Goal: Information Seeking & Learning: Compare options

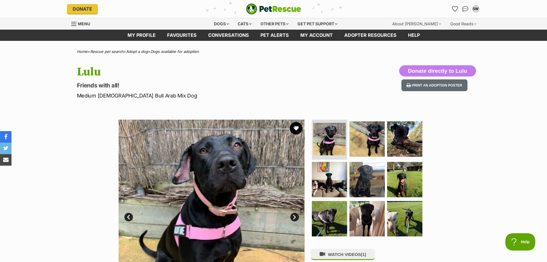
click at [297, 129] on button "favourite" at bounding box center [296, 128] width 13 height 13
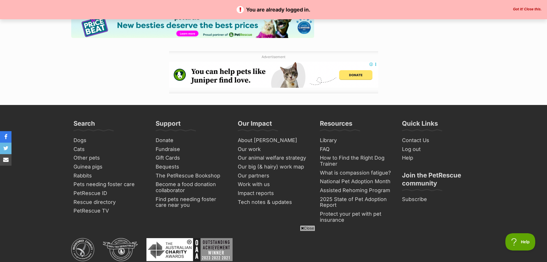
scroll to position [976, 0]
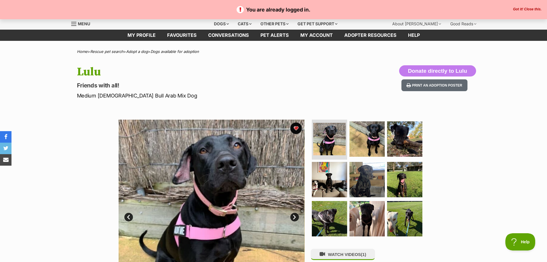
click at [533, 7] on button "Got it! Close this." at bounding box center [527, 9] width 32 height 5
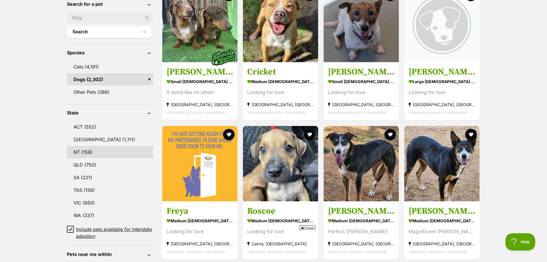
scroll to position [201, 0]
click at [82, 140] on link "NSW (1,111)" at bounding box center [110, 139] width 86 height 12
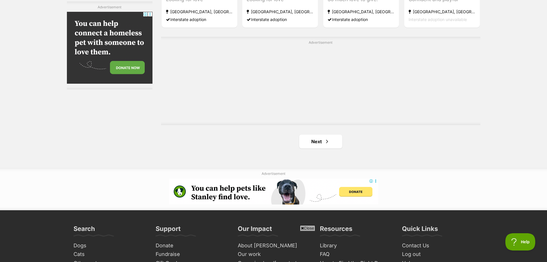
scroll to position [1034, 0]
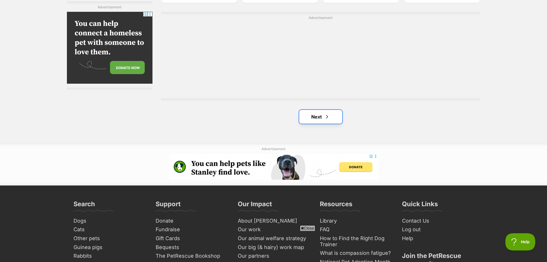
click at [332, 116] on link "Next" at bounding box center [320, 117] width 43 height 14
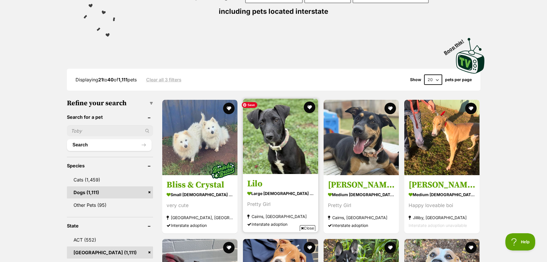
click at [270, 140] on img at bounding box center [280, 135] width 75 height 75
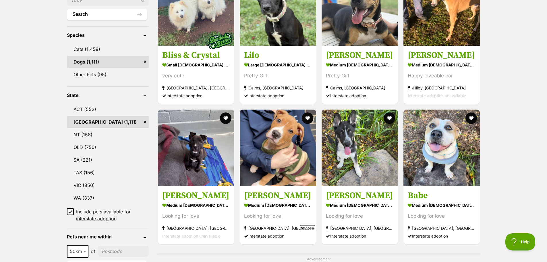
scroll to position [230, 0]
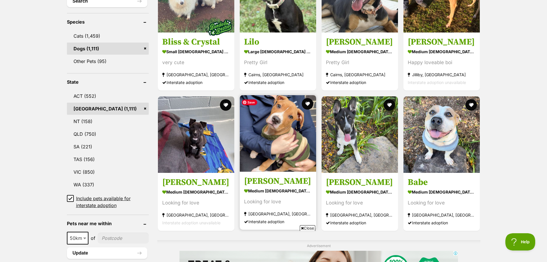
click at [272, 145] on img at bounding box center [278, 133] width 76 height 76
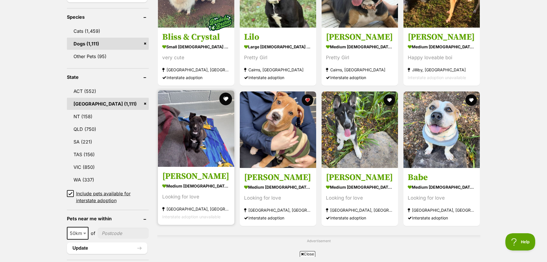
click at [225, 100] on button "favourite" at bounding box center [225, 98] width 13 height 13
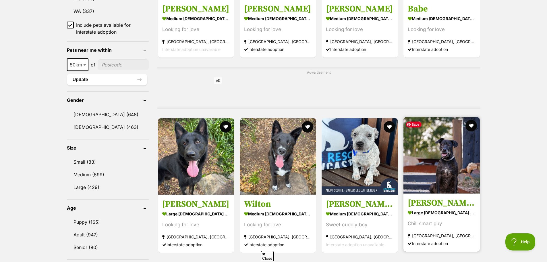
scroll to position [436, 0]
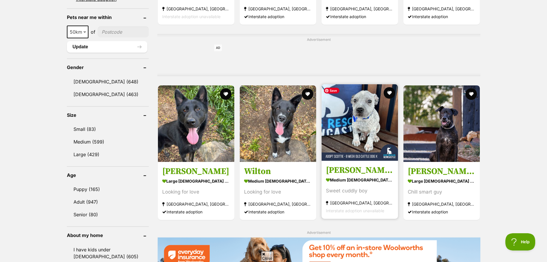
click at [359, 124] on img at bounding box center [360, 122] width 76 height 76
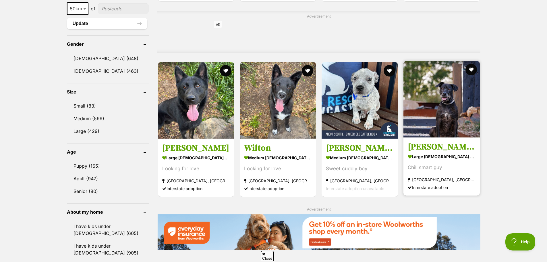
scroll to position [464, 0]
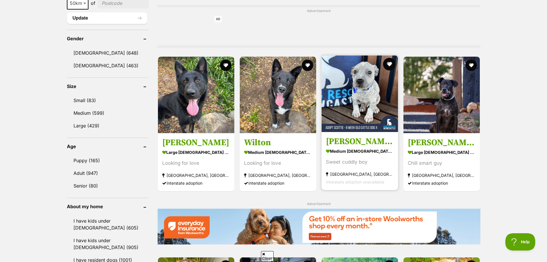
click at [388, 65] on button "favourite" at bounding box center [389, 64] width 13 height 13
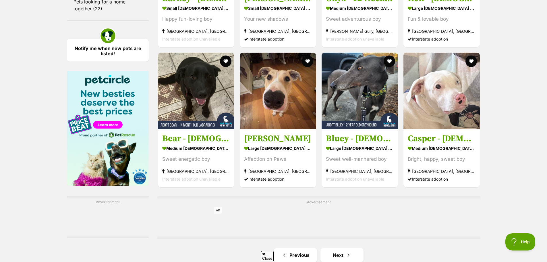
scroll to position [809, 0]
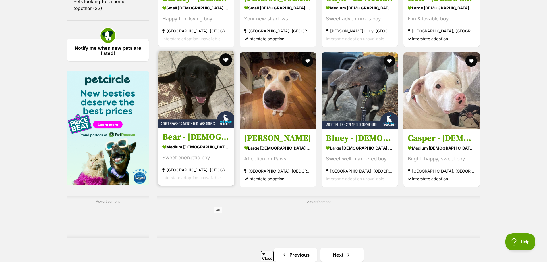
click at [227, 62] on button "favourite" at bounding box center [225, 59] width 13 height 13
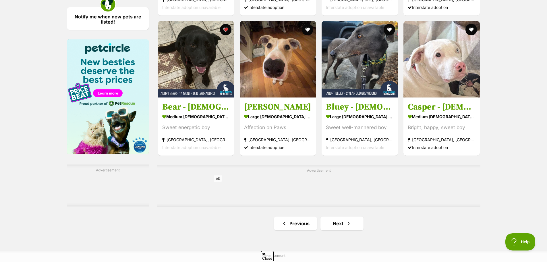
scroll to position [866, 0]
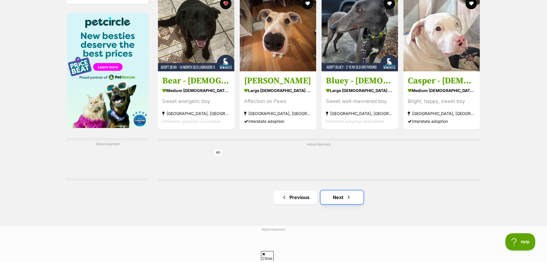
click at [342, 199] on link "Next" at bounding box center [341, 197] width 43 height 14
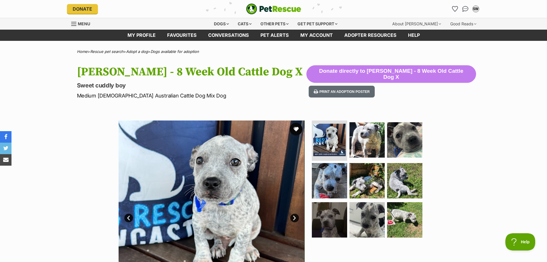
click at [294, 129] on button "favourite" at bounding box center [296, 129] width 13 height 13
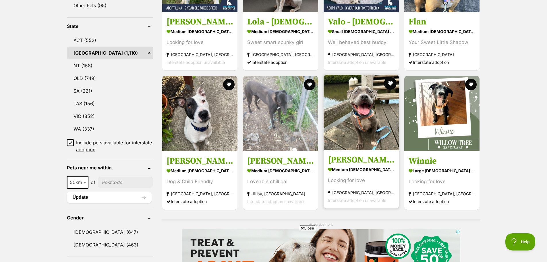
click at [393, 82] on button "favourite" at bounding box center [390, 83] width 13 height 13
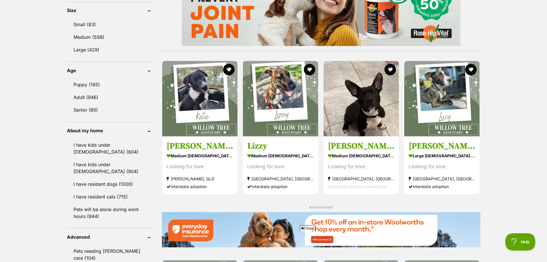
scroll to position [546, 0]
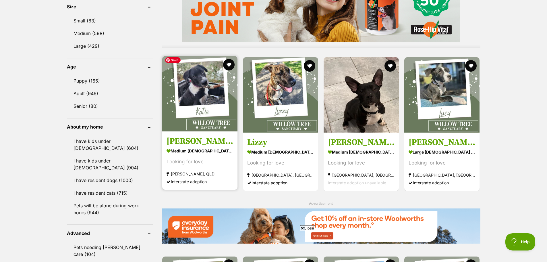
click at [218, 122] on img at bounding box center [199, 93] width 75 height 75
click at [228, 65] on button "favourite" at bounding box center [229, 64] width 13 height 13
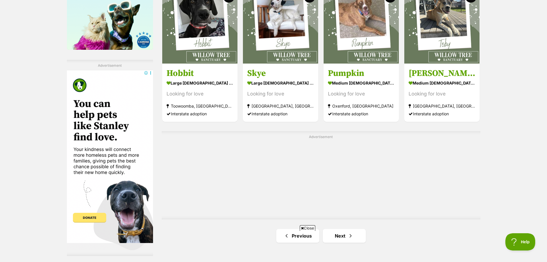
scroll to position [976, 0]
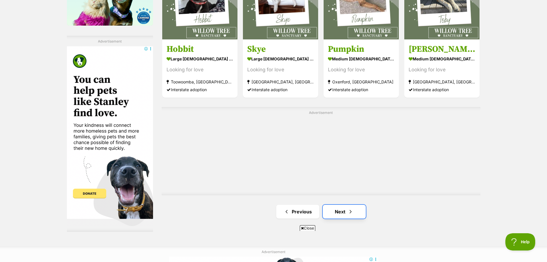
click at [355, 207] on link "Next" at bounding box center [344, 211] width 43 height 14
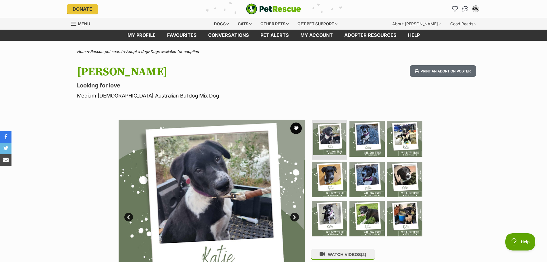
click at [294, 215] on link "Next" at bounding box center [294, 216] width 9 height 9
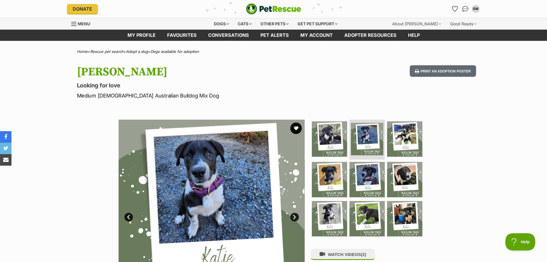
click at [294, 215] on link "Next" at bounding box center [294, 216] width 9 height 9
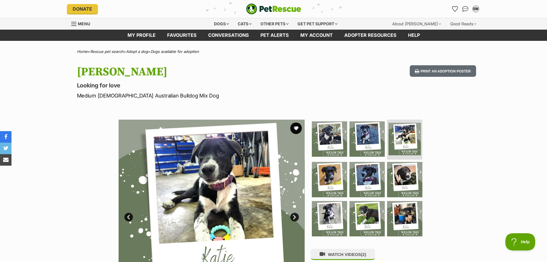
click at [294, 215] on link "Next" at bounding box center [294, 216] width 9 height 9
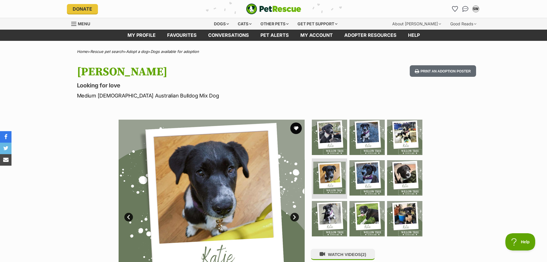
click at [294, 215] on link "Next" at bounding box center [294, 216] width 9 height 9
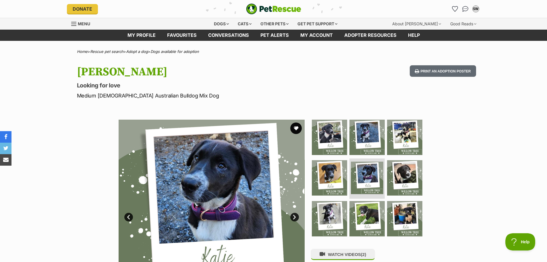
click at [293, 215] on link "Next" at bounding box center [294, 216] width 9 height 9
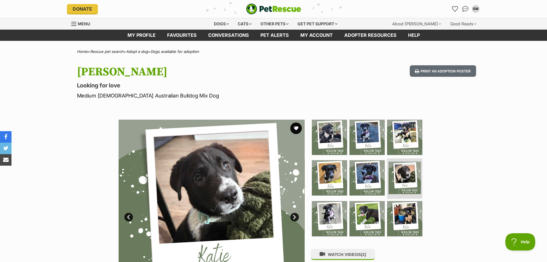
click at [294, 216] on link "Next" at bounding box center [294, 216] width 9 height 9
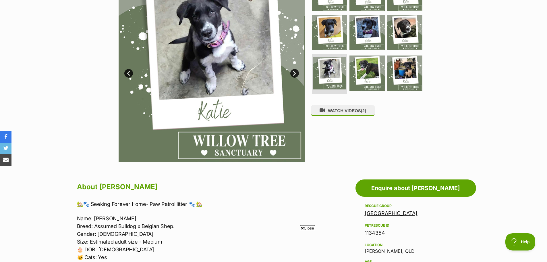
scroll to position [287, 0]
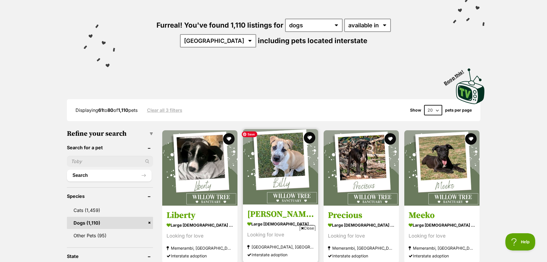
click at [269, 163] on img at bounding box center [280, 166] width 75 height 75
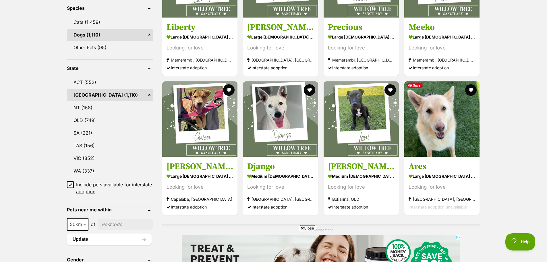
scroll to position [258, 0]
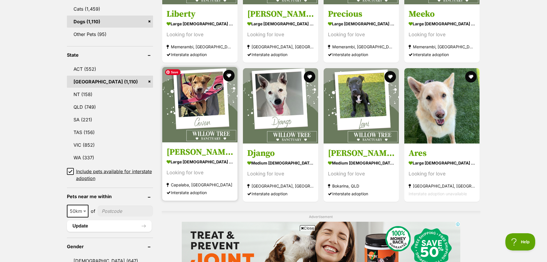
click at [210, 117] on img at bounding box center [199, 104] width 75 height 75
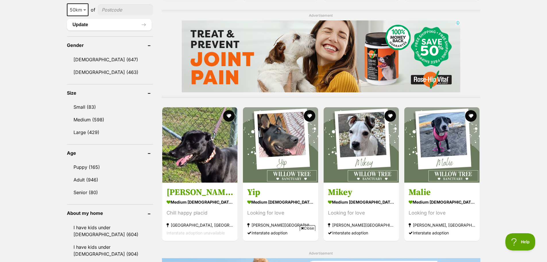
scroll to position [517, 0]
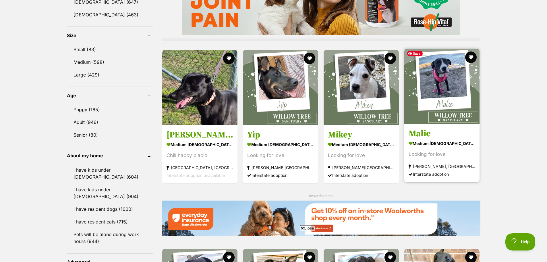
click at [456, 88] on img at bounding box center [441, 86] width 75 height 75
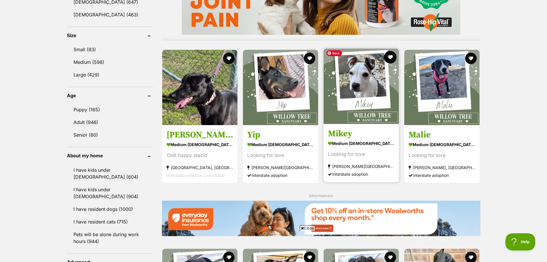
click at [392, 55] on button "favourite" at bounding box center [390, 57] width 13 height 13
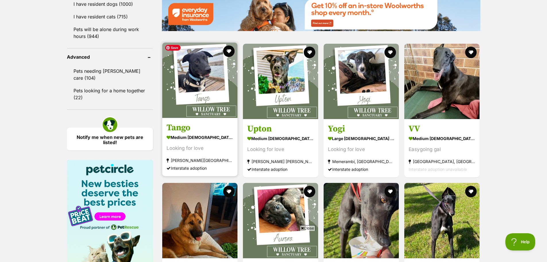
scroll to position [747, 0]
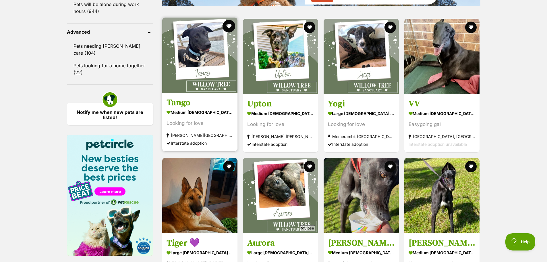
click at [230, 25] on button "favourite" at bounding box center [229, 26] width 13 height 13
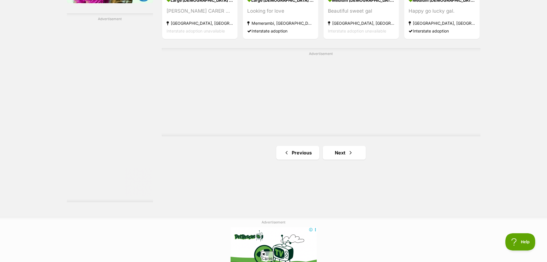
scroll to position [1034, 0]
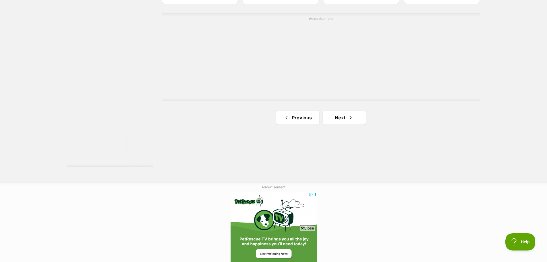
click at [357, 119] on link "Next" at bounding box center [344, 118] width 43 height 14
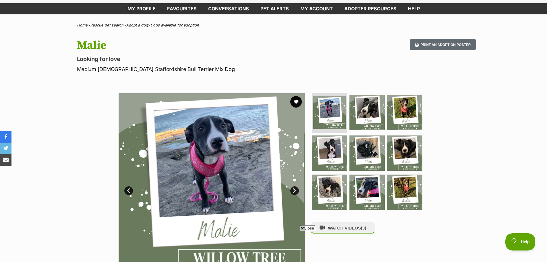
scroll to position [57, 0]
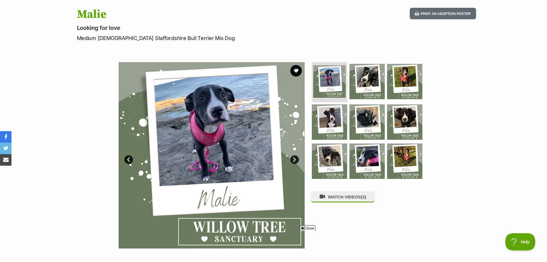
click at [296, 161] on link "Next" at bounding box center [294, 159] width 9 height 9
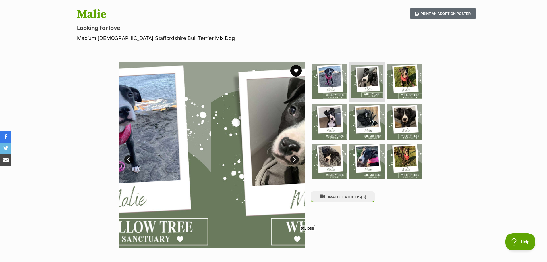
scroll to position [0, 0]
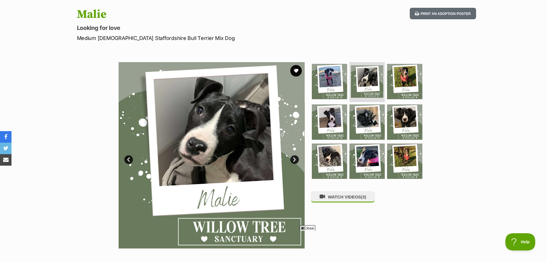
click at [296, 161] on link "Next" at bounding box center [294, 159] width 9 height 9
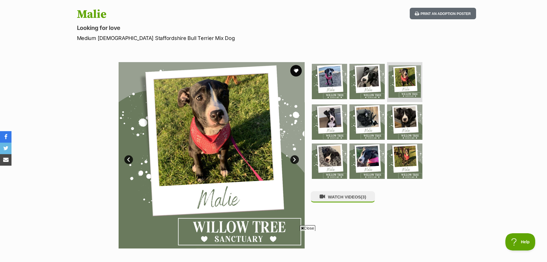
click at [296, 161] on link "Next" at bounding box center [294, 159] width 9 height 9
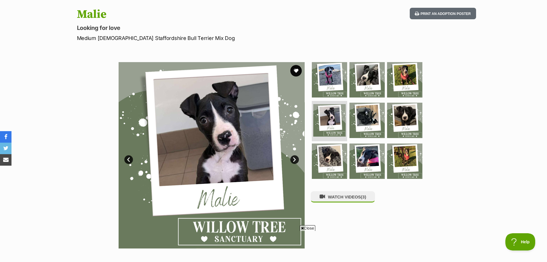
click at [296, 161] on link "Next" at bounding box center [294, 159] width 9 height 9
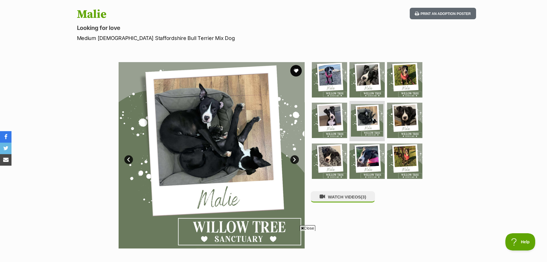
click at [296, 161] on link "Next" at bounding box center [294, 159] width 9 height 9
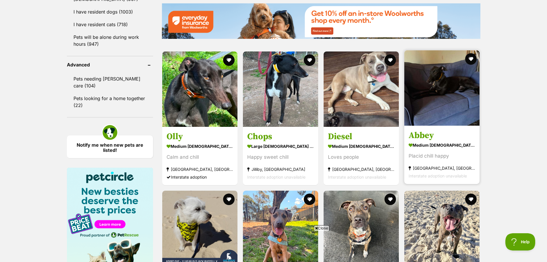
scroll to position [718, 0]
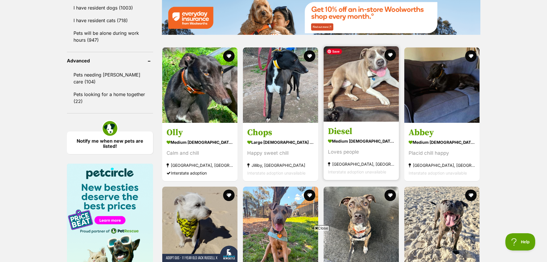
click at [368, 93] on img at bounding box center [361, 83] width 75 height 75
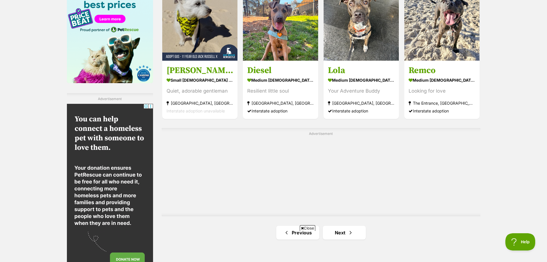
scroll to position [976, 0]
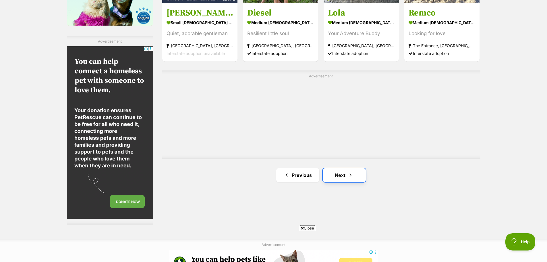
click at [342, 170] on link "Next" at bounding box center [344, 175] width 43 height 14
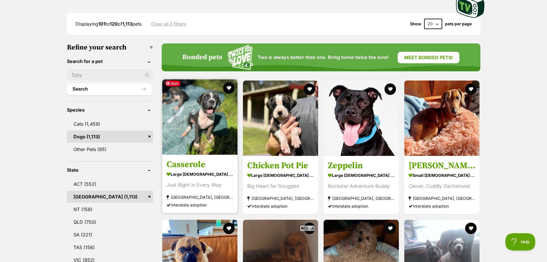
click at [187, 130] on img at bounding box center [199, 116] width 75 height 75
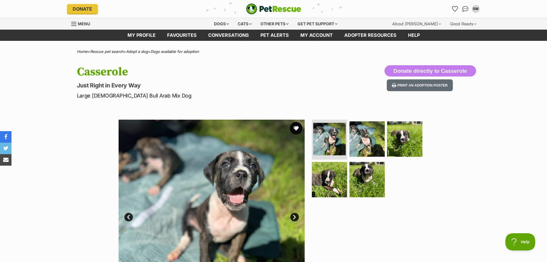
click at [295, 127] on button "favourite" at bounding box center [296, 128] width 13 height 13
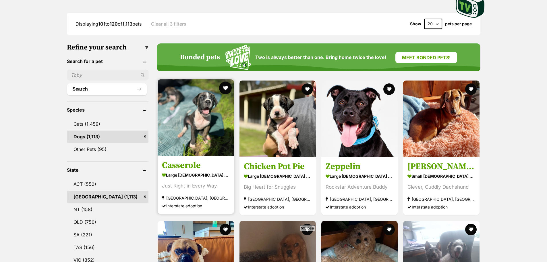
click at [226, 86] on button "favourite" at bounding box center [225, 88] width 13 height 13
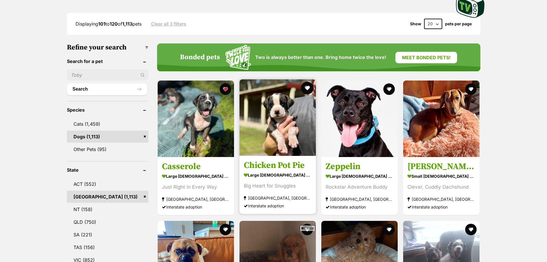
click at [307, 86] on button "favourite" at bounding box center [307, 88] width 13 height 13
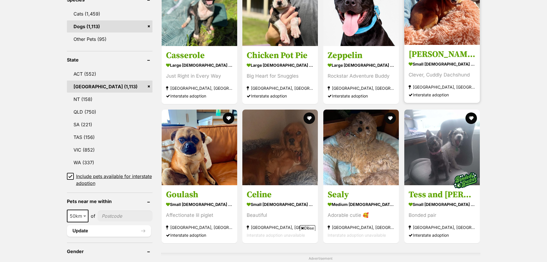
scroll to position [316, 0]
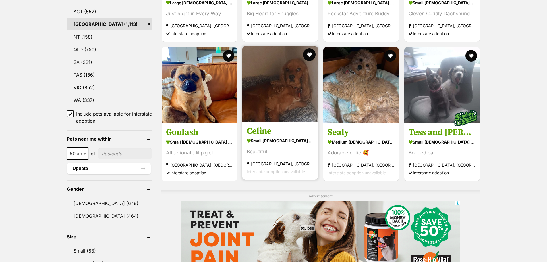
click at [309, 54] on button "favourite" at bounding box center [309, 54] width 13 height 13
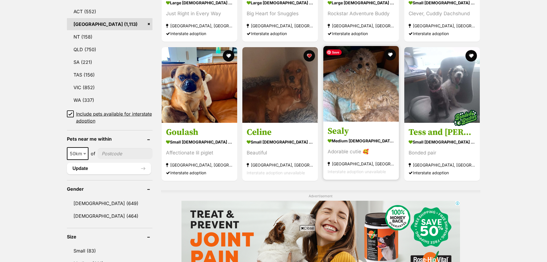
scroll to position [0, 0]
click at [392, 55] on button "favourite" at bounding box center [390, 54] width 13 height 13
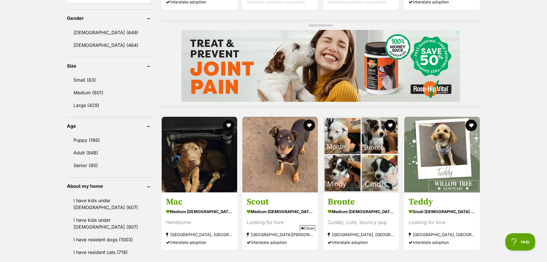
scroll to position [517, 0]
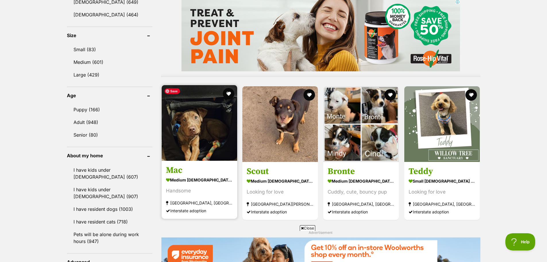
click at [175, 135] on img at bounding box center [200, 123] width 76 height 76
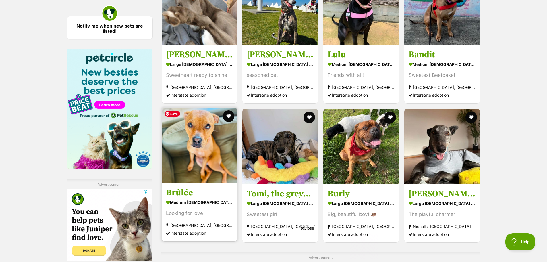
scroll to position [890, 0]
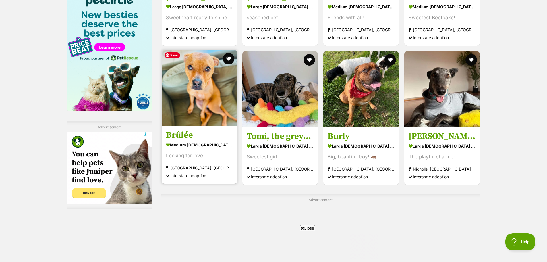
click at [198, 111] on img at bounding box center [200, 88] width 76 height 76
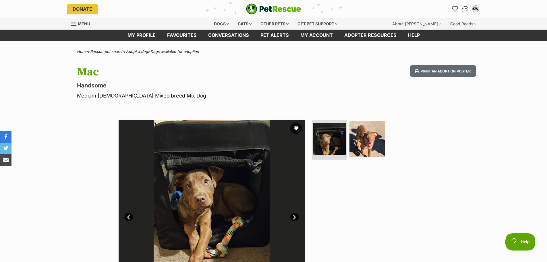
click at [294, 216] on link "Next" at bounding box center [294, 216] width 9 height 9
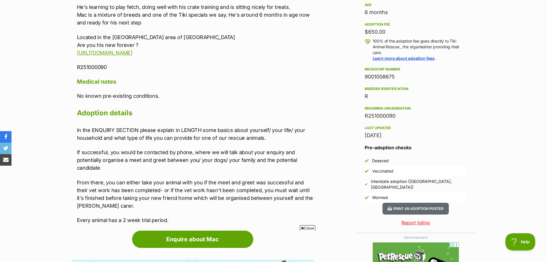
scroll to position [431, 0]
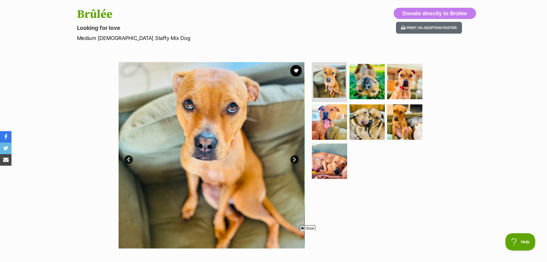
click at [294, 158] on link "Next" at bounding box center [294, 159] width 9 height 9
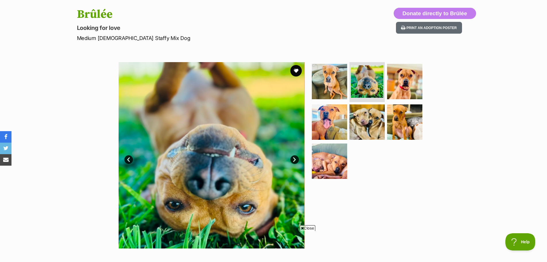
click at [296, 156] on link "Next" at bounding box center [294, 159] width 9 height 9
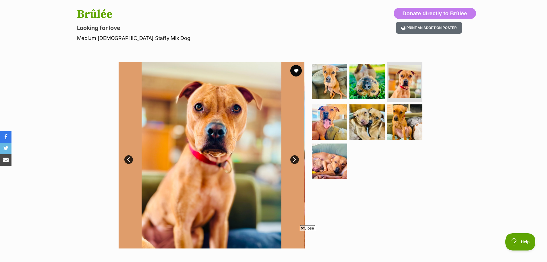
click at [296, 156] on link "Next" at bounding box center [294, 159] width 9 height 9
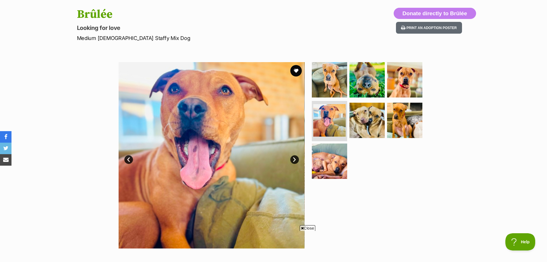
click at [295, 156] on link "Next" at bounding box center [294, 159] width 9 height 9
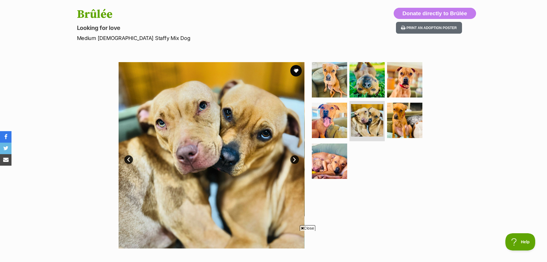
click at [295, 156] on link "Next" at bounding box center [294, 159] width 9 height 9
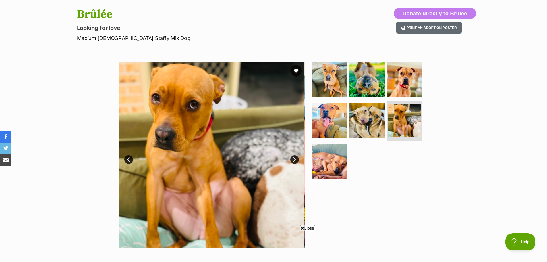
click at [295, 156] on link "Next" at bounding box center [294, 159] width 9 height 9
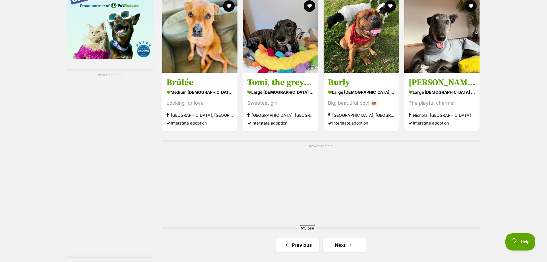
scroll to position [976, 0]
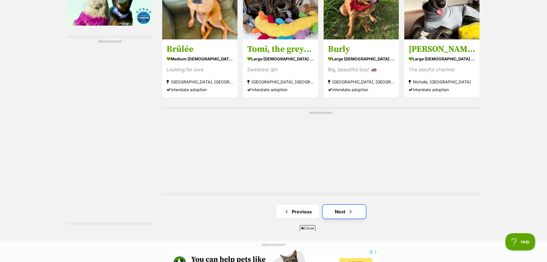
click at [347, 207] on link "Next" at bounding box center [344, 211] width 43 height 14
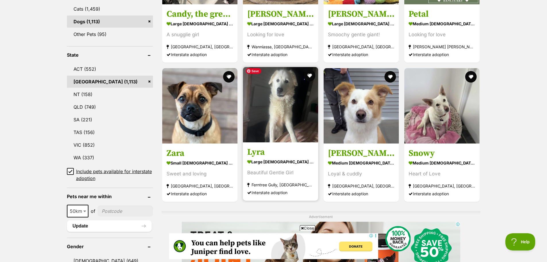
click at [292, 125] on img at bounding box center [280, 104] width 75 height 75
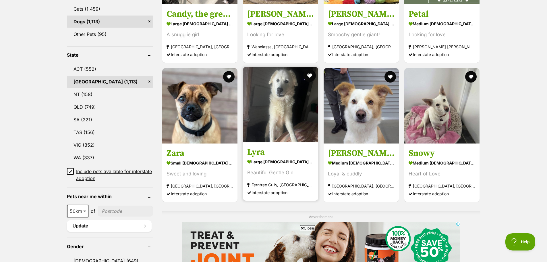
click at [311, 75] on button "favourite" at bounding box center [309, 75] width 13 height 13
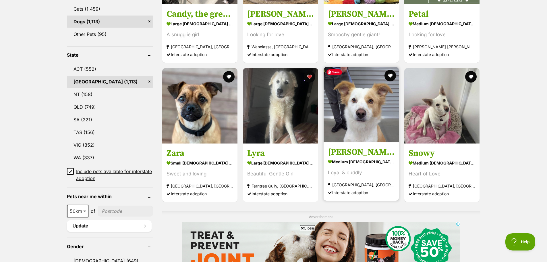
click at [378, 114] on img at bounding box center [361, 104] width 75 height 75
click at [390, 74] on button "favourite" at bounding box center [390, 75] width 13 height 13
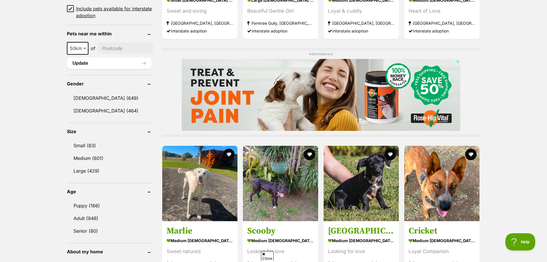
scroll to position [459, 0]
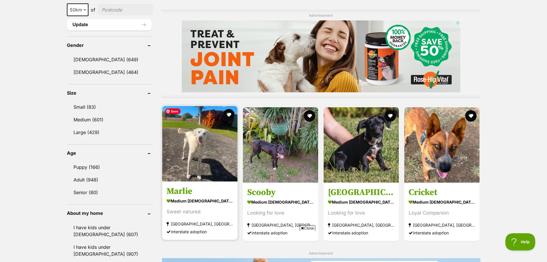
click at [189, 154] on img at bounding box center [199, 143] width 75 height 75
click at [230, 113] on button "favourite" at bounding box center [229, 114] width 13 height 13
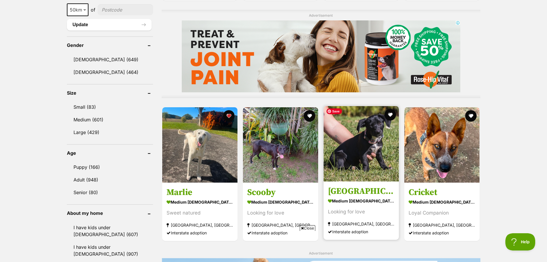
click at [367, 145] on img at bounding box center [361, 143] width 75 height 75
click at [391, 113] on button "favourite" at bounding box center [390, 114] width 13 height 13
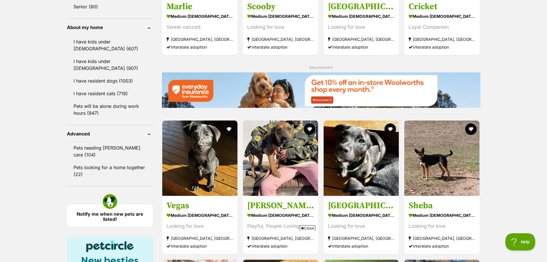
scroll to position [689, 0]
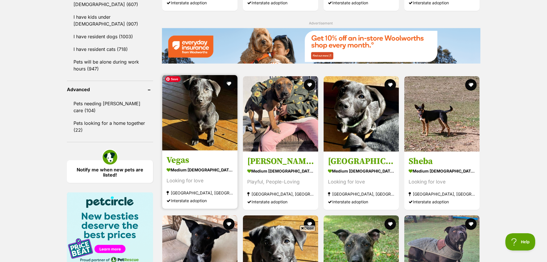
click at [196, 115] on img at bounding box center [199, 112] width 75 height 75
click at [229, 82] on button "favourite" at bounding box center [229, 83] width 13 height 13
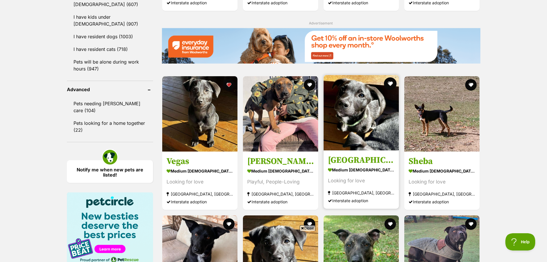
click at [390, 84] on button "favourite" at bounding box center [390, 83] width 13 height 13
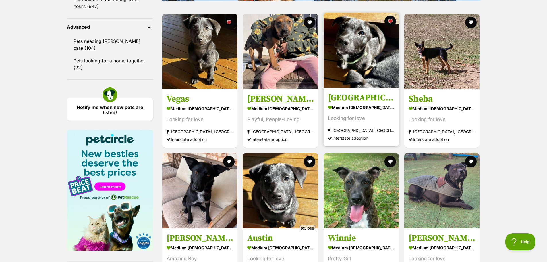
scroll to position [775, 0]
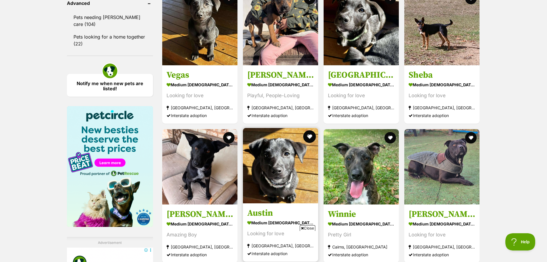
click at [310, 135] on button "favourite" at bounding box center [309, 136] width 13 height 13
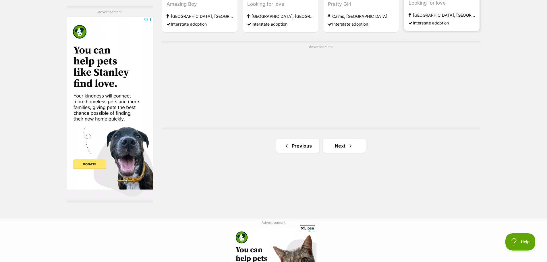
scroll to position [1062, 0]
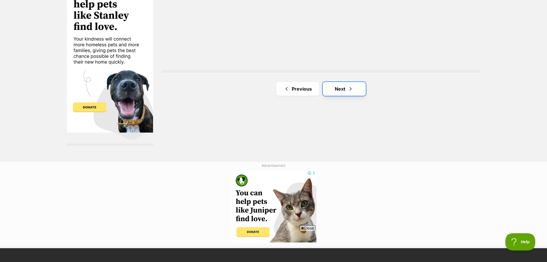
click at [345, 86] on link "Next" at bounding box center [344, 89] width 43 height 14
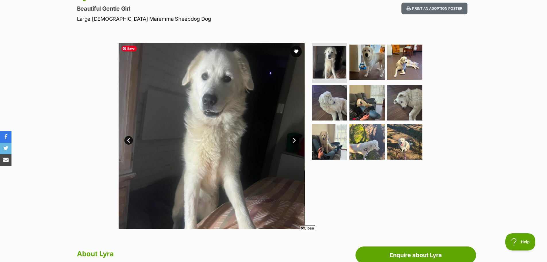
scroll to position [86, 0]
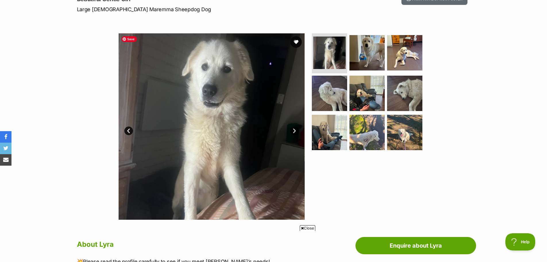
click at [296, 130] on link "Next" at bounding box center [294, 130] width 9 height 9
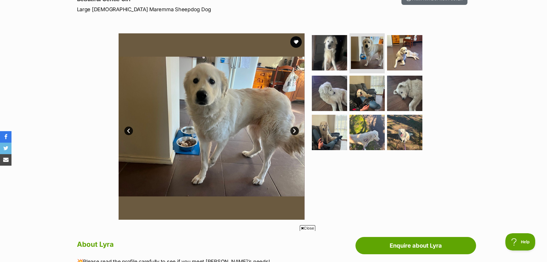
click at [296, 130] on link "Next" at bounding box center [294, 130] width 9 height 9
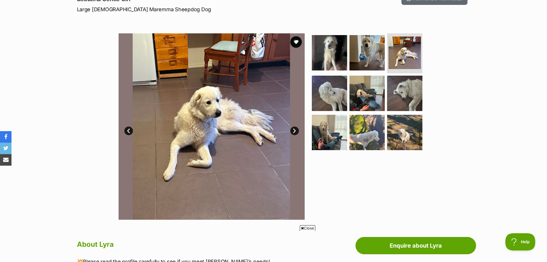
click at [296, 130] on link "Next" at bounding box center [294, 130] width 9 height 9
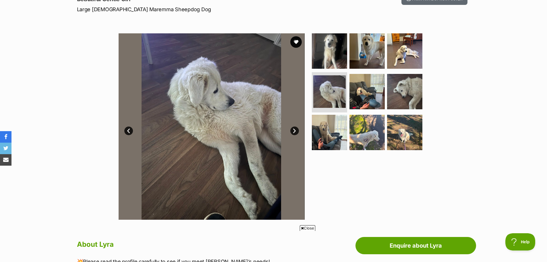
click at [296, 130] on link "Next" at bounding box center [294, 130] width 9 height 9
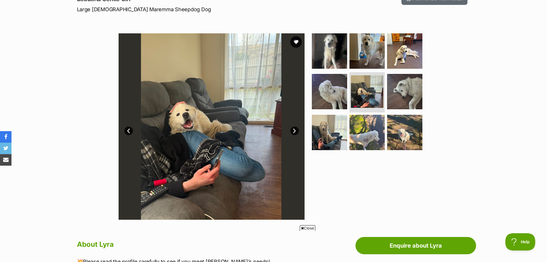
click at [296, 130] on link "Next" at bounding box center [294, 130] width 9 height 9
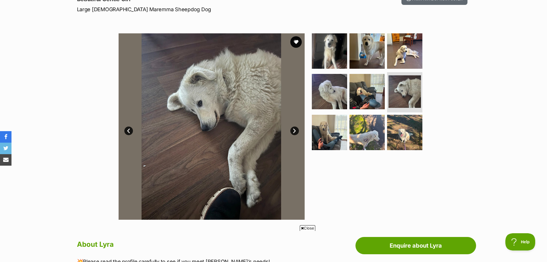
click at [296, 130] on link "Next" at bounding box center [294, 130] width 9 height 9
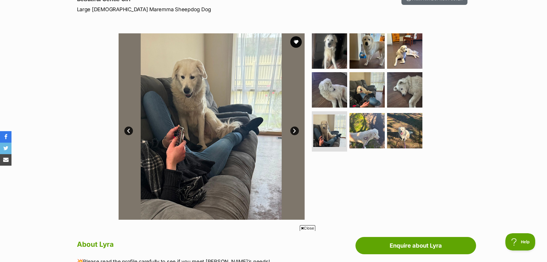
click at [296, 130] on link "Next" at bounding box center [294, 130] width 9 height 9
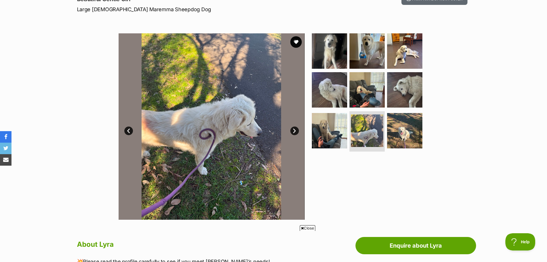
click at [296, 130] on link "Next" at bounding box center [294, 130] width 9 height 9
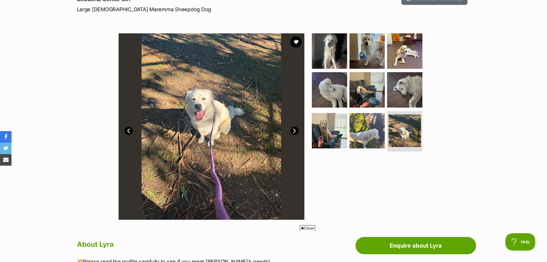
click at [296, 130] on link "Next" at bounding box center [294, 130] width 9 height 9
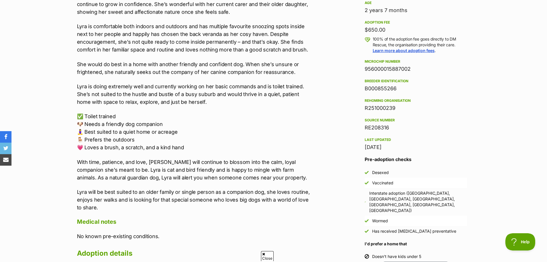
scroll to position [0, 0]
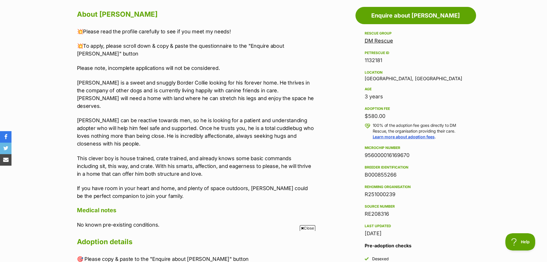
scroll to position [287, 0]
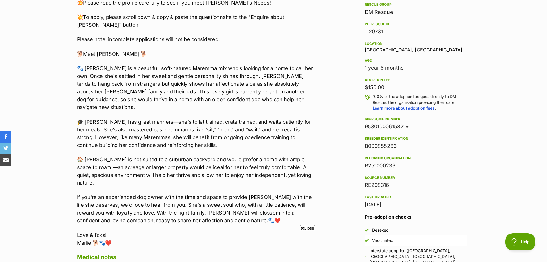
scroll to position [459, 0]
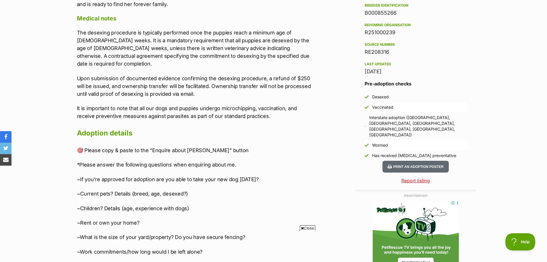
scroll to position [431, 0]
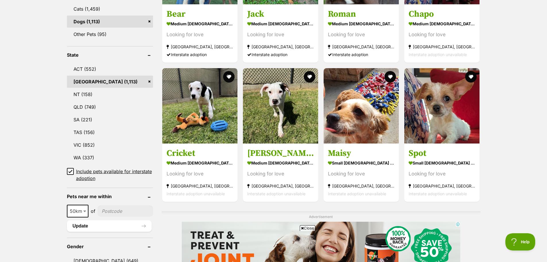
scroll to position [316, 0]
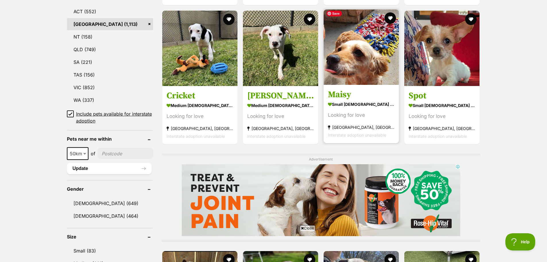
click at [350, 72] on img at bounding box center [361, 46] width 75 height 75
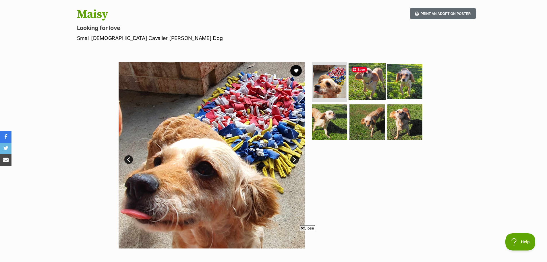
click at [374, 76] on img at bounding box center [367, 81] width 37 height 37
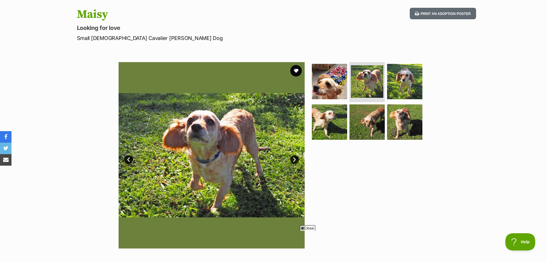
click at [294, 160] on link "Next" at bounding box center [294, 159] width 9 height 9
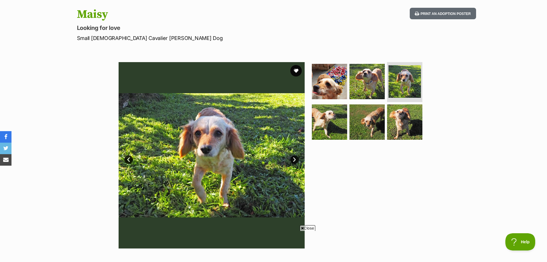
click at [295, 160] on link "Next" at bounding box center [294, 159] width 9 height 9
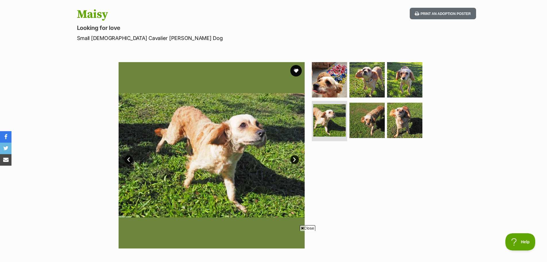
click at [295, 160] on link "Next" at bounding box center [294, 159] width 9 height 9
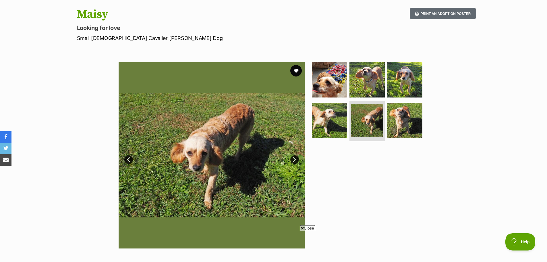
click at [295, 160] on link "Next" at bounding box center [294, 159] width 9 height 9
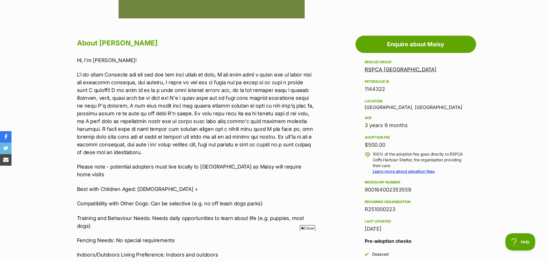
scroll to position [373, 0]
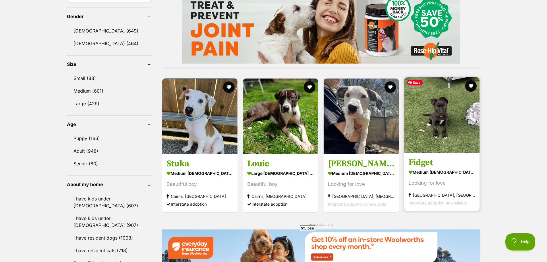
click at [448, 122] on img at bounding box center [441, 114] width 75 height 75
click at [471, 82] on button "favourite" at bounding box center [471, 86] width 13 height 13
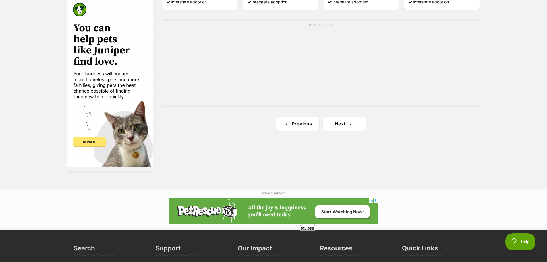
scroll to position [1091, 0]
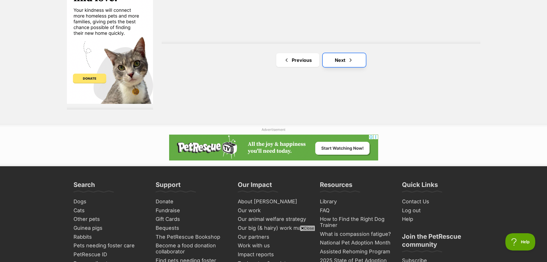
click at [344, 63] on link "Next" at bounding box center [344, 60] width 43 height 14
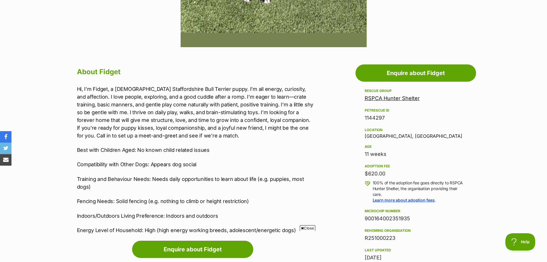
scroll to position [316, 0]
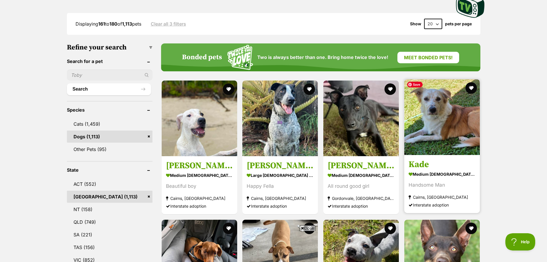
click at [445, 119] on img at bounding box center [442, 117] width 76 height 76
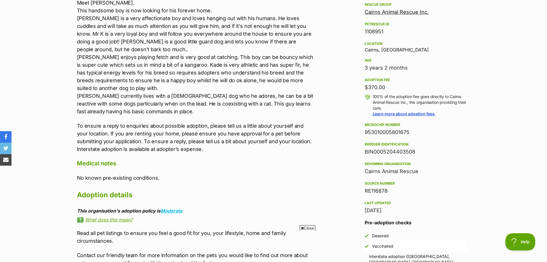
scroll to position [488, 0]
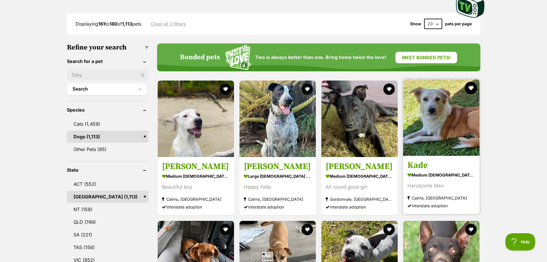
click at [470, 88] on button "favourite" at bounding box center [471, 88] width 13 height 13
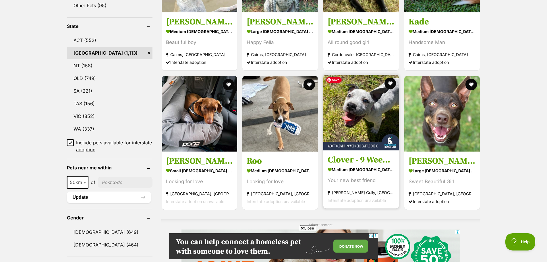
click at [381, 113] on img at bounding box center [361, 113] width 76 height 76
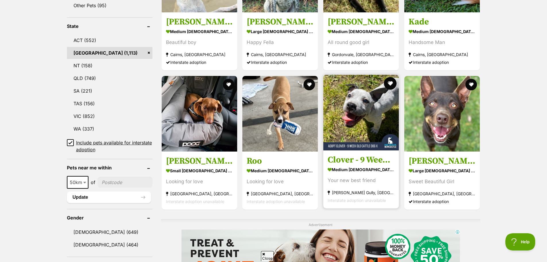
click at [389, 82] on button "favourite" at bounding box center [390, 83] width 13 height 13
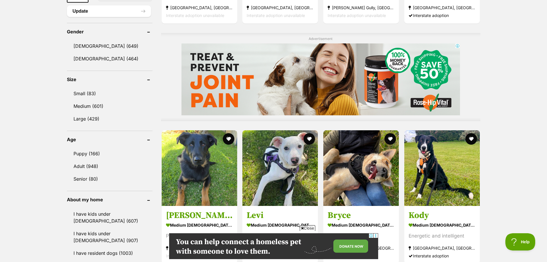
scroll to position [517, 0]
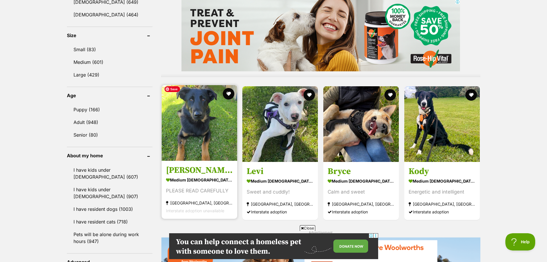
click at [222, 134] on img at bounding box center [200, 123] width 76 height 76
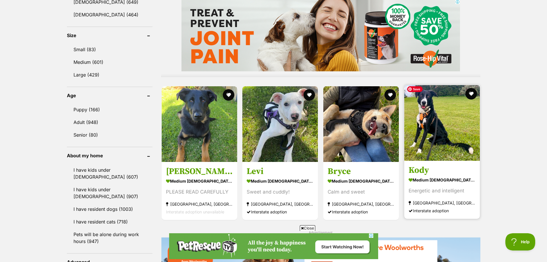
scroll to position [0, 0]
click at [442, 125] on img at bounding box center [442, 123] width 76 height 76
click at [471, 93] on button "favourite" at bounding box center [471, 93] width 13 height 13
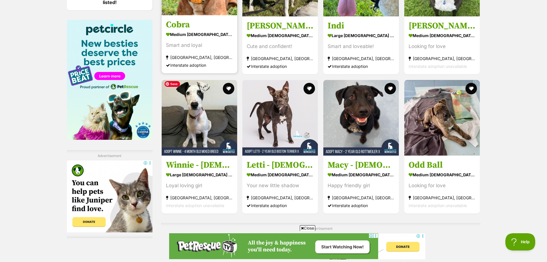
scroll to position [890, 0]
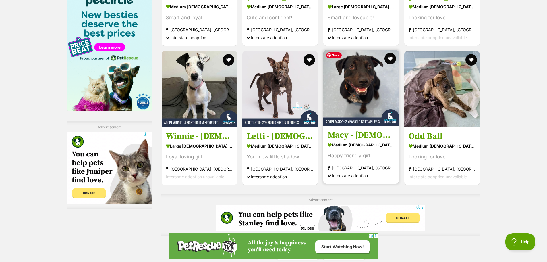
click at [360, 109] on img at bounding box center [361, 88] width 76 height 76
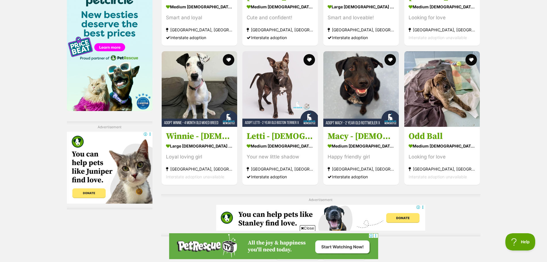
scroll to position [0, 0]
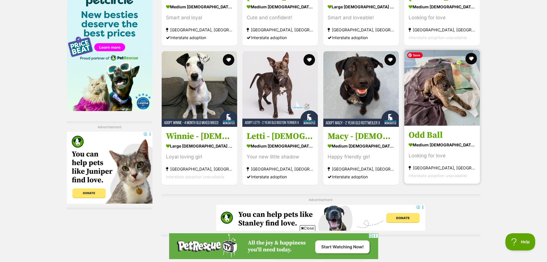
click at [437, 100] on img at bounding box center [442, 88] width 76 height 76
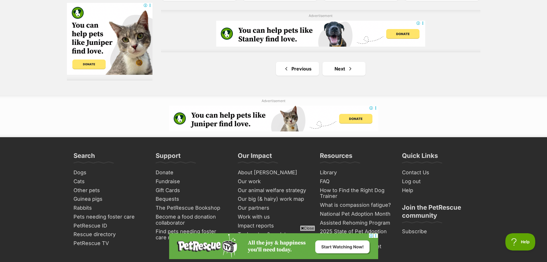
scroll to position [1091, 0]
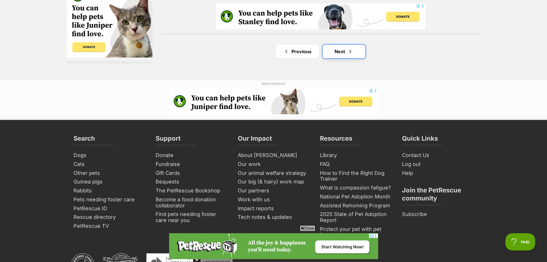
click at [353, 50] on span "Next page" at bounding box center [350, 51] width 6 height 7
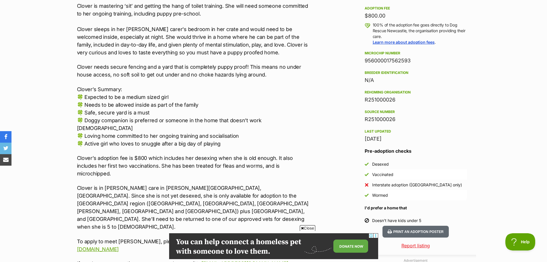
scroll to position [402, 0]
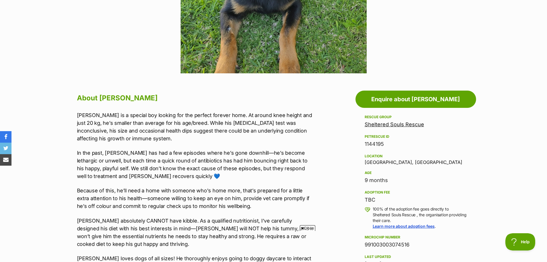
scroll to position [144, 0]
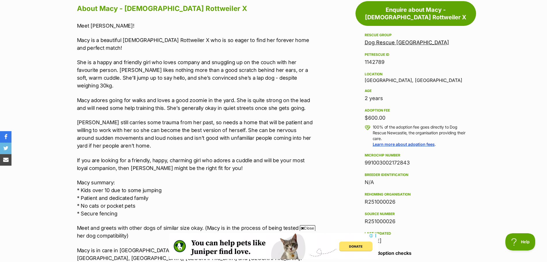
scroll to position [345, 0]
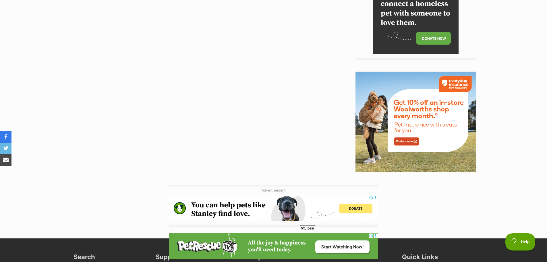
scroll to position [689, 0]
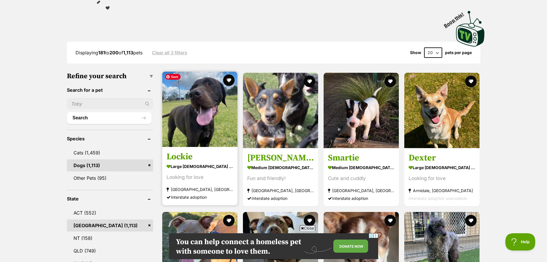
click at [204, 116] on img at bounding box center [199, 108] width 75 height 75
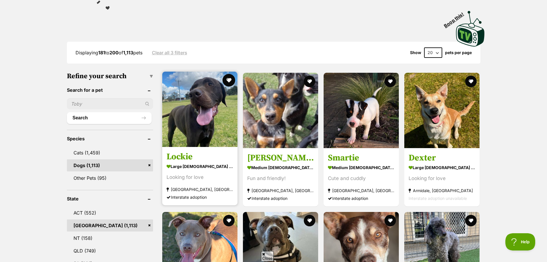
click at [230, 79] on button "favourite" at bounding box center [229, 80] width 13 height 13
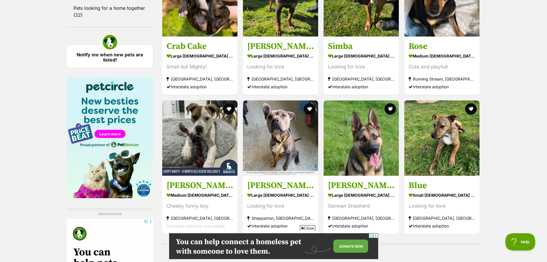
scroll to position [833, 0]
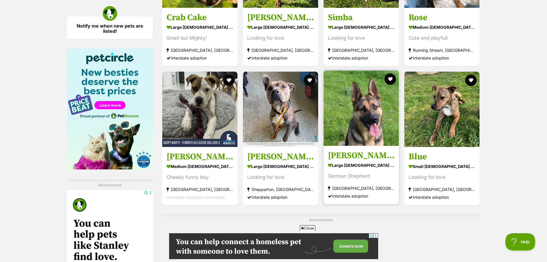
click at [371, 149] on link "Flynn large male Dog German Shepherd Willow Tree, NSW Interstate adoption" at bounding box center [361, 174] width 75 height 58
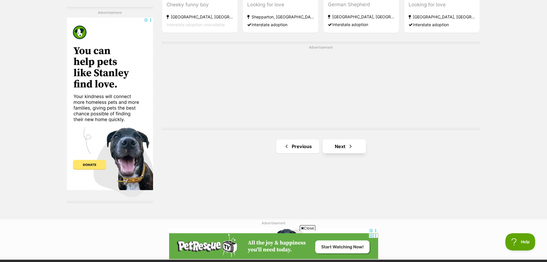
scroll to position [0, 0]
click at [344, 145] on link "Next" at bounding box center [344, 146] width 43 height 14
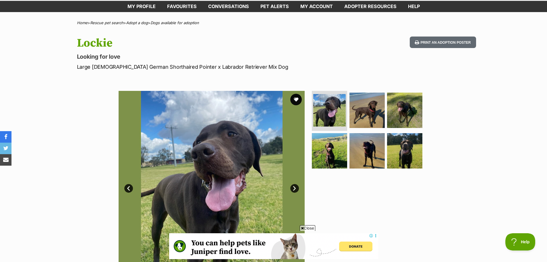
click at [293, 187] on link "Next" at bounding box center [294, 188] width 9 height 9
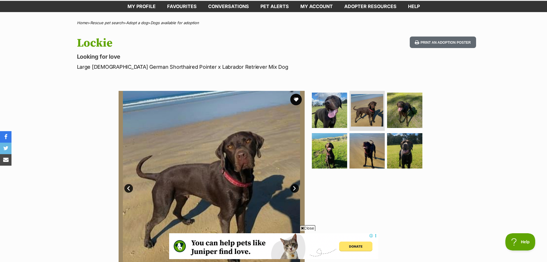
click at [293, 187] on link "Next" at bounding box center [294, 188] width 9 height 9
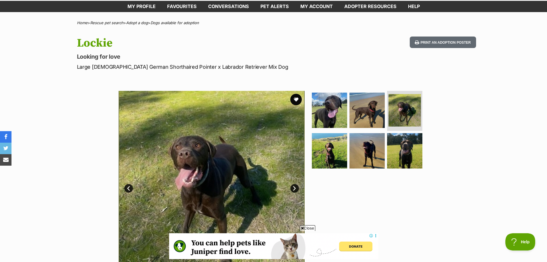
click at [293, 187] on link "Next" at bounding box center [294, 188] width 9 height 9
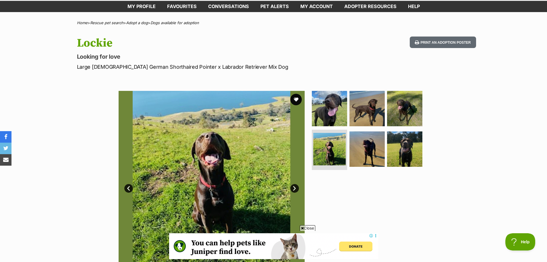
click at [293, 187] on link "Next" at bounding box center [294, 188] width 9 height 9
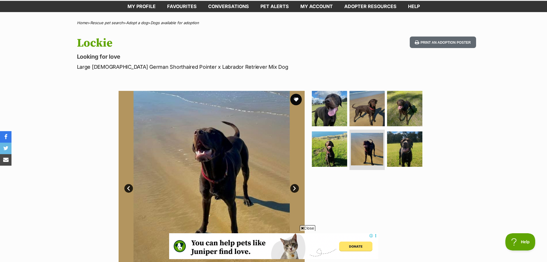
click at [293, 187] on link "Next" at bounding box center [294, 188] width 9 height 9
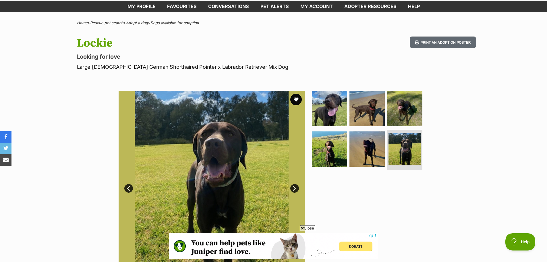
click at [293, 187] on link "Next" at bounding box center [294, 188] width 9 height 9
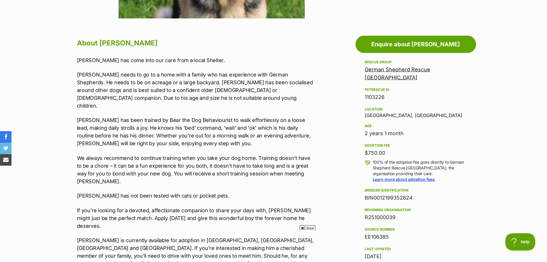
scroll to position [316, 0]
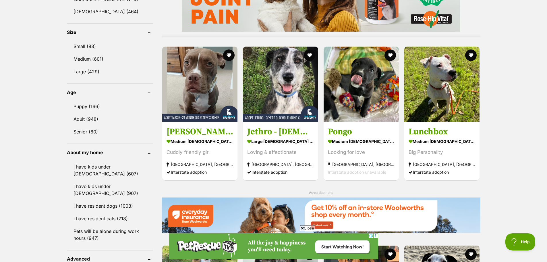
scroll to position [546, 0]
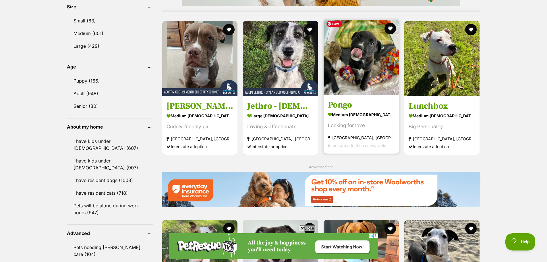
click at [356, 69] on img at bounding box center [361, 57] width 75 height 75
click at [388, 26] on button "favourite" at bounding box center [390, 28] width 13 height 13
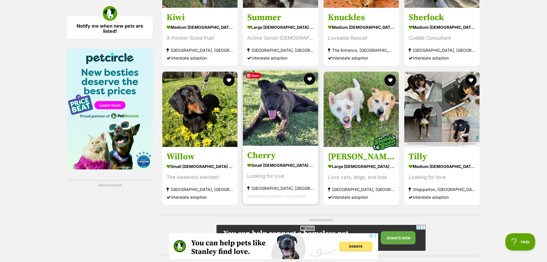
scroll to position [0, 0]
click at [286, 111] on img at bounding box center [280, 107] width 75 height 75
click at [305, 78] on button "favourite" at bounding box center [309, 79] width 13 height 13
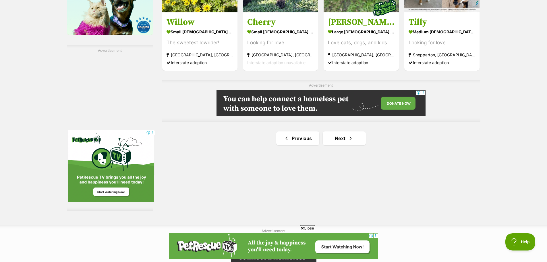
scroll to position [1005, 0]
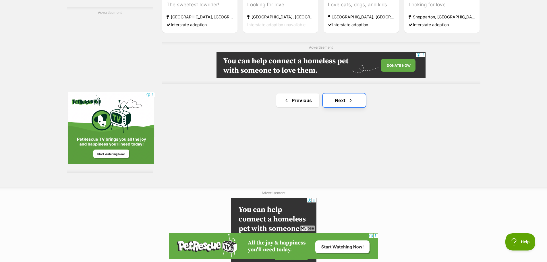
click at [351, 94] on link "Next" at bounding box center [344, 100] width 43 height 14
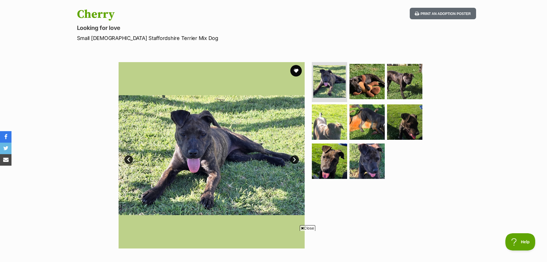
click at [293, 161] on link "Next" at bounding box center [294, 159] width 9 height 9
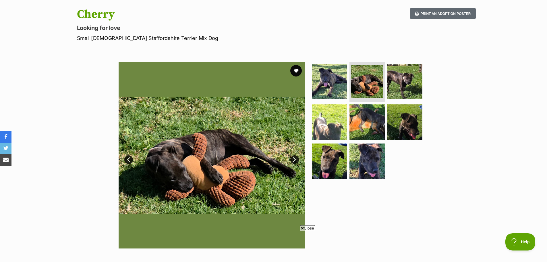
click at [293, 161] on link "Next" at bounding box center [294, 159] width 9 height 9
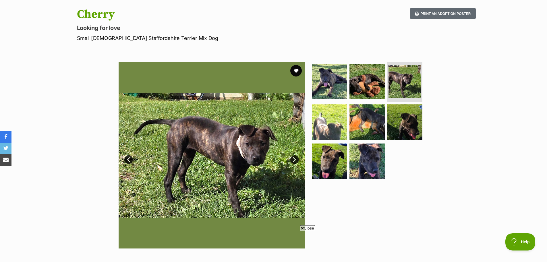
click at [293, 161] on link "Next" at bounding box center [294, 159] width 9 height 9
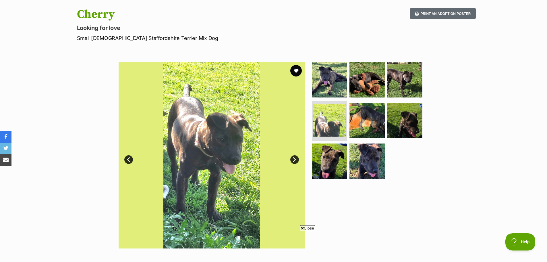
click at [293, 161] on link "Next" at bounding box center [294, 159] width 9 height 9
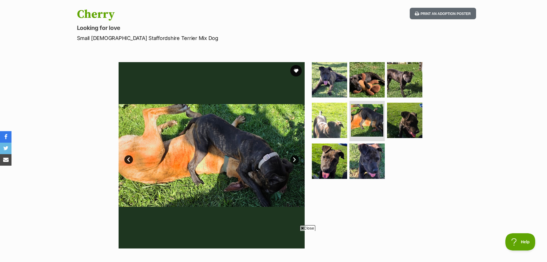
click at [293, 161] on link "Next" at bounding box center [294, 159] width 9 height 9
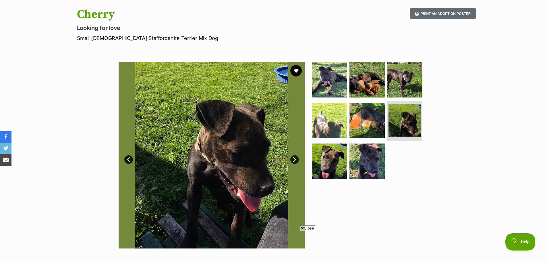
click at [293, 161] on link "Next" at bounding box center [294, 159] width 9 height 9
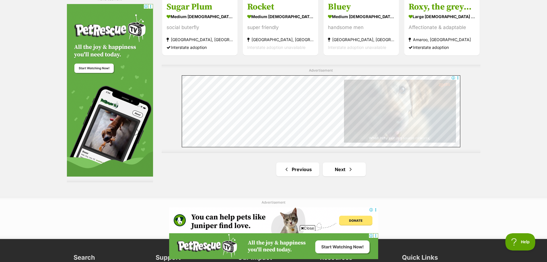
scroll to position [1034, 0]
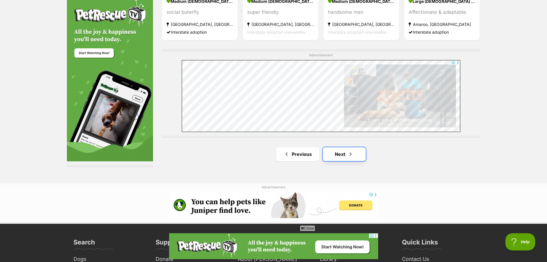
click at [348, 155] on span "Next page" at bounding box center [351, 153] width 6 height 7
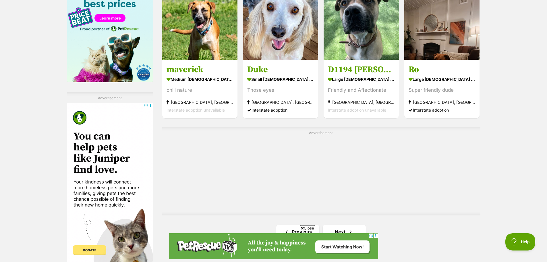
scroll to position [948, 0]
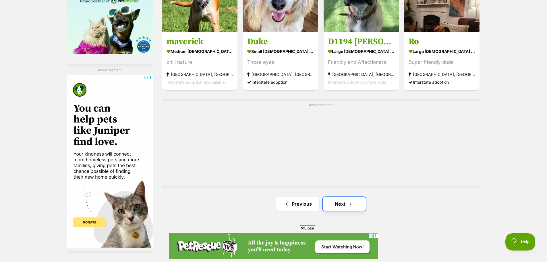
click at [360, 203] on link "Next" at bounding box center [344, 204] width 43 height 14
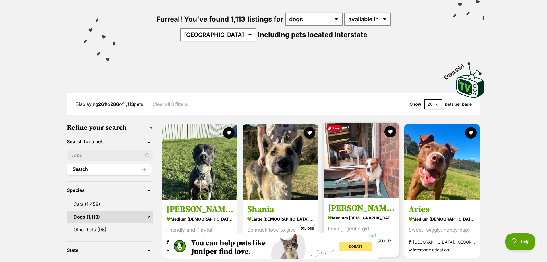
scroll to position [86, 0]
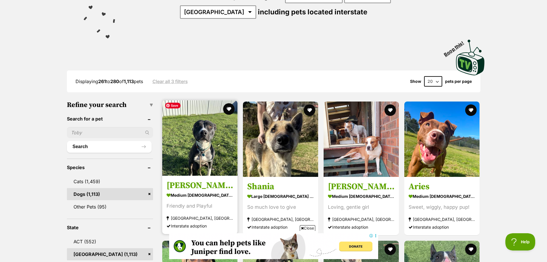
click at [228, 144] on img at bounding box center [199, 137] width 75 height 75
click at [231, 108] on button "favourite" at bounding box center [229, 109] width 13 height 13
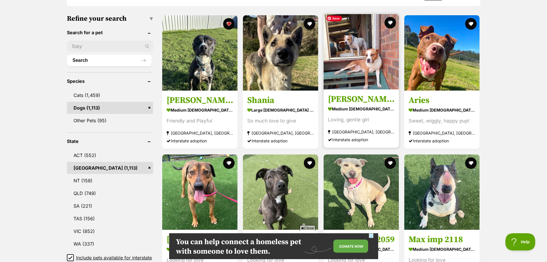
scroll to position [0, 0]
click at [377, 46] on img at bounding box center [361, 51] width 75 height 75
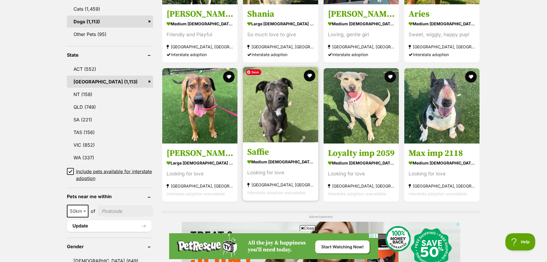
click at [288, 124] on img at bounding box center [280, 104] width 75 height 75
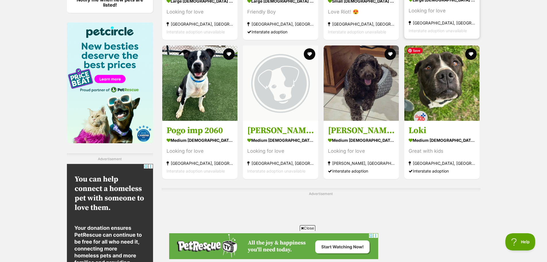
scroll to position [890, 0]
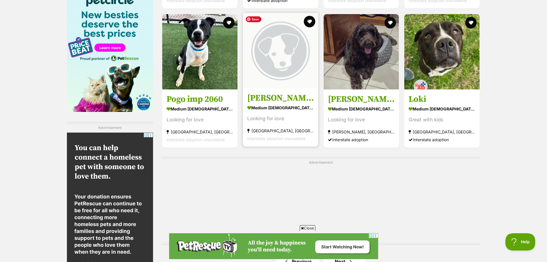
click at [299, 71] on img at bounding box center [280, 50] width 75 height 75
click at [310, 22] on button "favourite" at bounding box center [309, 21] width 13 height 13
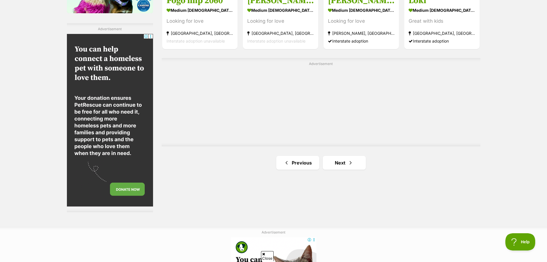
scroll to position [0, 0]
click at [343, 160] on link "Next" at bounding box center [344, 163] width 43 height 14
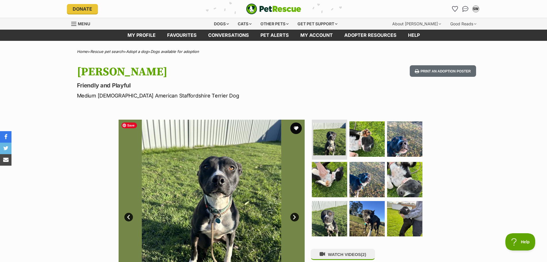
click at [295, 218] on link "Next" at bounding box center [294, 216] width 9 height 9
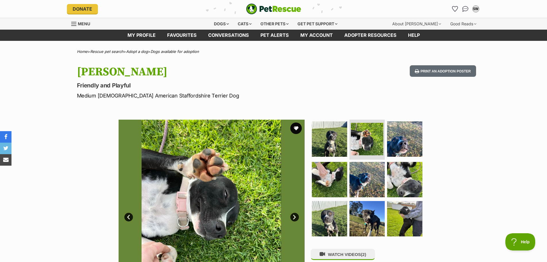
click at [295, 218] on link "Next" at bounding box center [294, 216] width 9 height 9
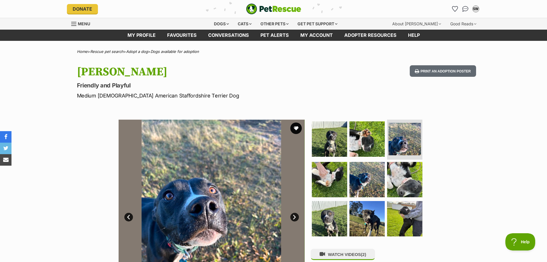
click at [295, 218] on link "Next" at bounding box center [294, 216] width 9 height 9
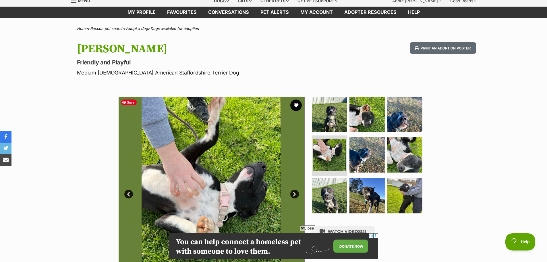
scroll to position [29, 0]
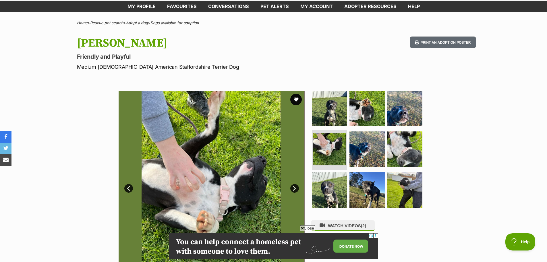
click at [293, 187] on link "Next" at bounding box center [294, 188] width 9 height 9
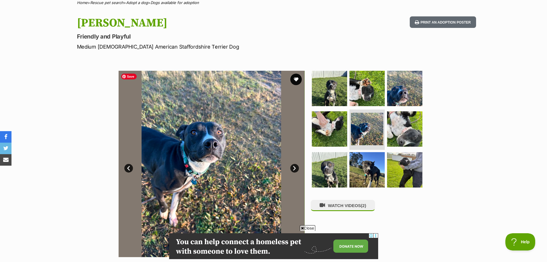
scroll to position [57, 0]
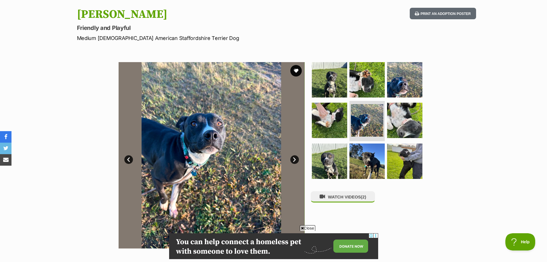
click at [296, 158] on link "Next" at bounding box center [294, 159] width 9 height 9
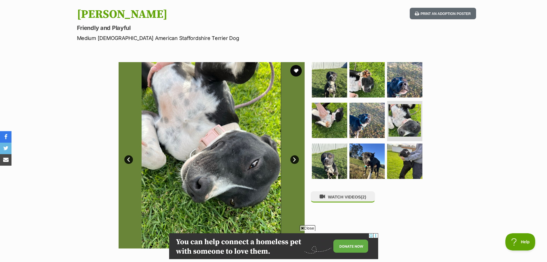
click at [296, 158] on link "Next" at bounding box center [294, 159] width 9 height 9
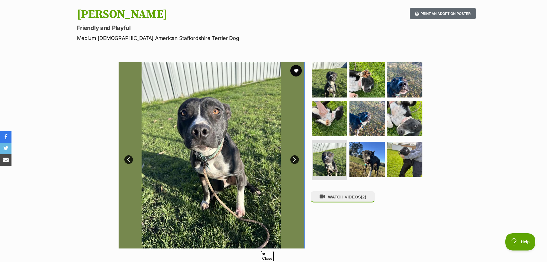
click at [296, 158] on link "Next" at bounding box center [294, 159] width 9 height 9
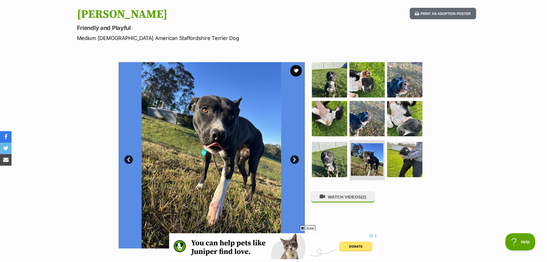
scroll to position [0, 0]
click at [296, 158] on link "Next" at bounding box center [294, 159] width 9 height 9
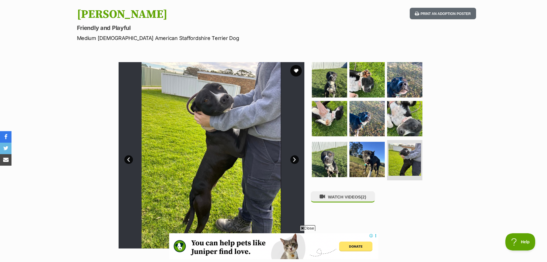
click at [296, 158] on link "Next" at bounding box center [294, 159] width 9 height 9
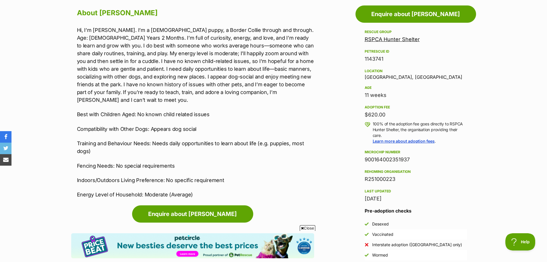
scroll to position [316, 0]
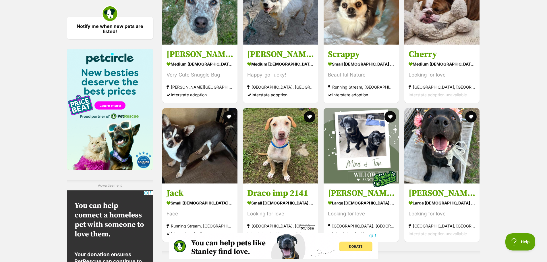
scroll to position [833, 0]
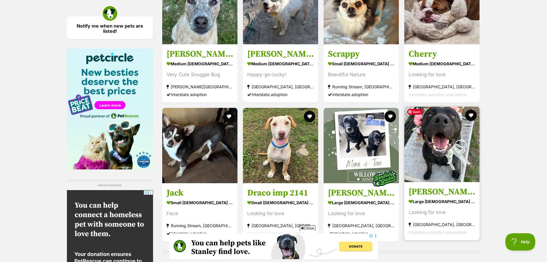
click at [438, 140] on img at bounding box center [441, 144] width 75 height 75
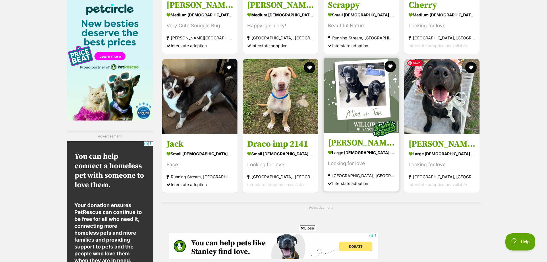
scroll to position [919, 0]
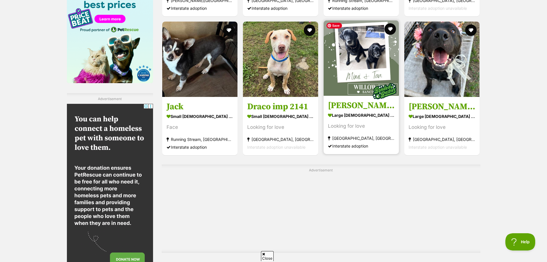
click at [364, 65] on img at bounding box center [361, 57] width 75 height 75
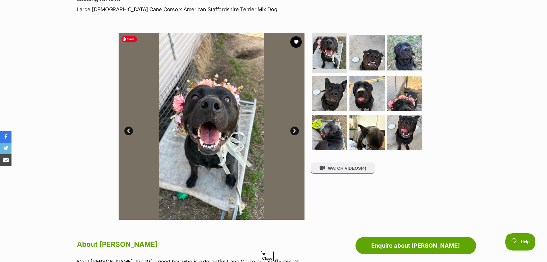
click at [294, 131] on link "Next" at bounding box center [294, 130] width 9 height 9
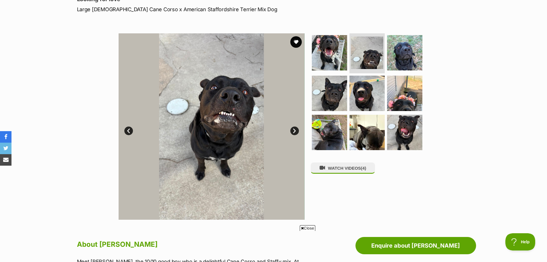
click at [294, 131] on link "Next" at bounding box center [294, 130] width 9 height 9
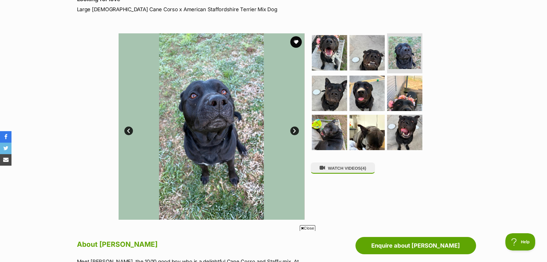
click at [294, 131] on link "Next" at bounding box center [294, 130] width 9 height 9
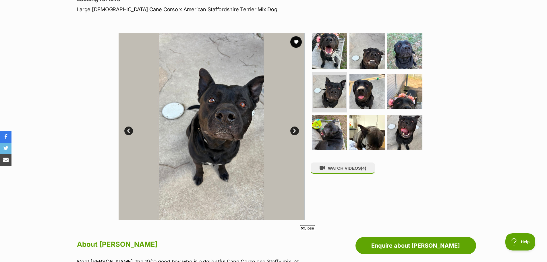
click at [294, 131] on link "Next" at bounding box center [294, 130] width 9 height 9
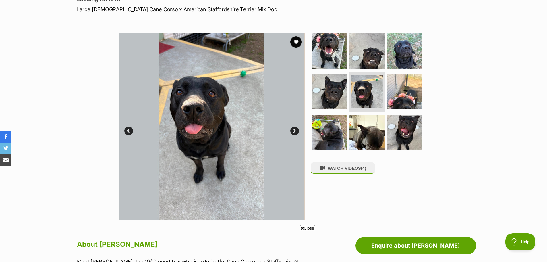
click at [294, 131] on link "Next" at bounding box center [294, 130] width 9 height 9
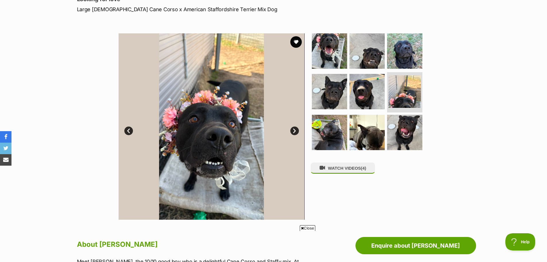
click at [294, 131] on link "Next" at bounding box center [294, 130] width 9 height 9
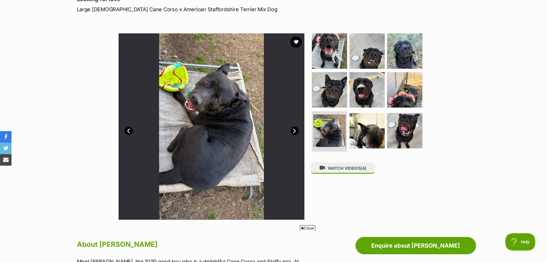
click at [294, 131] on link "Next" at bounding box center [294, 130] width 9 height 9
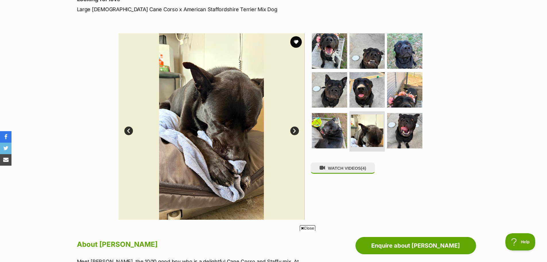
click at [294, 131] on link "Next" at bounding box center [294, 130] width 9 height 9
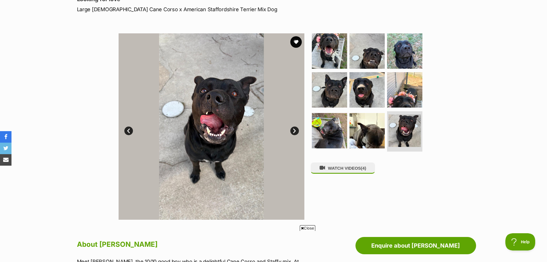
click at [294, 131] on link "Next" at bounding box center [294, 130] width 9 height 9
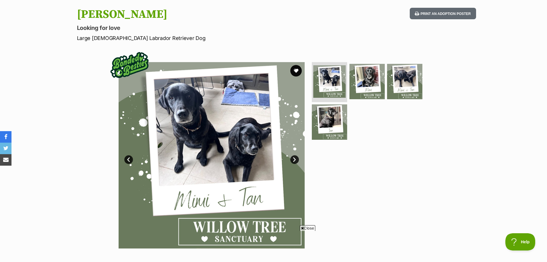
click at [294, 159] on link "Next" at bounding box center [294, 159] width 9 height 9
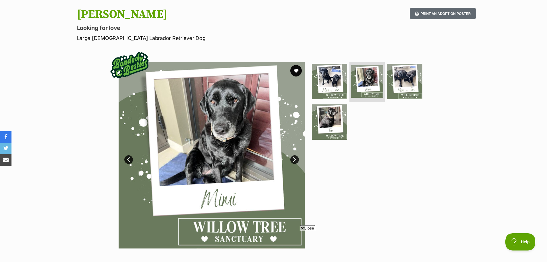
click at [293, 159] on link "Next" at bounding box center [294, 159] width 9 height 9
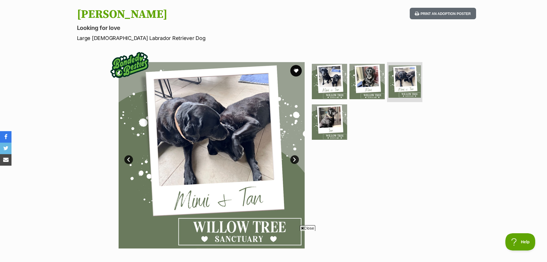
click at [294, 160] on link "Next" at bounding box center [294, 159] width 9 height 9
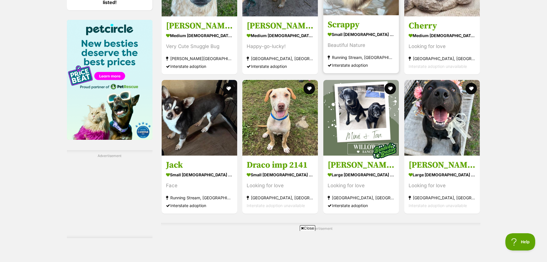
click at [389, 46] on div "Beautiful Nature" at bounding box center [361, 45] width 67 height 8
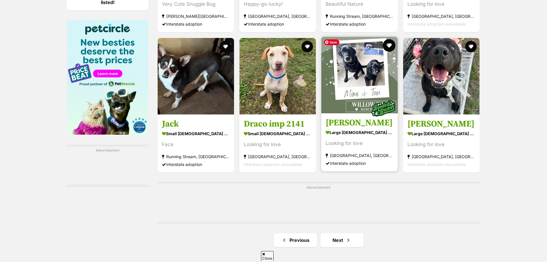
click at [391, 47] on button "favourite" at bounding box center [389, 45] width 13 height 13
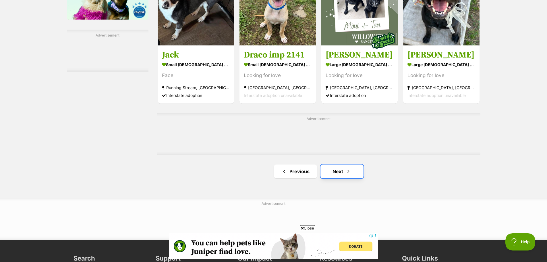
click at [353, 167] on link "Next" at bounding box center [341, 171] width 43 height 14
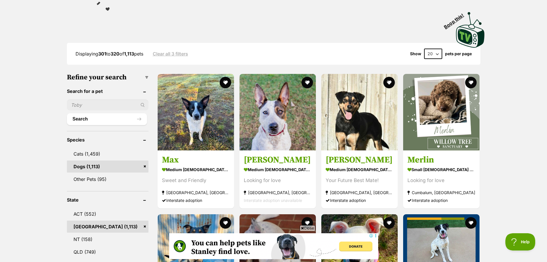
scroll to position [115, 0]
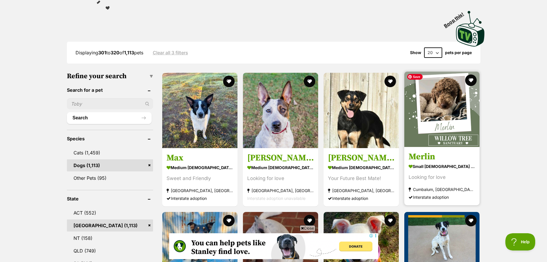
click at [454, 110] on img at bounding box center [441, 108] width 75 height 75
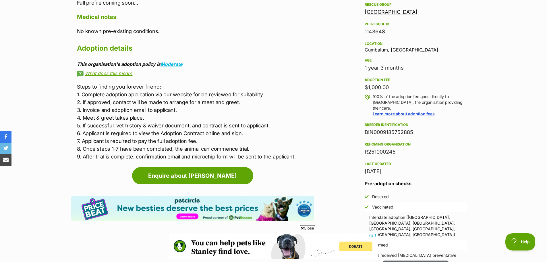
scroll to position [230, 0]
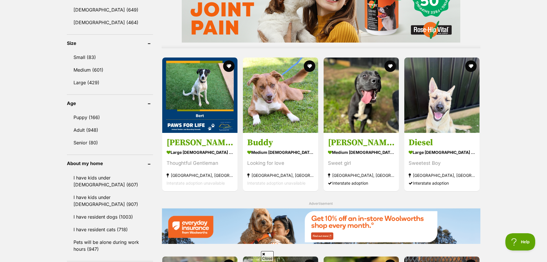
scroll to position [517, 0]
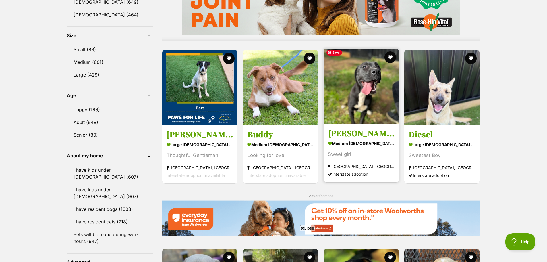
click at [369, 107] on img at bounding box center [361, 86] width 75 height 75
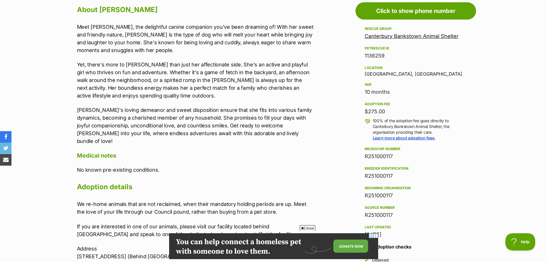
scroll to position [287, 0]
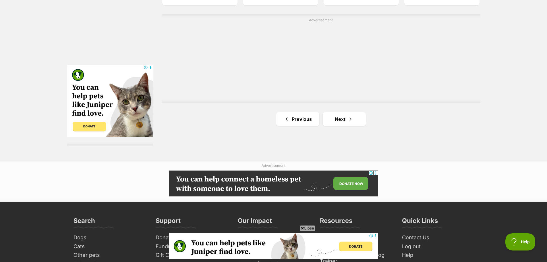
scroll to position [1091, 0]
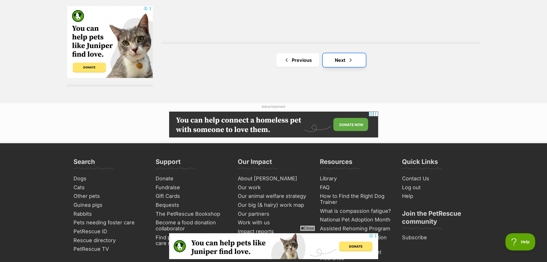
click at [351, 60] on span "Next page" at bounding box center [351, 60] width 6 height 7
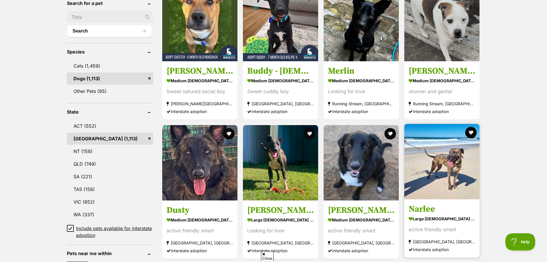
scroll to position [230, 0]
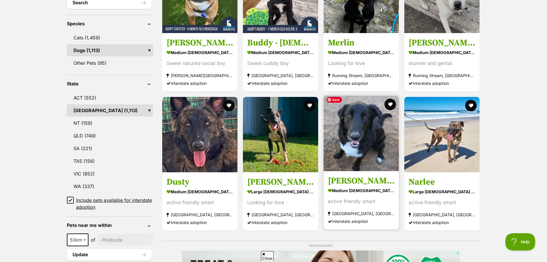
click at [363, 144] on img at bounding box center [361, 133] width 75 height 75
click at [391, 103] on button "favourite" at bounding box center [390, 104] width 13 height 13
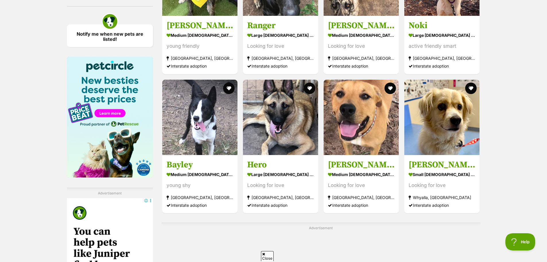
scroll to position [890, 0]
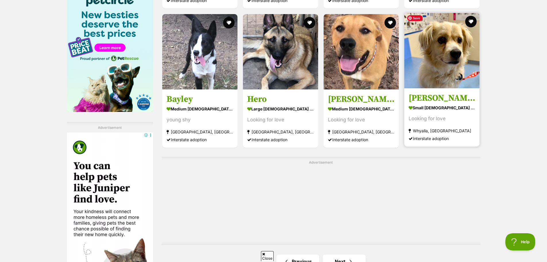
click at [451, 56] on img at bounding box center [441, 50] width 75 height 75
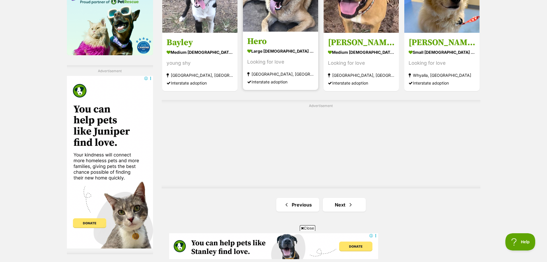
scroll to position [1005, 0]
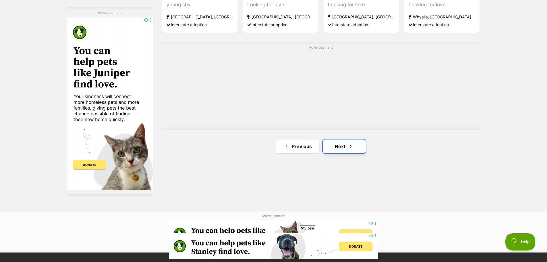
click at [343, 143] on link "Next" at bounding box center [344, 146] width 43 height 14
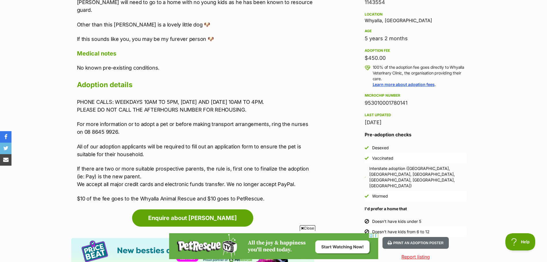
scroll to position [316, 0]
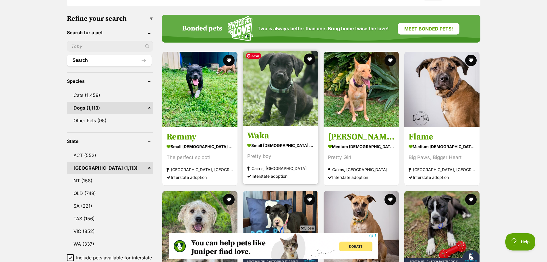
click at [303, 101] on img at bounding box center [280, 88] width 75 height 75
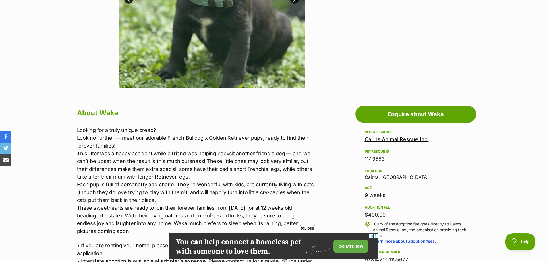
scroll to position [258, 0]
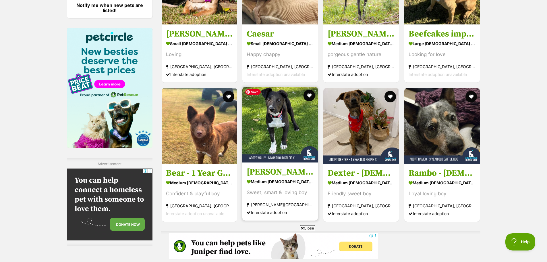
scroll to position [861, 0]
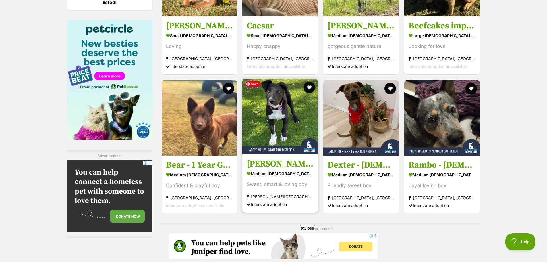
click at [269, 112] on img at bounding box center [280, 117] width 76 height 76
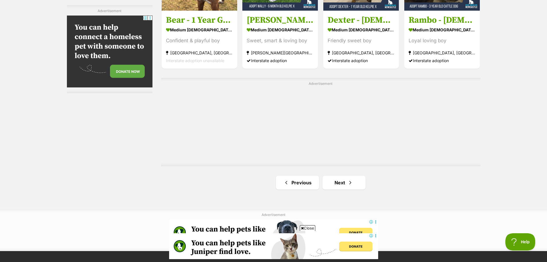
scroll to position [1034, 0]
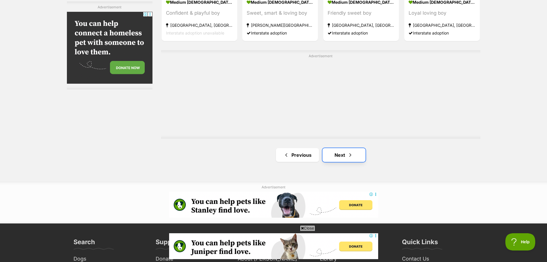
click at [357, 150] on link "Next" at bounding box center [343, 155] width 43 height 14
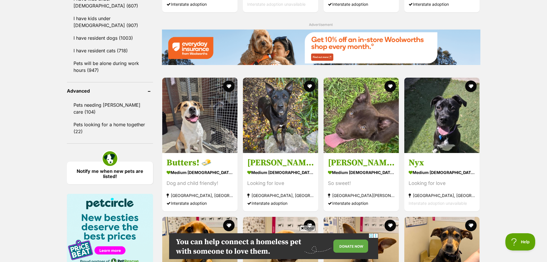
scroll to position [689, 0]
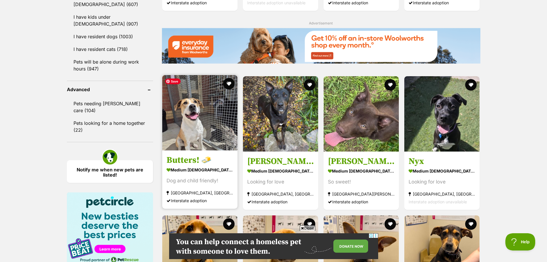
click at [201, 121] on img at bounding box center [199, 112] width 75 height 75
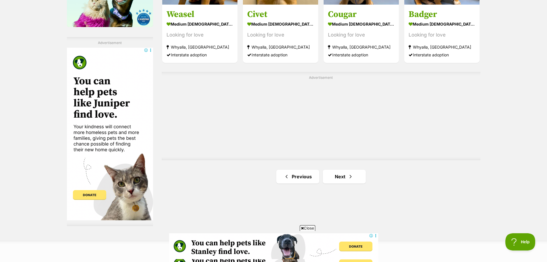
scroll to position [1005, 0]
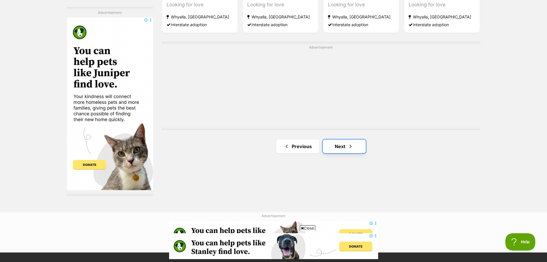
click at [352, 149] on span "Next page" at bounding box center [351, 146] width 6 height 7
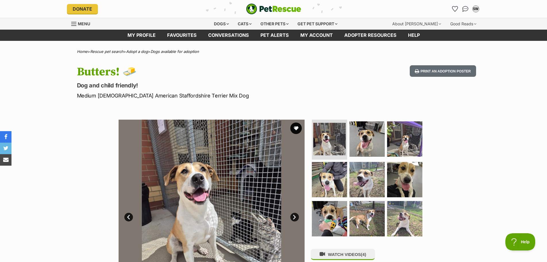
click at [495, 159] on div "Available 1 of 9 images 1 of 9 images 1 of 9 images 1 of 9 images 1 of 9 images…" at bounding box center [273, 208] width 547 height 195
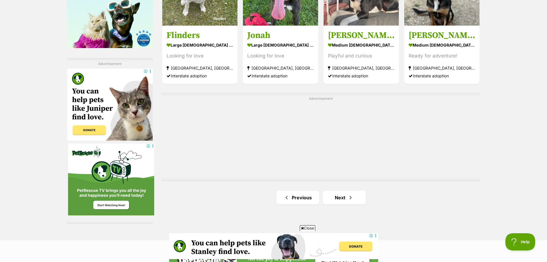
scroll to position [1005, 0]
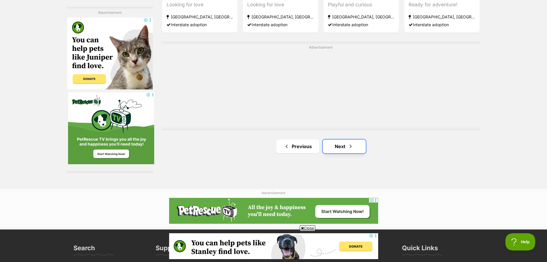
click at [340, 144] on link "Next" at bounding box center [344, 146] width 43 height 14
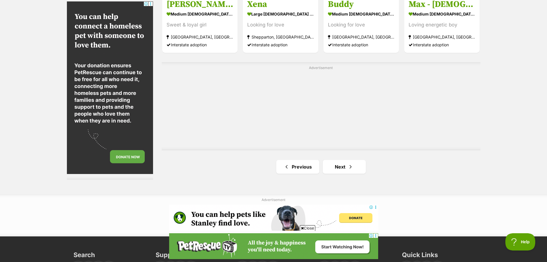
scroll to position [1062, 0]
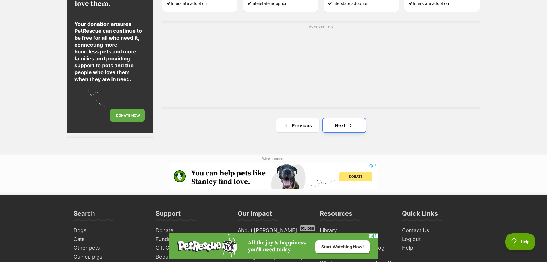
click at [344, 123] on link "Next" at bounding box center [344, 125] width 43 height 14
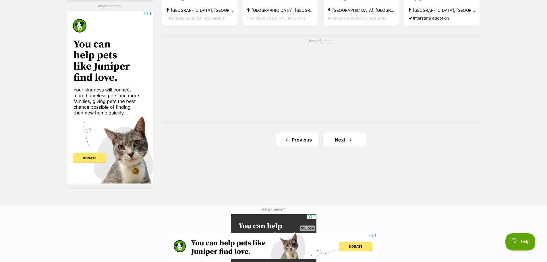
scroll to position [1062, 0]
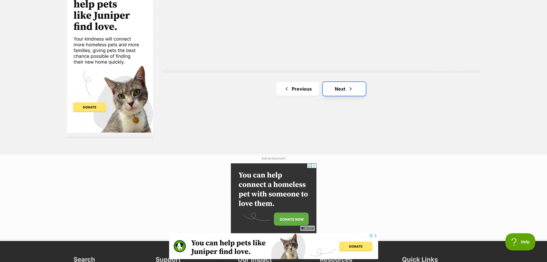
click at [359, 86] on link "Next" at bounding box center [344, 89] width 43 height 14
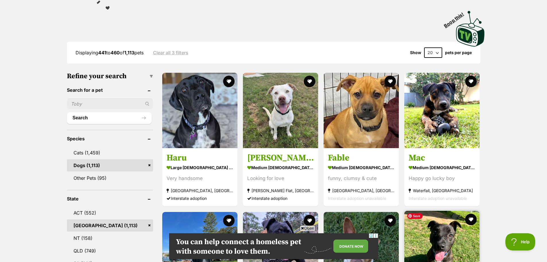
scroll to position [230, 0]
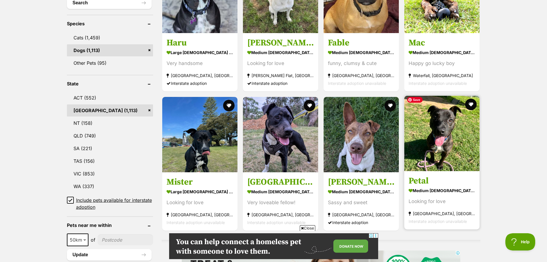
click at [450, 124] on img at bounding box center [441, 133] width 75 height 75
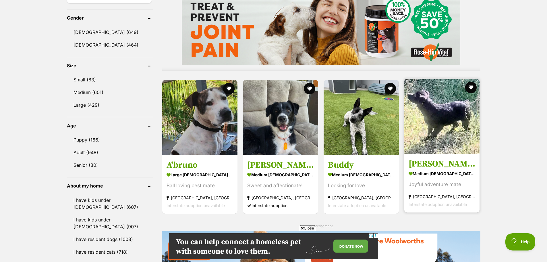
scroll to position [488, 0]
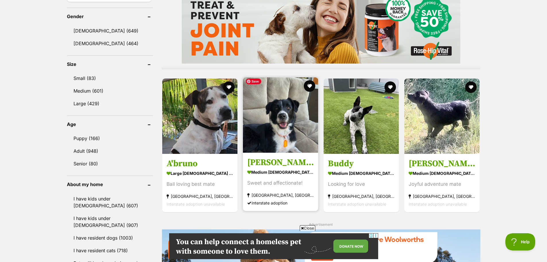
click at [281, 143] on img at bounding box center [280, 114] width 75 height 75
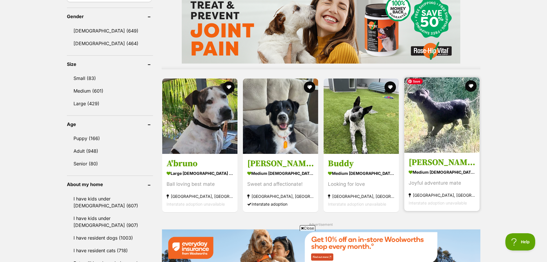
click at [436, 136] on img at bounding box center [441, 114] width 75 height 75
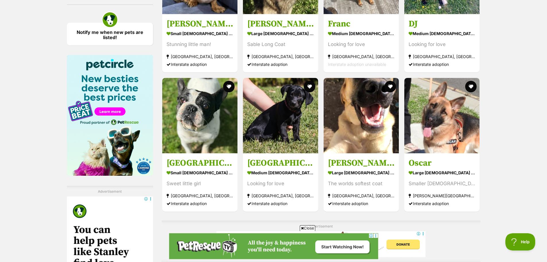
scroll to position [861, 0]
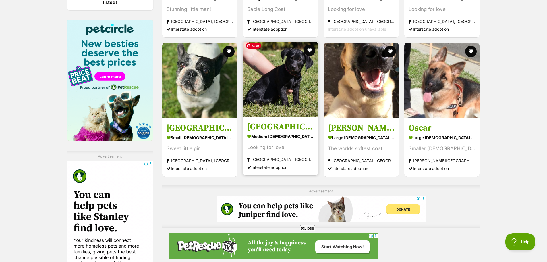
click at [265, 89] on img at bounding box center [280, 79] width 75 height 75
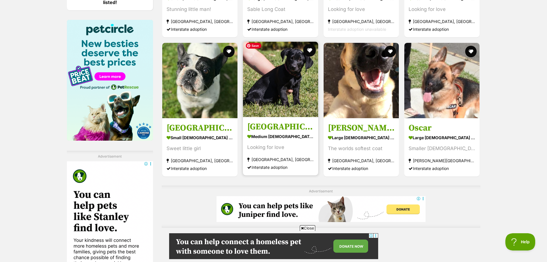
scroll to position [0, 0]
click at [309, 49] on button "favourite" at bounding box center [309, 50] width 13 height 13
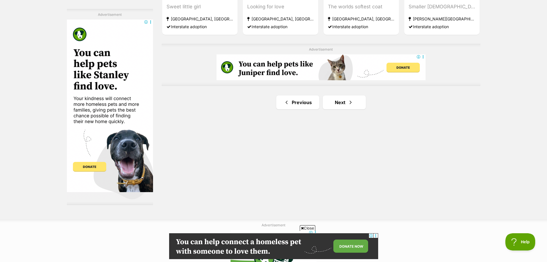
scroll to position [976, 0]
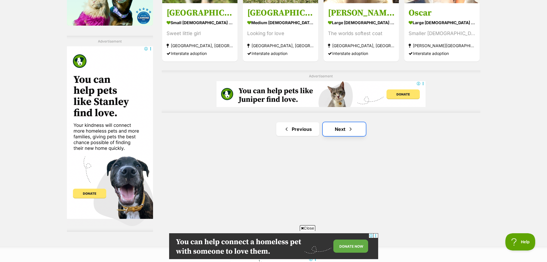
click at [344, 125] on link "Next" at bounding box center [344, 129] width 43 height 14
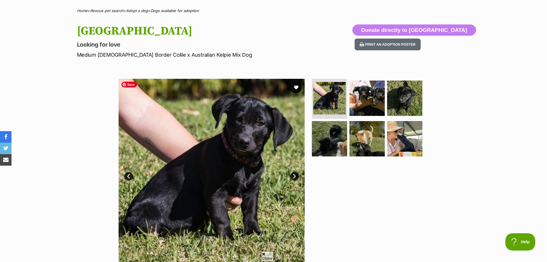
scroll to position [57, 0]
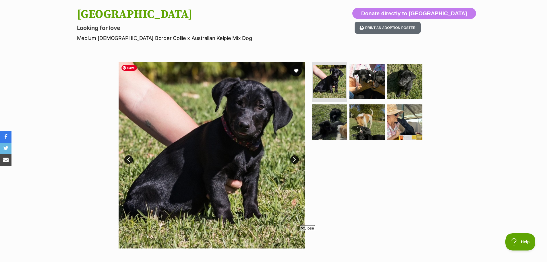
click at [293, 161] on link "Next" at bounding box center [294, 159] width 9 height 9
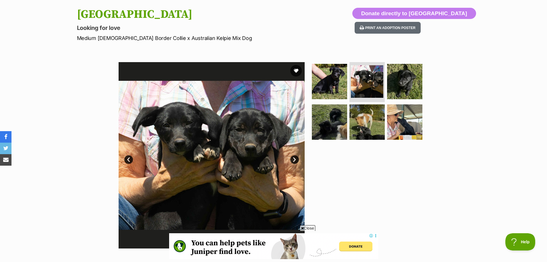
scroll to position [0, 0]
click at [293, 161] on link "Next" at bounding box center [294, 159] width 9 height 9
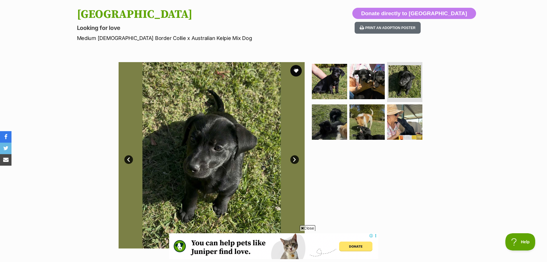
click at [293, 161] on link "Next" at bounding box center [294, 159] width 9 height 9
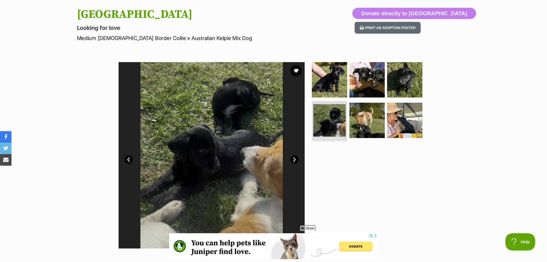
click at [293, 161] on link "Next" at bounding box center [294, 159] width 9 height 9
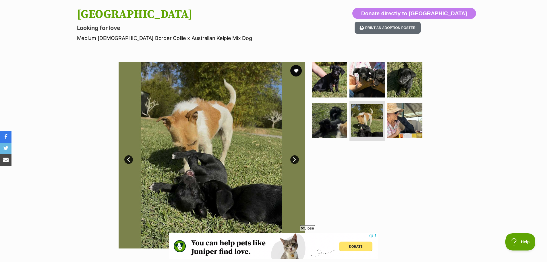
click at [293, 161] on link "Next" at bounding box center [294, 159] width 9 height 9
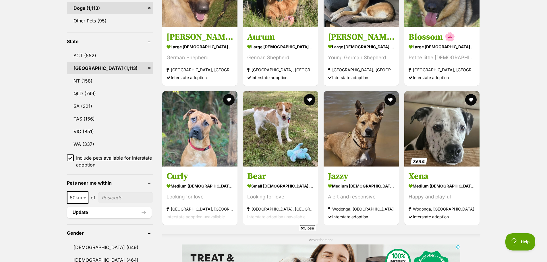
scroll to position [316, 0]
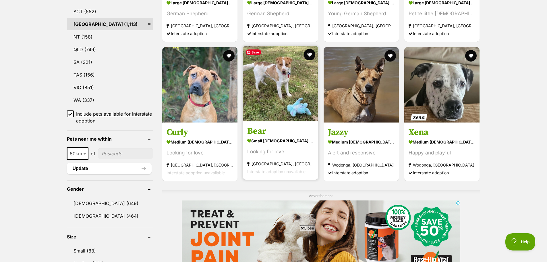
click at [281, 92] on img at bounding box center [280, 83] width 75 height 75
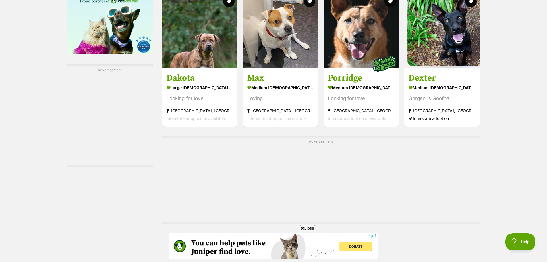
scroll to position [1034, 0]
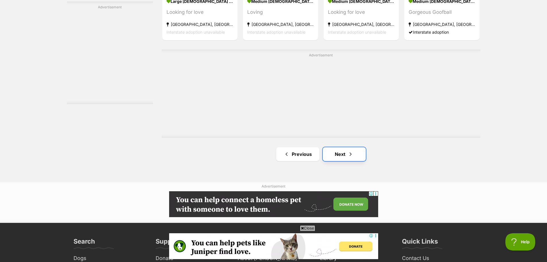
click at [337, 154] on link "Next" at bounding box center [344, 154] width 43 height 14
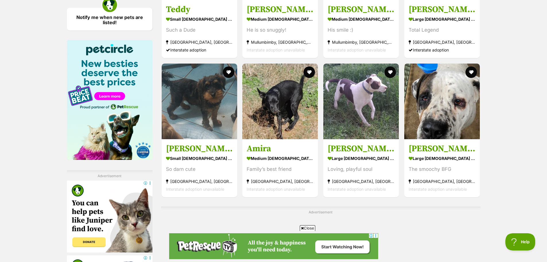
scroll to position [861, 0]
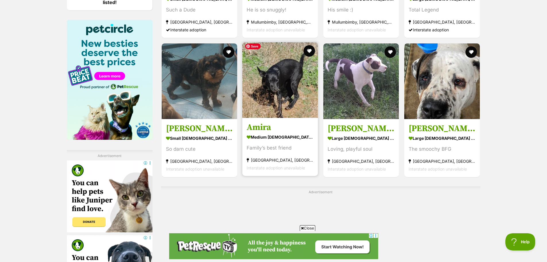
click at [291, 92] on img at bounding box center [280, 80] width 76 height 76
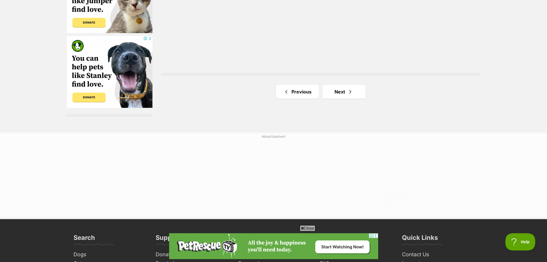
scroll to position [1091, 0]
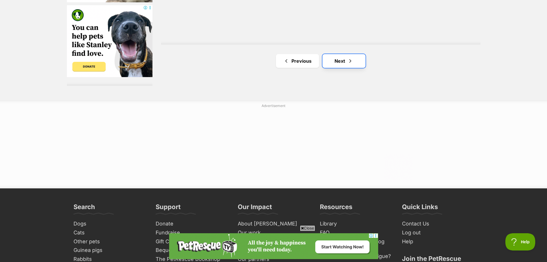
click at [359, 61] on link "Next" at bounding box center [343, 61] width 43 height 14
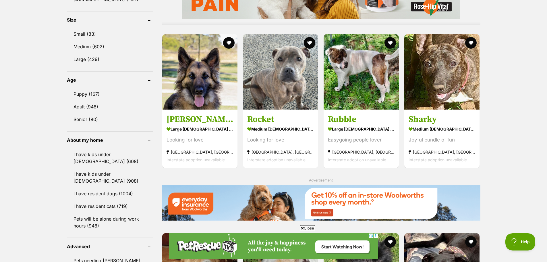
scroll to position [488, 0]
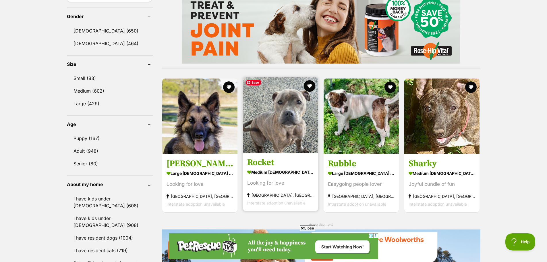
click at [267, 121] on img at bounding box center [280, 114] width 75 height 75
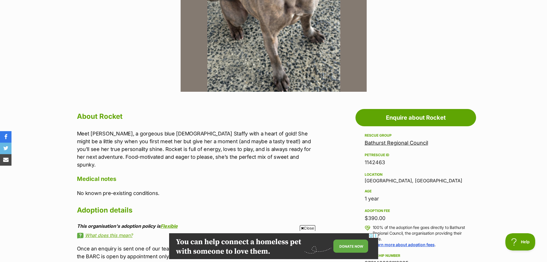
scroll to position [172, 0]
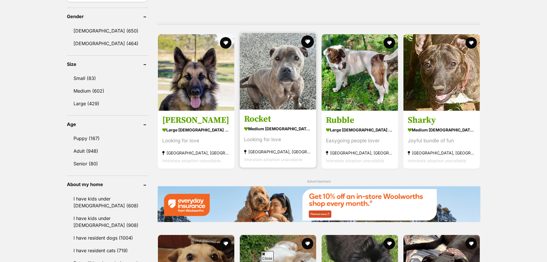
click at [304, 40] on button "favourite" at bounding box center [307, 41] width 13 height 13
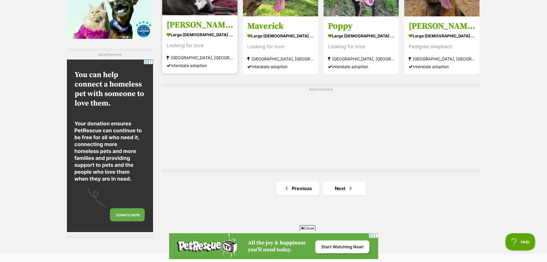
scroll to position [976, 0]
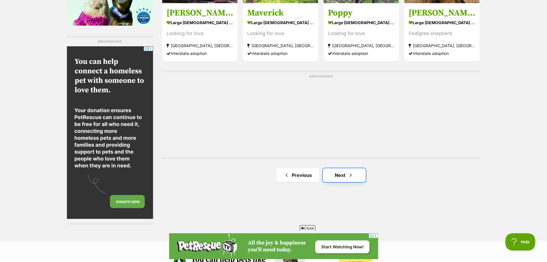
click at [345, 174] on link "Next" at bounding box center [344, 175] width 43 height 14
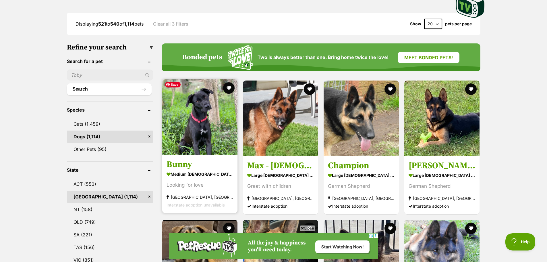
click at [204, 125] on img at bounding box center [199, 116] width 75 height 75
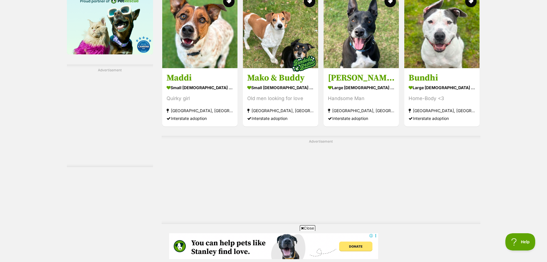
scroll to position [1062, 0]
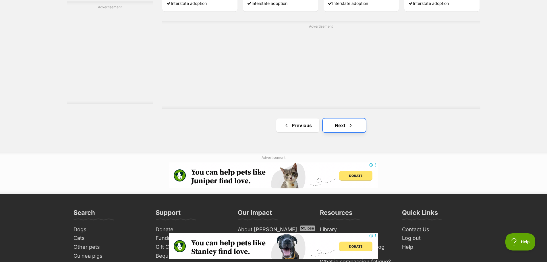
click at [352, 122] on span "Next page" at bounding box center [351, 125] width 6 height 7
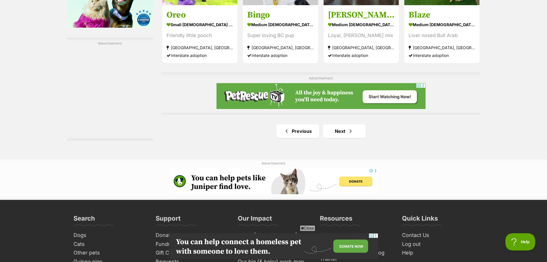
scroll to position [1005, 0]
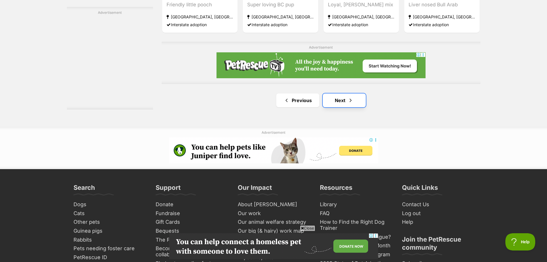
click at [347, 99] on link "Next" at bounding box center [344, 100] width 43 height 14
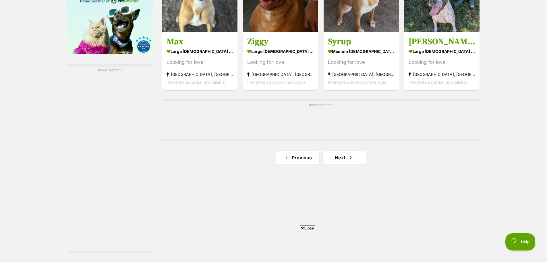
scroll to position [976, 0]
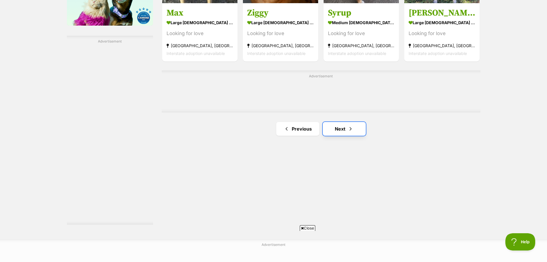
click at [354, 127] on link "Next" at bounding box center [344, 129] width 43 height 14
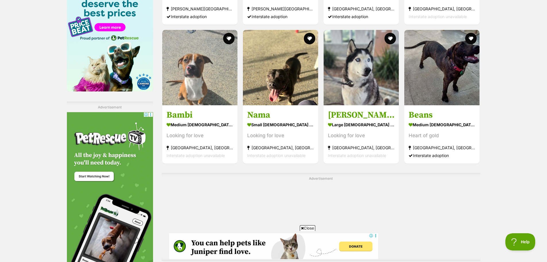
scroll to position [948, 0]
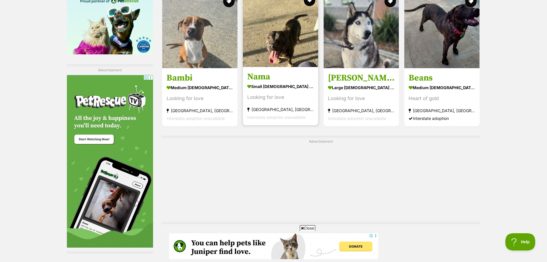
click at [265, 61] on img at bounding box center [280, 29] width 75 height 75
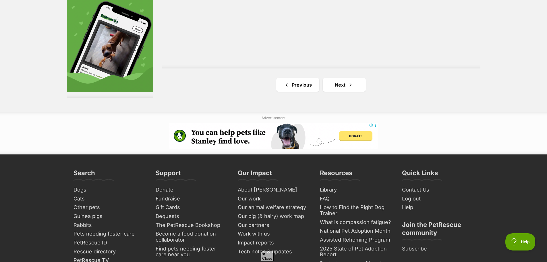
scroll to position [1091, 0]
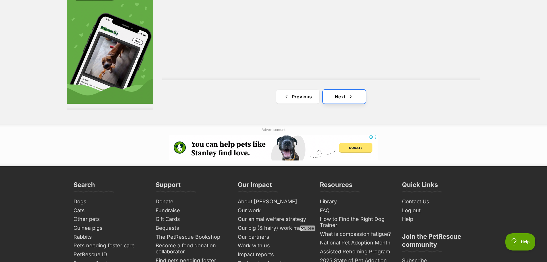
click at [349, 95] on span "Next page" at bounding box center [351, 96] width 6 height 7
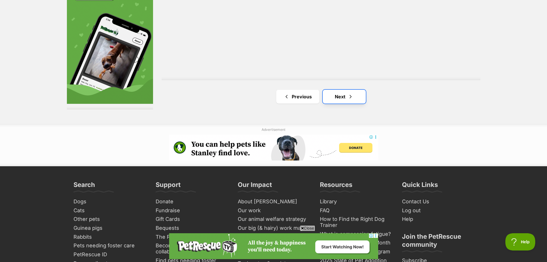
scroll to position [0, 0]
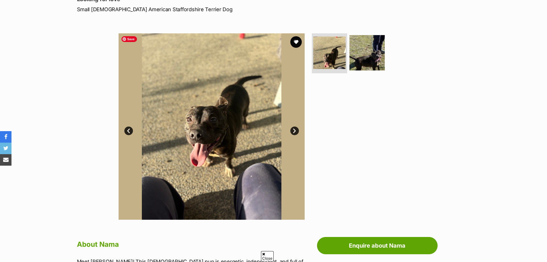
click at [294, 129] on link "Next" at bounding box center [294, 130] width 9 height 9
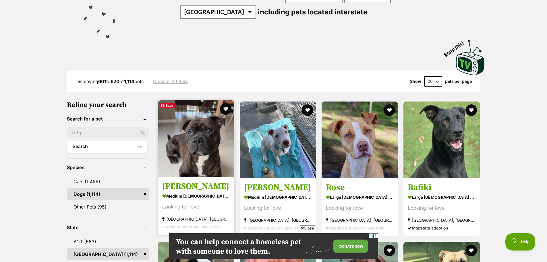
click at [194, 156] on img at bounding box center [196, 138] width 76 height 76
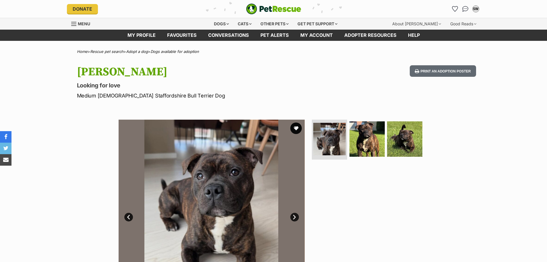
click at [297, 216] on link "Next" at bounding box center [294, 216] width 9 height 9
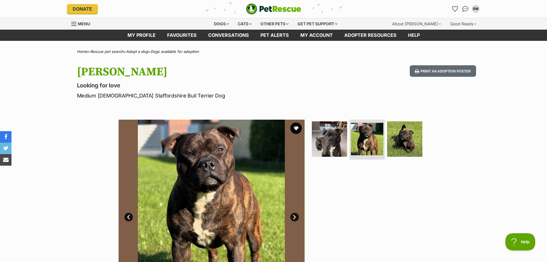
click at [297, 216] on link "Next" at bounding box center [294, 216] width 9 height 9
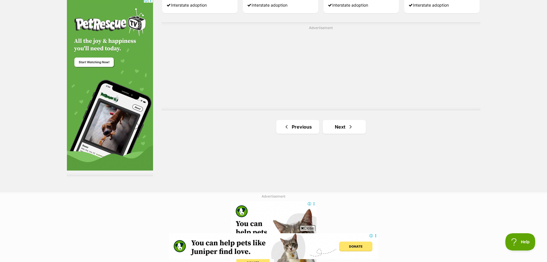
scroll to position [1062, 0]
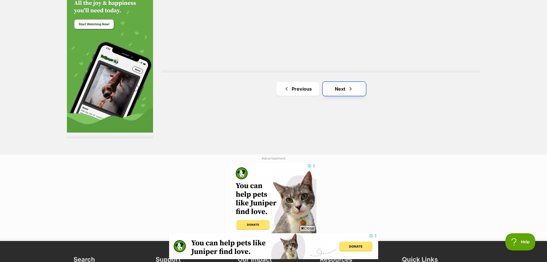
click at [339, 88] on link "Next" at bounding box center [344, 89] width 43 height 14
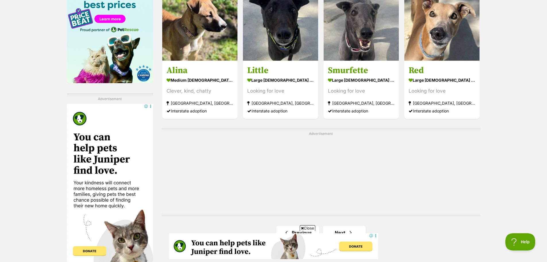
scroll to position [1005, 0]
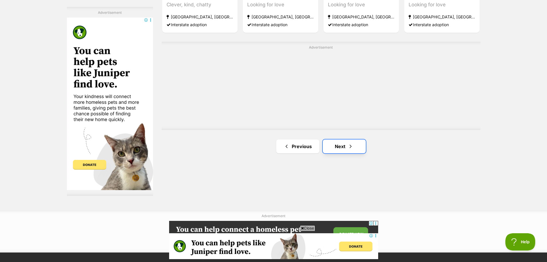
click at [355, 144] on link "Next" at bounding box center [344, 146] width 43 height 14
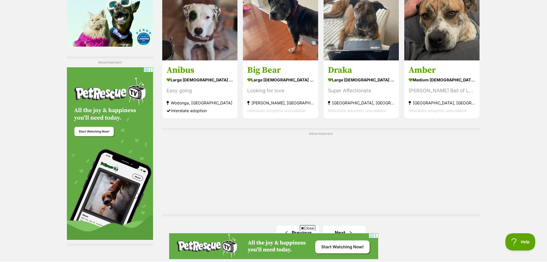
scroll to position [976, 0]
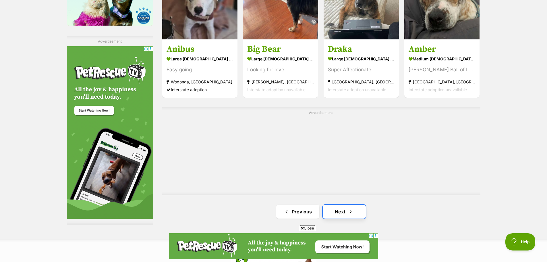
click at [356, 206] on link "Next" at bounding box center [344, 211] width 43 height 14
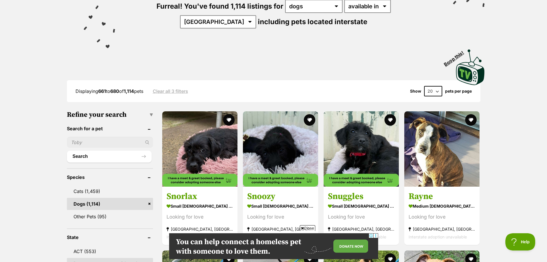
scroll to position [115, 0]
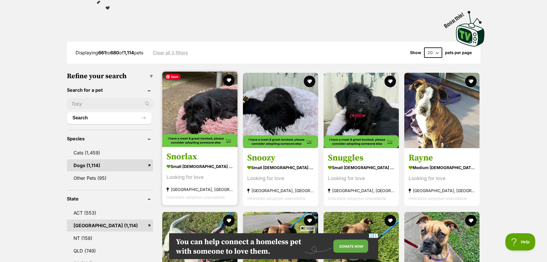
drag, startPoint x: 212, startPoint y: 119, endPoint x: 215, endPoint y: 119, distance: 3.0
click at [212, 119] on img at bounding box center [199, 108] width 75 height 75
click at [227, 79] on button "favourite" at bounding box center [229, 80] width 13 height 13
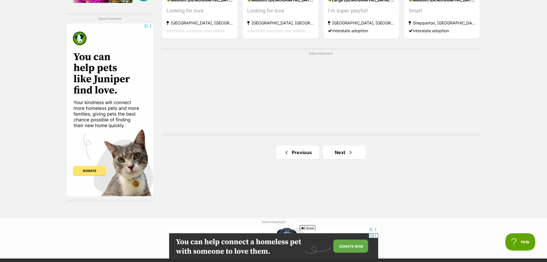
scroll to position [1034, 0]
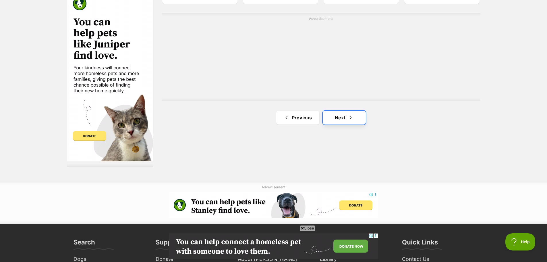
click at [350, 115] on span "Next page" at bounding box center [351, 117] width 6 height 7
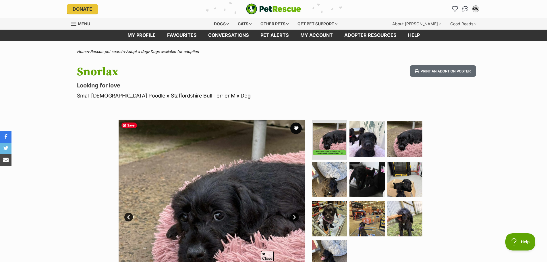
scroll to position [57, 0]
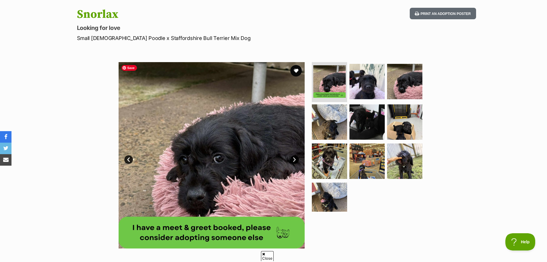
click at [295, 159] on link "Next" at bounding box center [294, 159] width 9 height 9
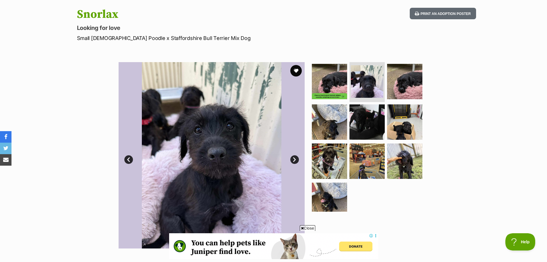
scroll to position [0, 0]
click at [295, 159] on link "Next" at bounding box center [294, 159] width 9 height 9
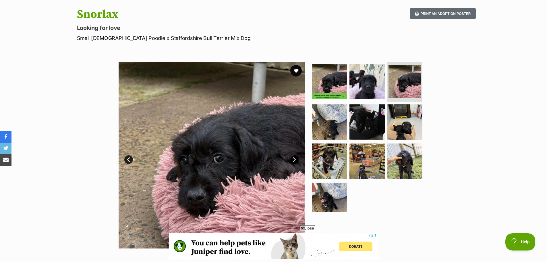
click at [295, 159] on link "Next" at bounding box center [294, 159] width 9 height 9
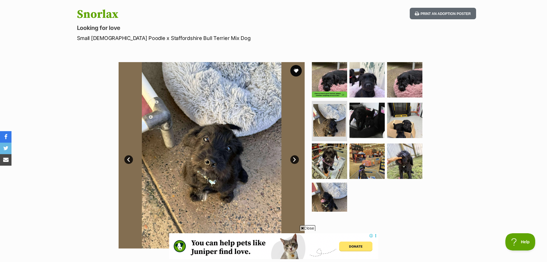
click at [295, 159] on link "Next" at bounding box center [294, 159] width 9 height 9
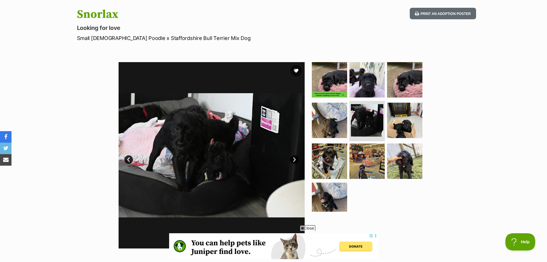
click at [295, 159] on link "Next" at bounding box center [294, 159] width 9 height 9
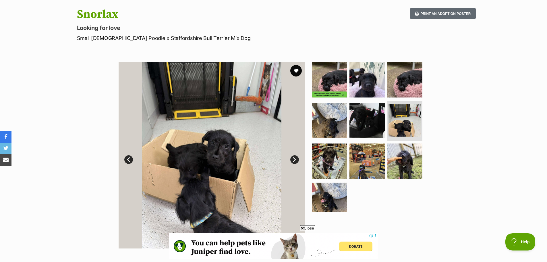
click at [295, 159] on link "Next" at bounding box center [294, 159] width 9 height 9
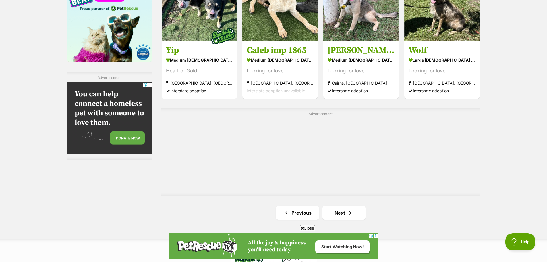
scroll to position [976, 0]
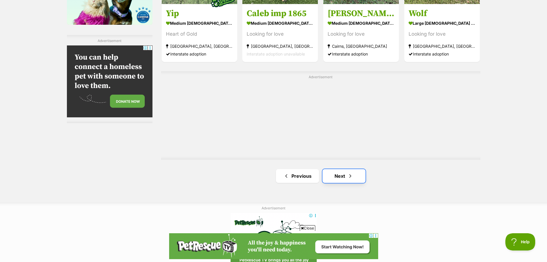
click at [344, 175] on link "Next" at bounding box center [343, 176] width 43 height 14
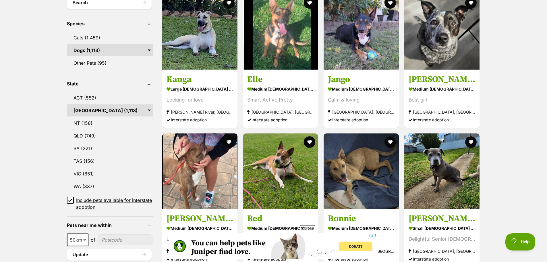
scroll to position [345, 0]
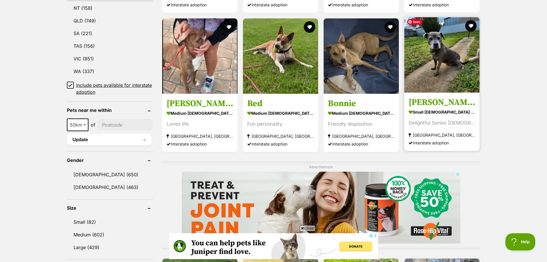
click at [446, 77] on img at bounding box center [441, 54] width 75 height 75
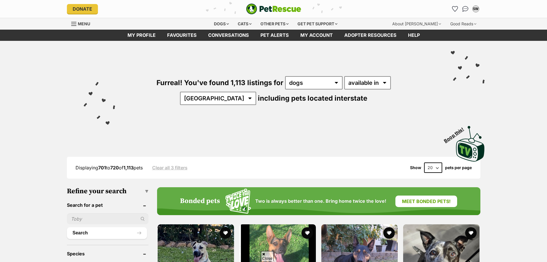
scroll to position [459, 0]
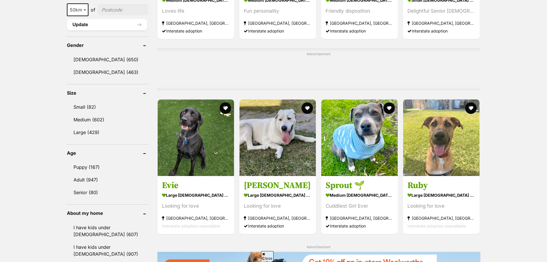
click at [204, 132] on img at bounding box center [196, 137] width 76 height 76
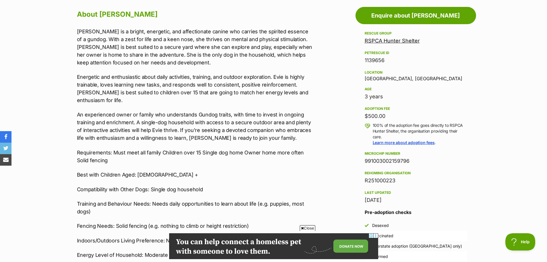
scroll to position [373, 0]
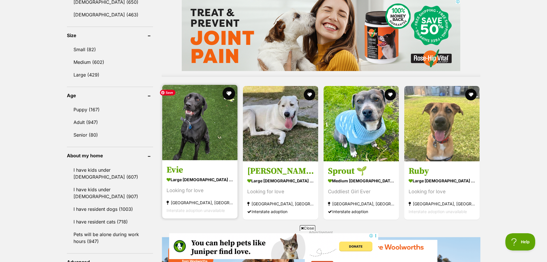
click at [229, 92] on button "favourite" at bounding box center [229, 93] width 13 height 13
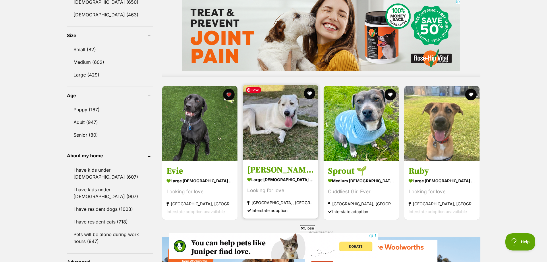
click at [279, 120] on img at bounding box center [280, 122] width 75 height 75
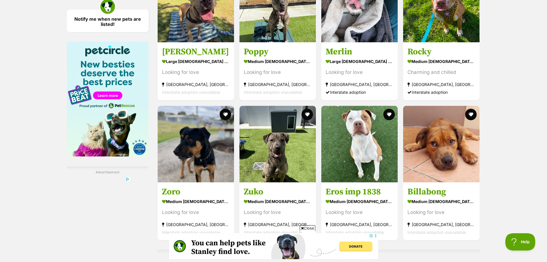
scroll to position [926, 0]
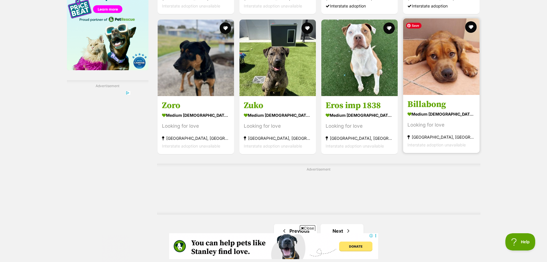
click at [453, 89] on img at bounding box center [441, 56] width 76 height 76
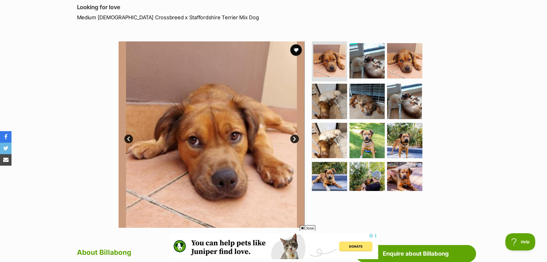
scroll to position [86, 0]
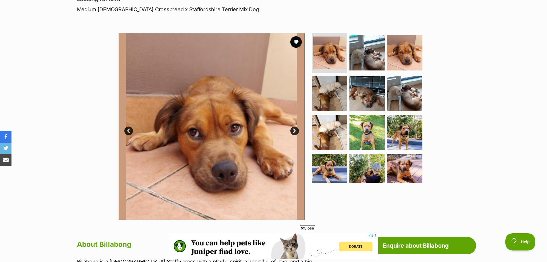
click at [293, 130] on link "Next" at bounding box center [294, 130] width 9 height 9
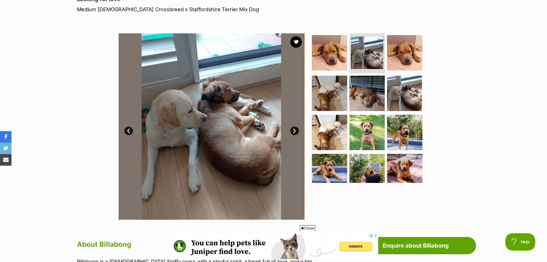
click at [293, 130] on link "Next" at bounding box center [294, 130] width 9 height 9
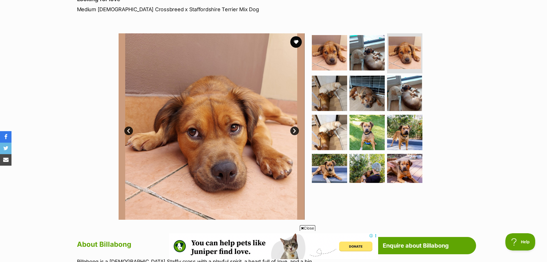
click at [293, 130] on link "Next" at bounding box center [294, 130] width 9 height 9
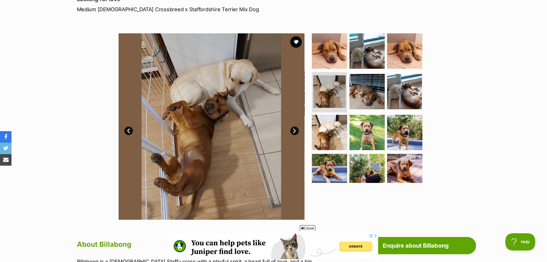
click at [293, 130] on link "Next" at bounding box center [294, 130] width 9 height 9
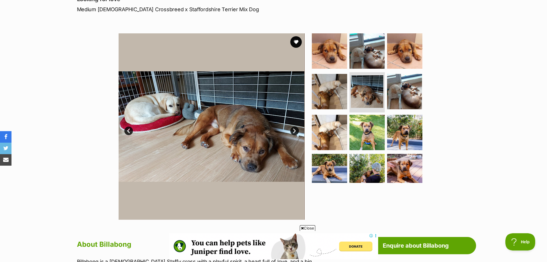
click at [293, 130] on link "Next" at bounding box center [294, 130] width 9 height 9
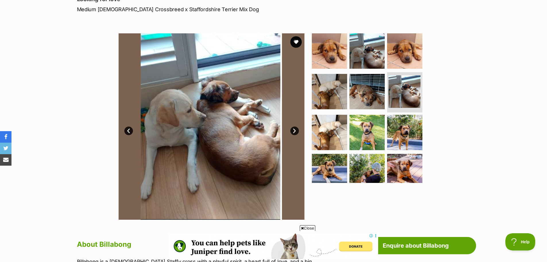
click at [293, 130] on link "Next" at bounding box center [294, 130] width 9 height 9
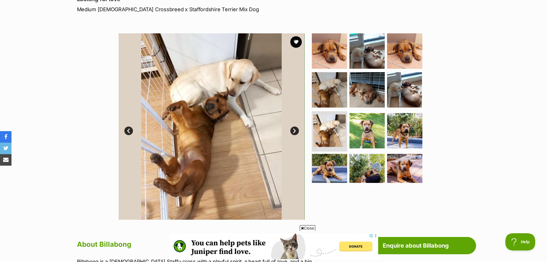
click at [293, 130] on link "Next" at bounding box center [294, 130] width 9 height 9
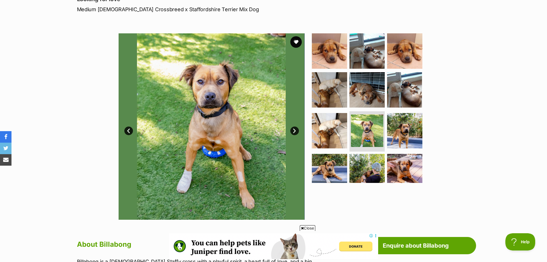
click at [293, 130] on link "Next" at bounding box center [294, 130] width 9 height 9
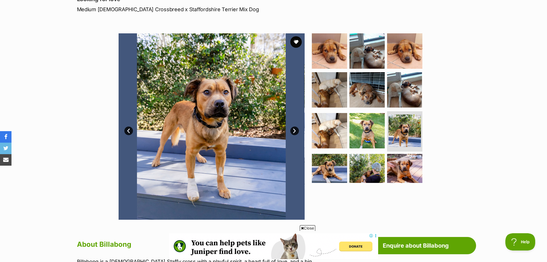
click at [293, 130] on link "Next" at bounding box center [294, 130] width 9 height 9
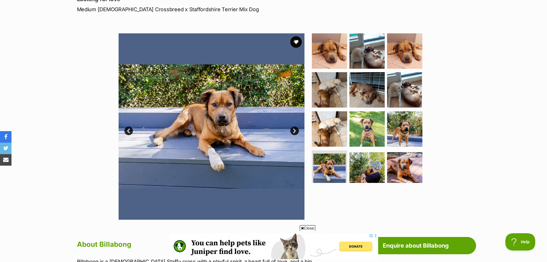
click at [293, 130] on link "Next" at bounding box center [294, 130] width 9 height 9
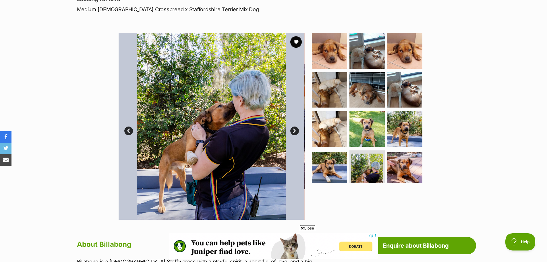
click at [293, 130] on link "Next" at bounding box center [294, 130] width 9 height 9
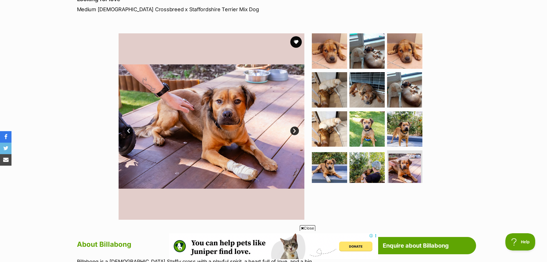
click at [293, 130] on link "Next" at bounding box center [294, 130] width 9 height 9
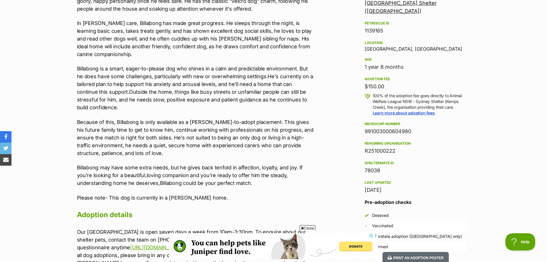
scroll to position [345, 0]
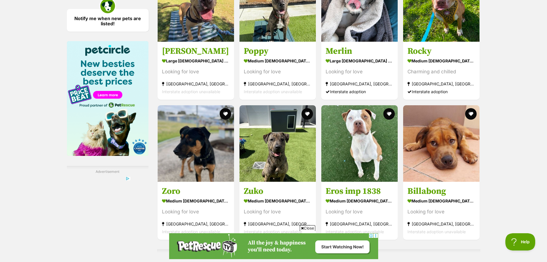
scroll to position [811, 0]
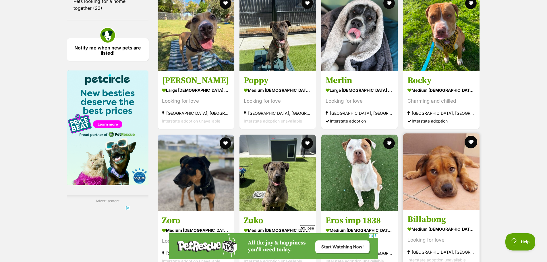
click at [473, 136] on button "favourite" at bounding box center [471, 142] width 13 height 13
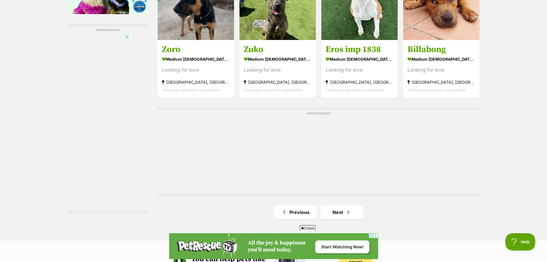
scroll to position [1012, 0]
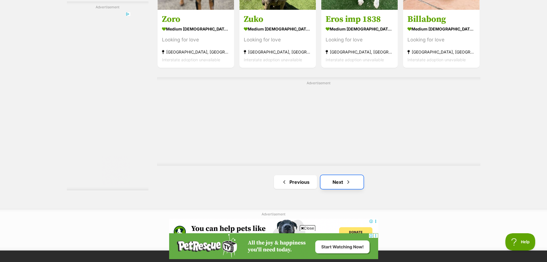
click at [347, 178] on span "Next page" at bounding box center [348, 181] width 6 height 7
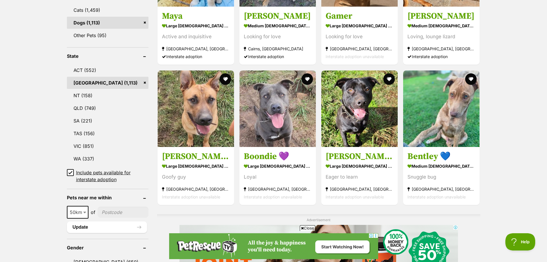
scroll to position [287, 0]
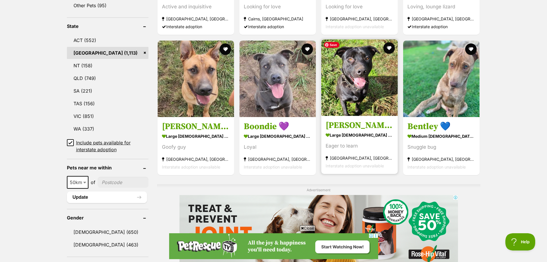
click at [371, 97] on img at bounding box center [359, 77] width 76 height 76
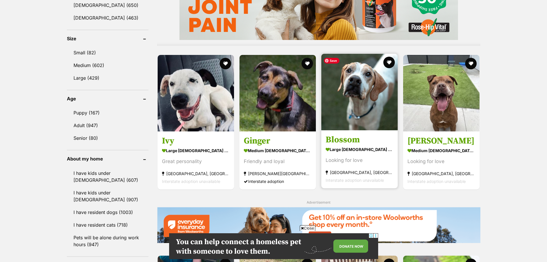
click at [355, 108] on img at bounding box center [359, 92] width 76 height 76
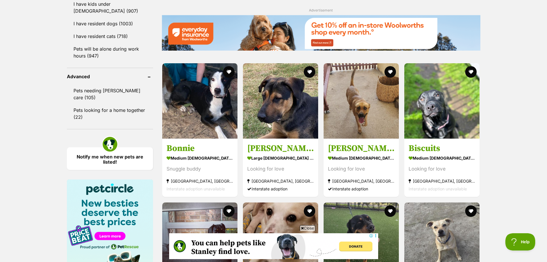
scroll to position [740, 0]
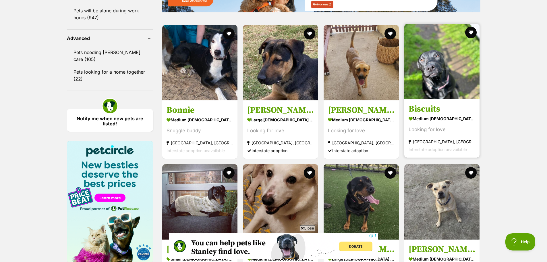
click at [442, 99] on link at bounding box center [441, 97] width 75 height 6
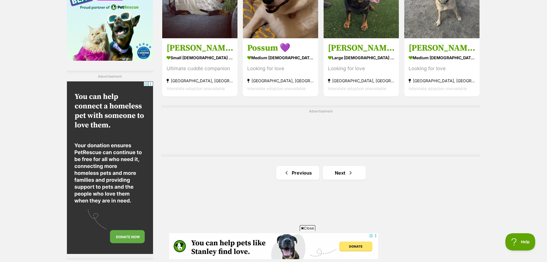
scroll to position [1027, 0]
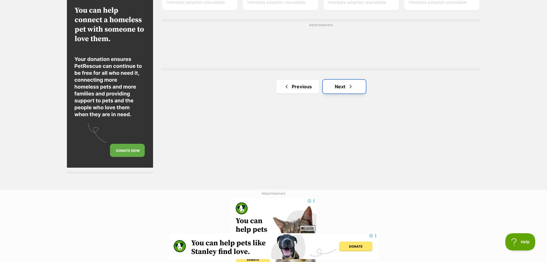
click at [352, 89] on span "Next page" at bounding box center [351, 86] width 6 height 7
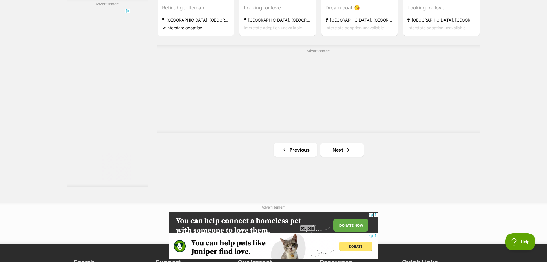
scroll to position [1034, 0]
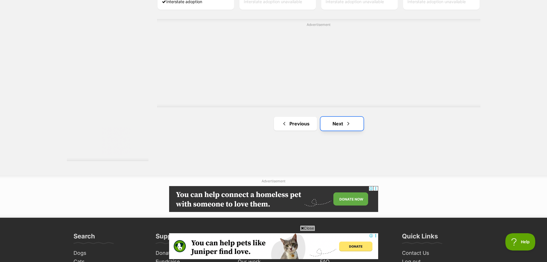
click at [351, 123] on link "Next" at bounding box center [341, 124] width 43 height 14
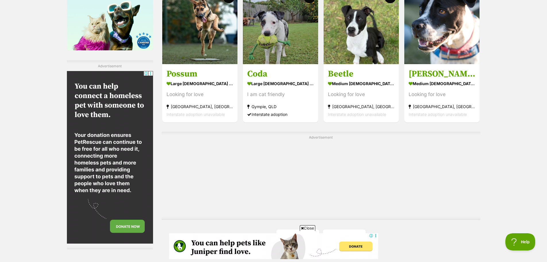
scroll to position [1005, 0]
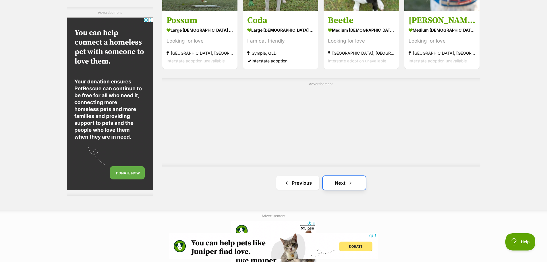
click at [346, 180] on link "Next" at bounding box center [344, 183] width 43 height 14
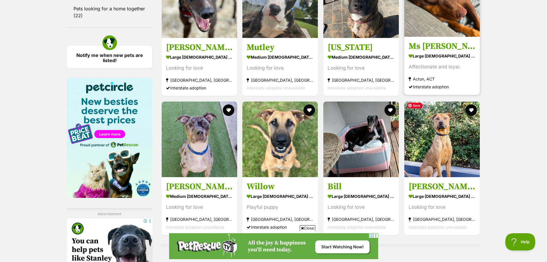
scroll to position [833, 0]
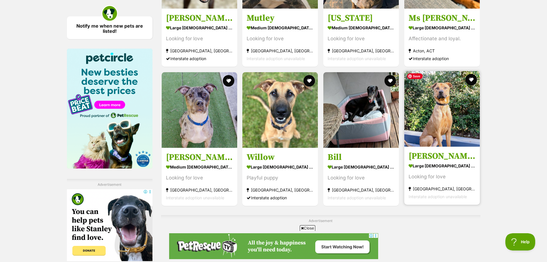
click at [442, 120] on img at bounding box center [442, 109] width 76 height 76
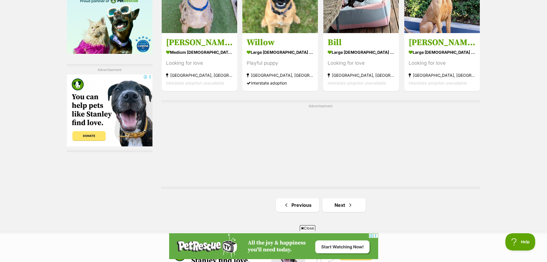
scroll to position [948, 0]
click at [357, 202] on link "Next" at bounding box center [343, 205] width 43 height 14
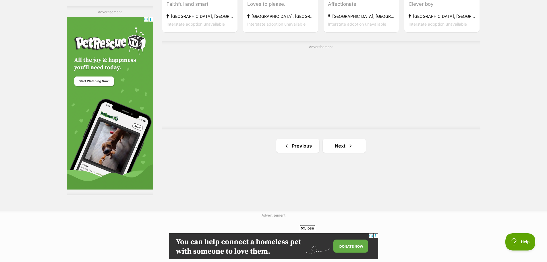
scroll to position [1034, 0]
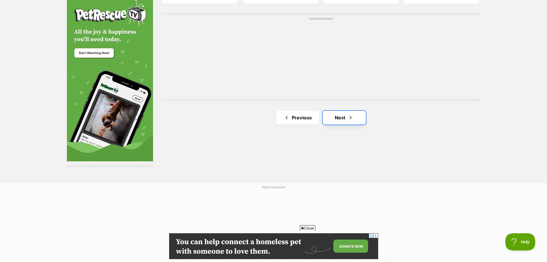
click at [341, 117] on link "Next" at bounding box center [344, 118] width 43 height 14
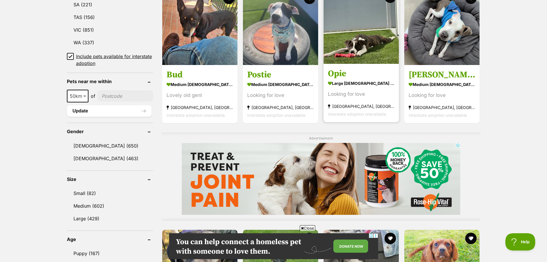
click at [367, 29] on img at bounding box center [361, 26] width 75 height 75
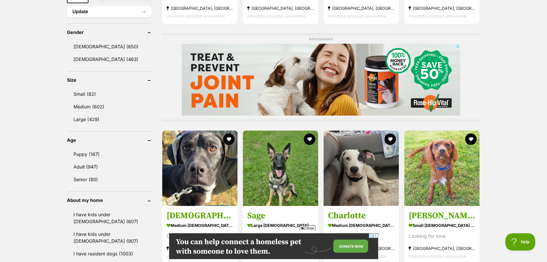
scroll to position [517, 0]
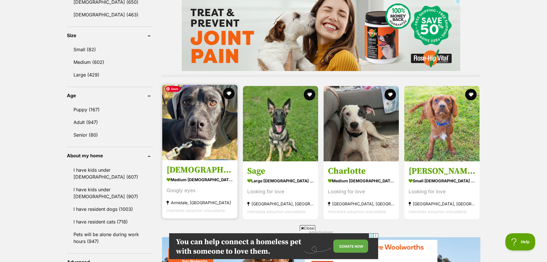
click at [206, 140] on img at bounding box center [199, 122] width 75 height 75
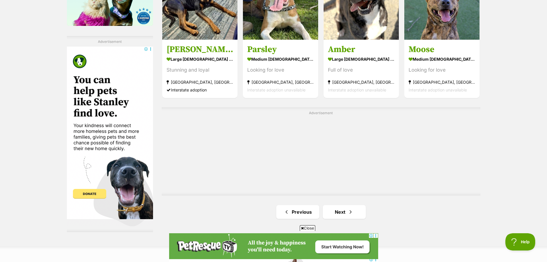
scroll to position [1005, 0]
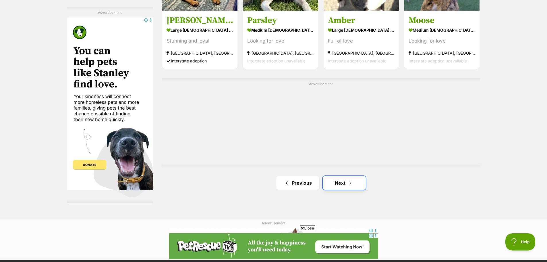
click at [335, 180] on link "Next" at bounding box center [344, 183] width 43 height 14
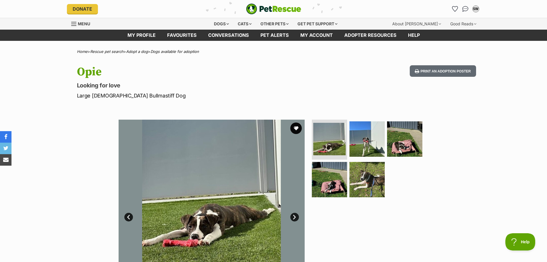
click at [295, 218] on link "Next" at bounding box center [294, 216] width 9 height 9
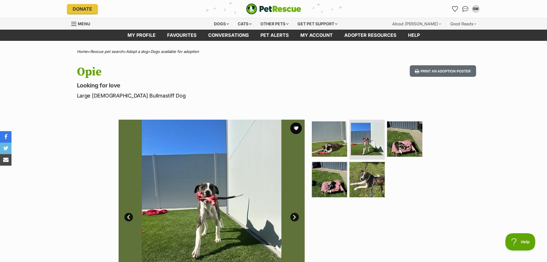
click at [295, 218] on link "Next" at bounding box center [294, 216] width 9 height 9
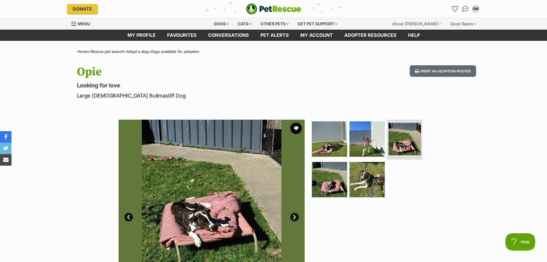
click at [295, 218] on link "Next" at bounding box center [294, 216] width 9 height 9
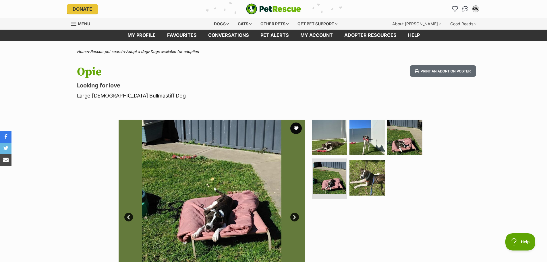
click at [295, 218] on link "Next" at bounding box center [294, 216] width 9 height 9
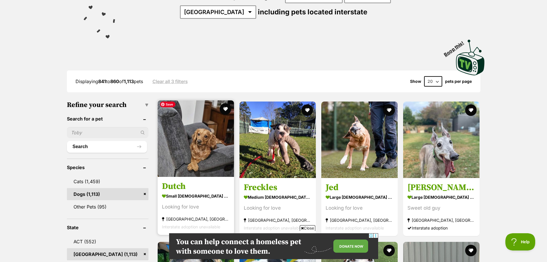
click at [196, 157] on img at bounding box center [196, 138] width 76 height 76
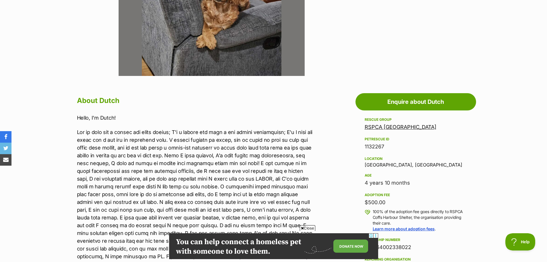
scroll to position [316, 0]
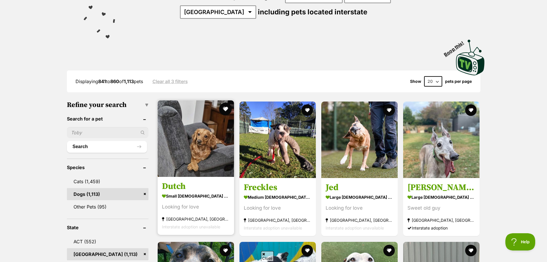
click at [224, 108] on button "favourite" at bounding box center [225, 109] width 13 height 13
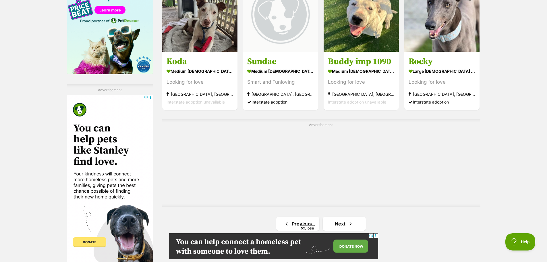
scroll to position [976, 0]
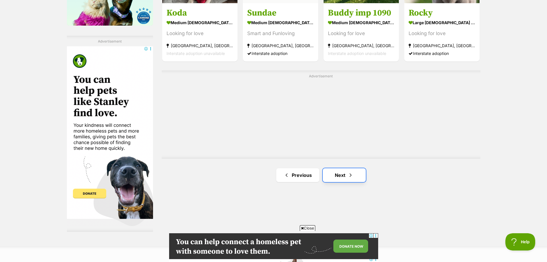
click at [351, 174] on span "Next page" at bounding box center [351, 174] width 6 height 7
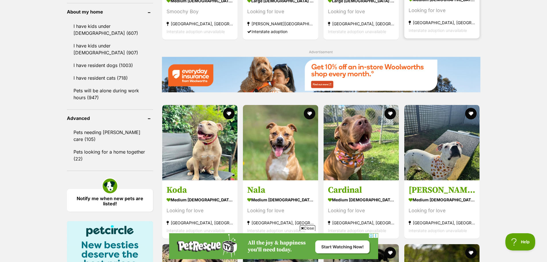
scroll to position [775, 0]
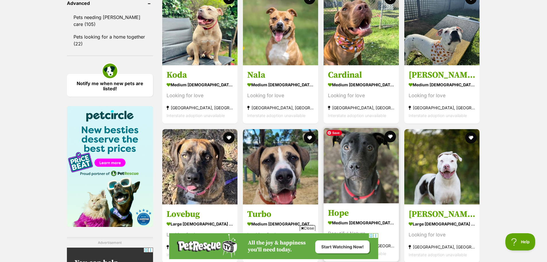
click at [363, 164] on img at bounding box center [361, 165] width 75 height 75
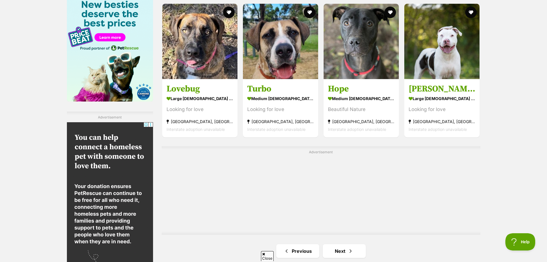
scroll to position [976, 0]
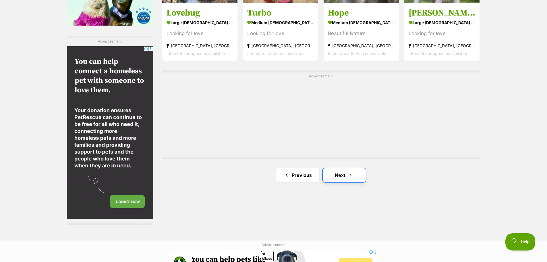
click at [337, 168] on link "Next" at bounding box center [344, 175] width 43 height 14
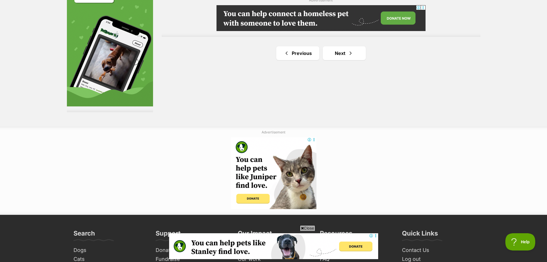
scroll to position [1034, 0]
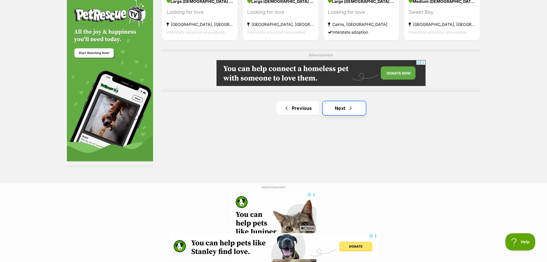
click at [351, 109] on span "Next page" at bounding box center [351, 108] width 6 height 7
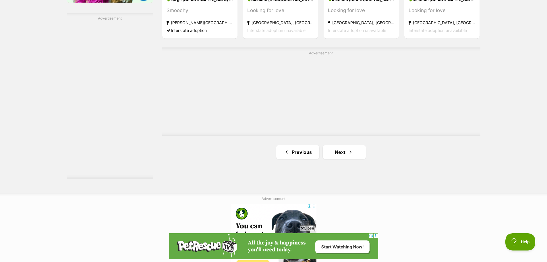
scroll to position [1034, 0]
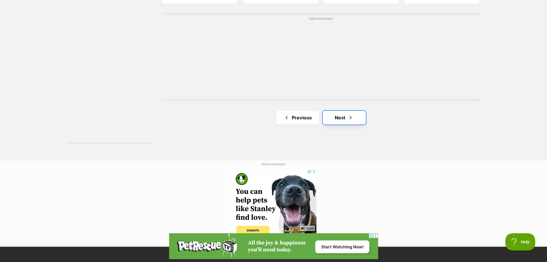
click at [336, 113] on link "Next" at bounding box center [344, 118] width 43 height 14
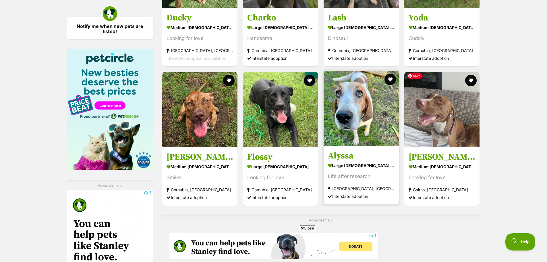
scroll to position [833, 0]
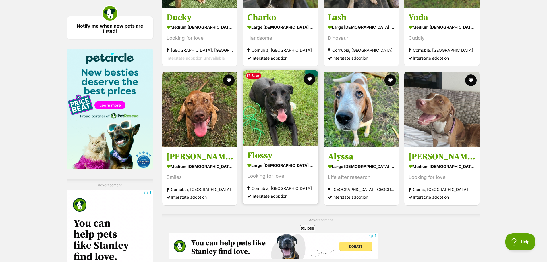
click at [294, 110] on img at bounding box center [280, 107] width 75 height 75
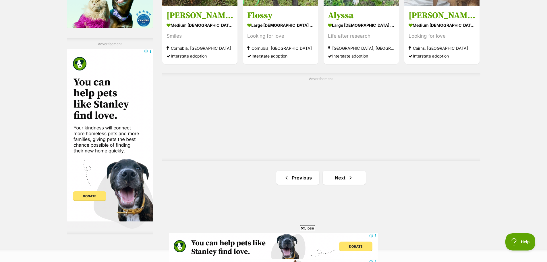
scroll to position [1005, 0]
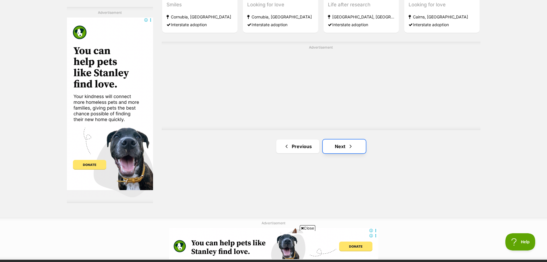
click at [348, 144] on span "Next page" at bounding box center [351, 146] width 6 height 7
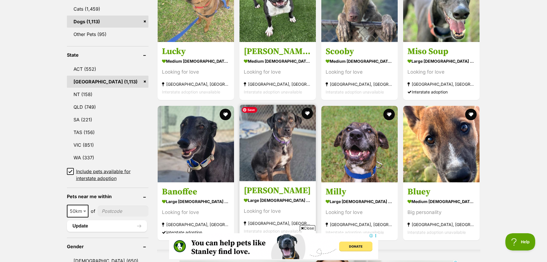
click at [293, 127] on img at bounding box center [277, 143] width 76 height 76
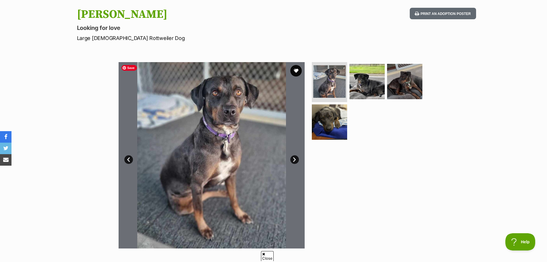
click at [294, 158] on link "Next" at bounding box center [294, 159] width 9 height 9
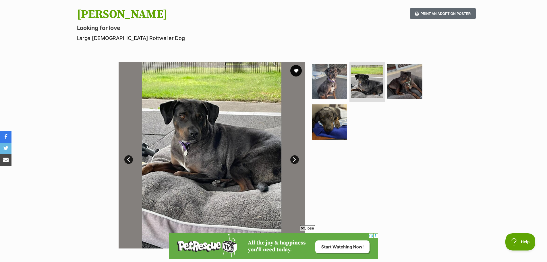
click at [296, 161] on link "Next" at bounding box center [294, 159] width 9 height 9
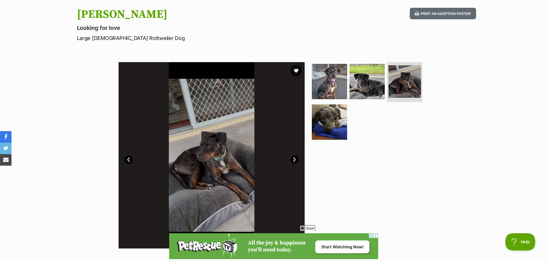
click at [296, 161] on link "Next" at bounding box center [294, 159] width 9 height 9
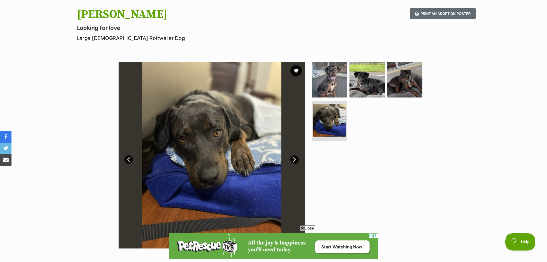
click at [296, 162] on link "Next" at bounding box center [294, 159] width 9 height 9
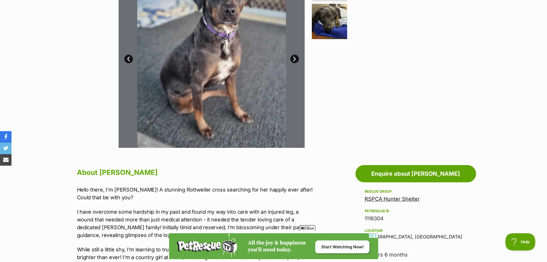
scroll to position [230, 0]
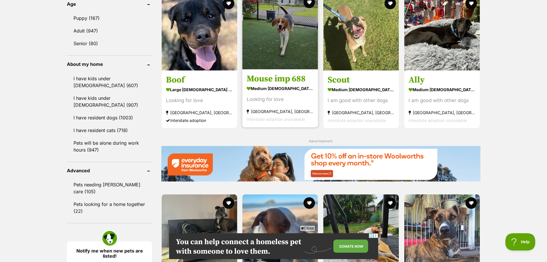
click at [275, 55] on img at bounding box center [280, 32] width 76 height 76
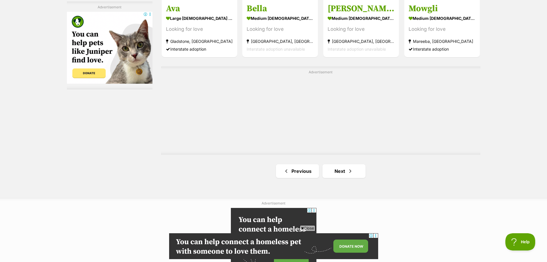
scroll to position [1039, 0]
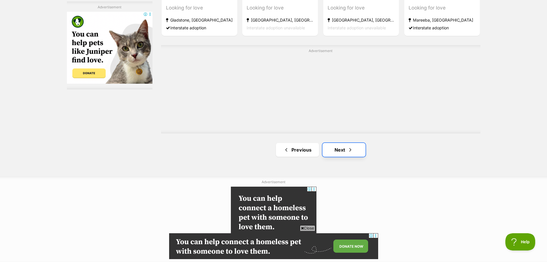
click at [342, 148] on link "Next" at bounding box center [343, 150] width 43 height 14
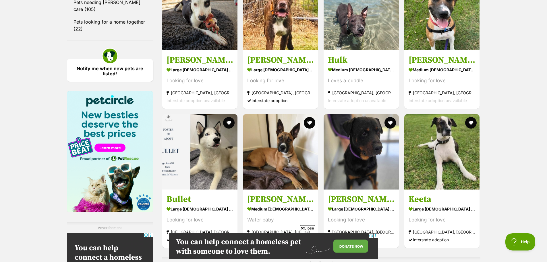
scroll to position [833, 0]
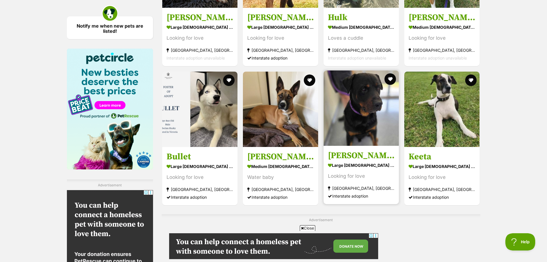
click at [352, 152] on h3 "[PERSON_NAME]" at bounding box center [361, 155] width 67 height 11
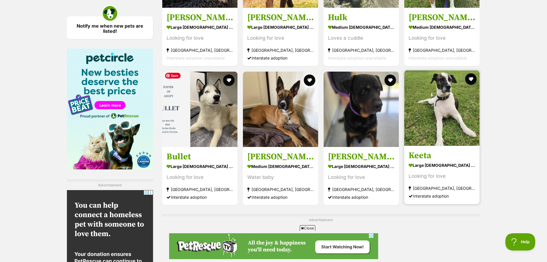
scroll to position [0, 0]
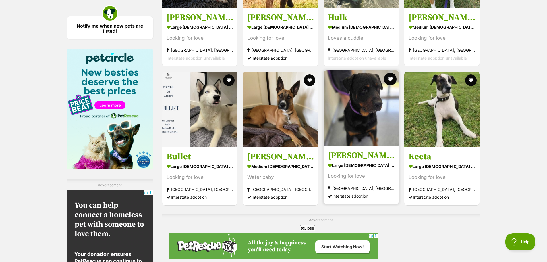
click at [390, 79] on button "favourite" at bounding box center [390, 79] width 13 height 13
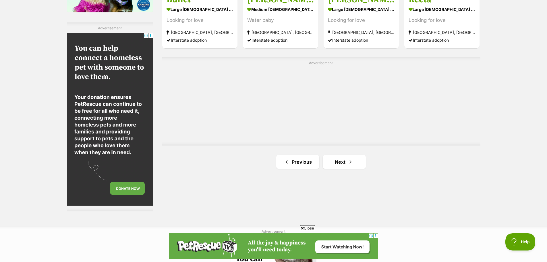
scroll to position [1034, 0]
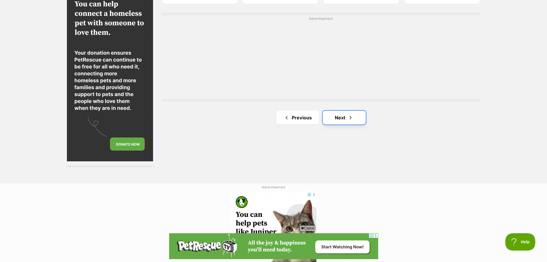
click at [341, 113] on link "Next" at bounding box center [344, 118] width 43 height 14
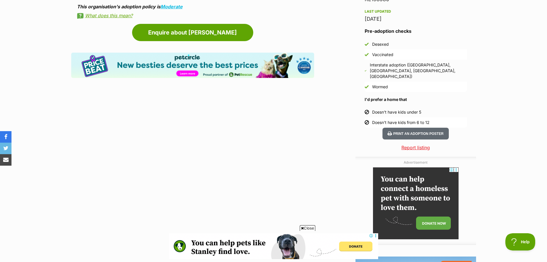
scroll to position [574, 0]
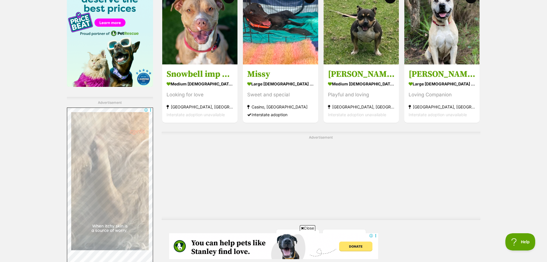
scroll to position [833, 0]
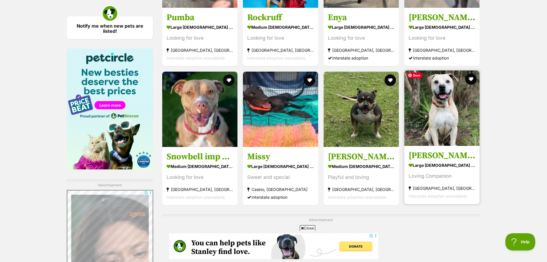
click at [427, 119] on img at bounding box center [441, 107] width 75 height 75
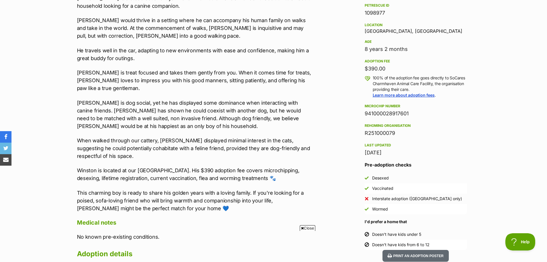
scroll to position [402, 0]
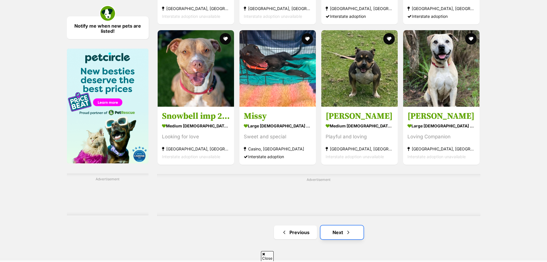
click at [351, 232] on link "Next" at bounding box center [341, 232] width 43 height 14
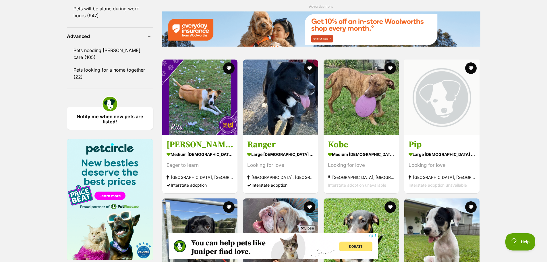
scroll to position [775, 0]
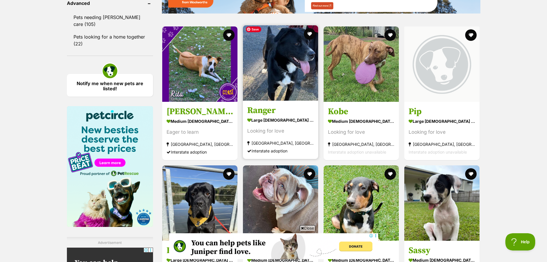
click at [266, 86] on img at bounding box center [280, 62] width 75 height 75
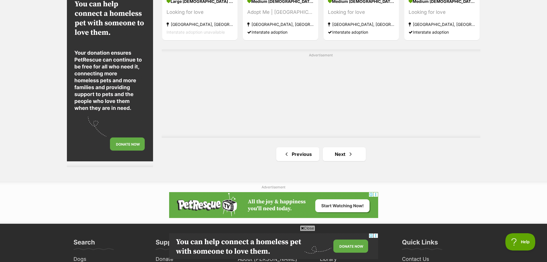
scroll to position [0, 0]
click at [354, 150] on link "Next" at bounding box center [344, 154] width 43 height 14
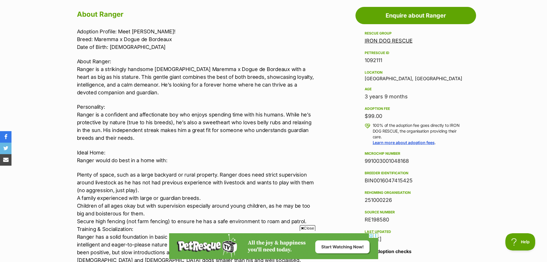
scroll to position [373, 0]
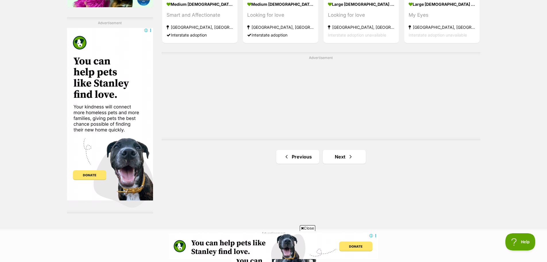
scroll to position [1005, 0]
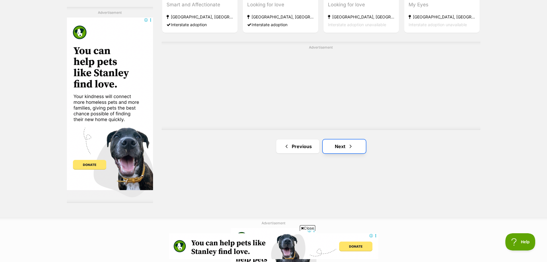
click at [353, 141] on link "Next" at bounding box center [344, 146] width 43 height 14
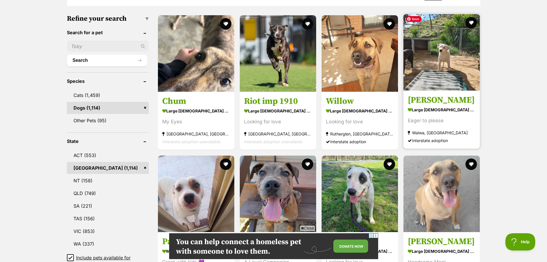
click at [445, 80] on img at bounding box center [441, 52] width 76 height 76
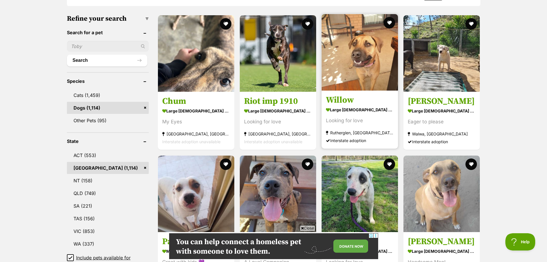
drag, startPoint x: 378, startPoint y: 120, endPoint x: 385, endPoint y: 120, distance: 6.3
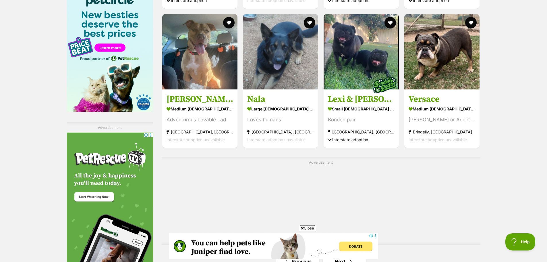
scroll to position [948, 0]
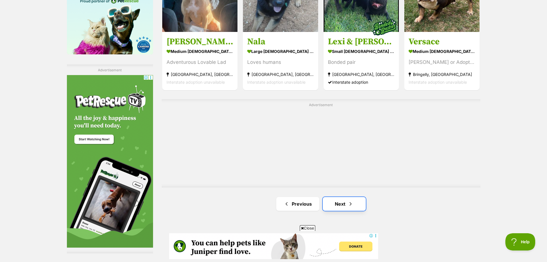
click at [343, 201] on link "Next" at bounding box center [344, 204] width 43 height 14
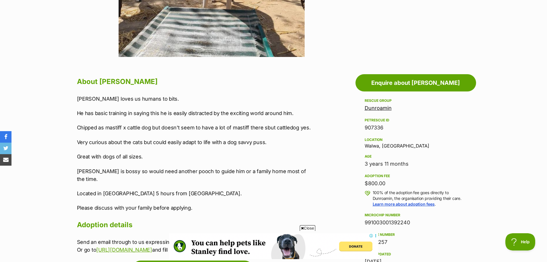
scroll to position [258, 0]
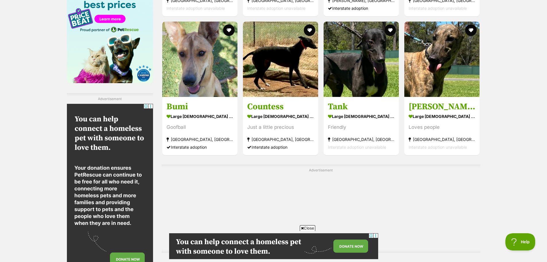
scroll to position [1034, 0]
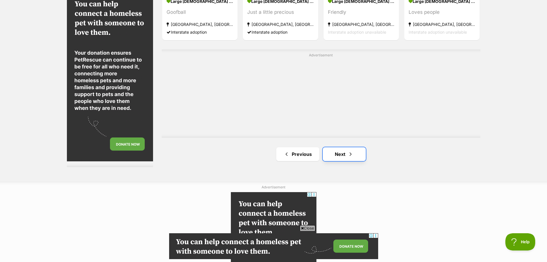
click at [346, 157] on link "Next" at bounding box center [344, 154] width 43 height 14
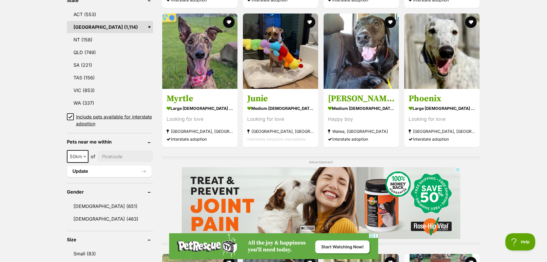
scroll to position [287, 0]
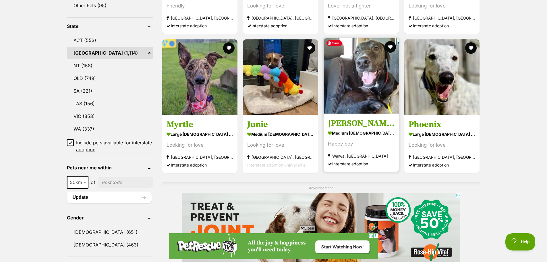
click at [353, 87] on img at bounding box center [361, 75] width 75 height 75
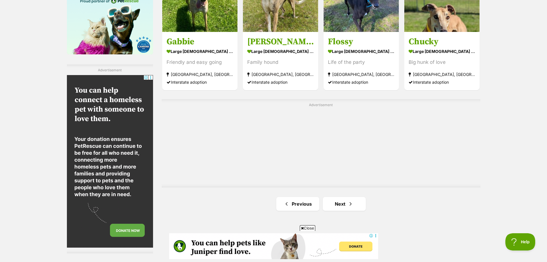
scroll to position [1034, 0]
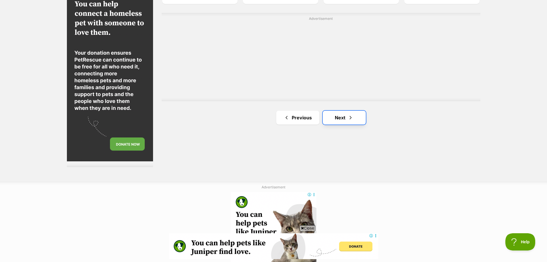
click at [350, 115] on span "Next page" at bounding box center [351, 117] width 6 height 7
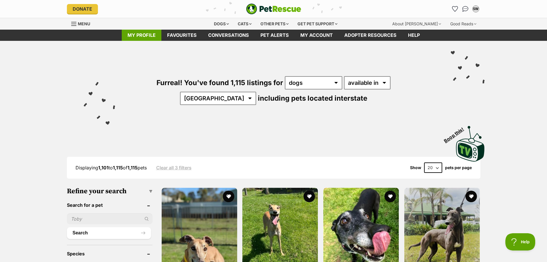
click at [140, 35] on link "My profile" at bounding box center [142, 35] width 40 height 11
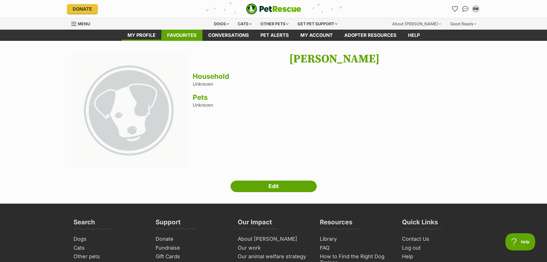
click at [181, 31] on link "Favourites" at bounding box center [181, 35] width 41 height 11
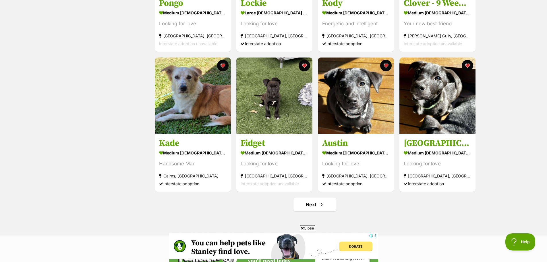
scroll to position [632, 0]
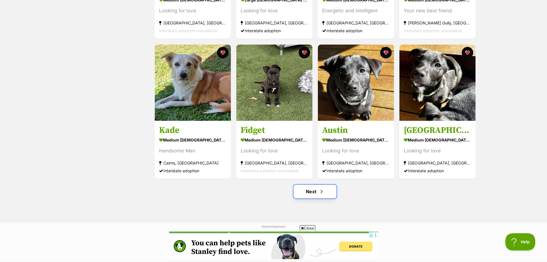
click at [323, 194] on span "Next page" at bounding box center [322, 191] width 6 height 7
